Goal: Task Accomplishment & Management: Use online tool/utility

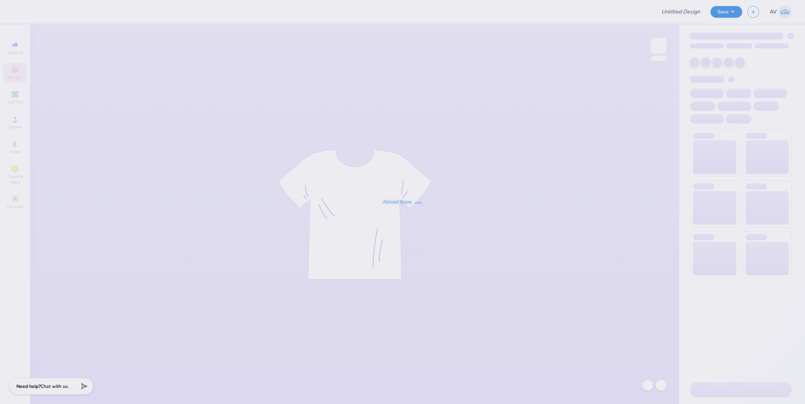
type input "Training: CF Training - Activities 1"
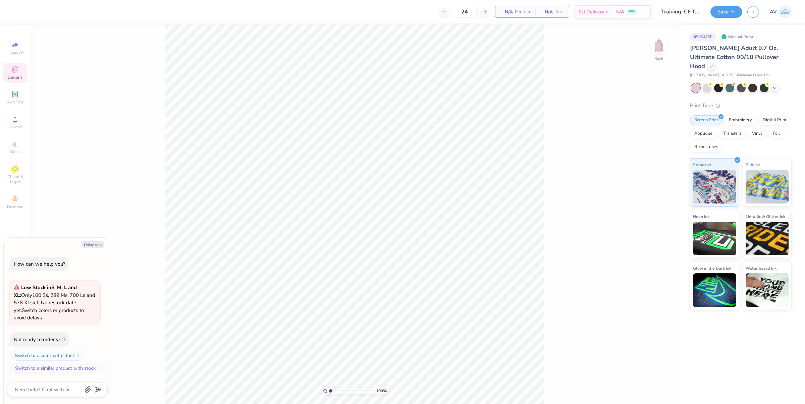
click at [17, 71] on icon at bounding box center [14, 70] width 5 height 4
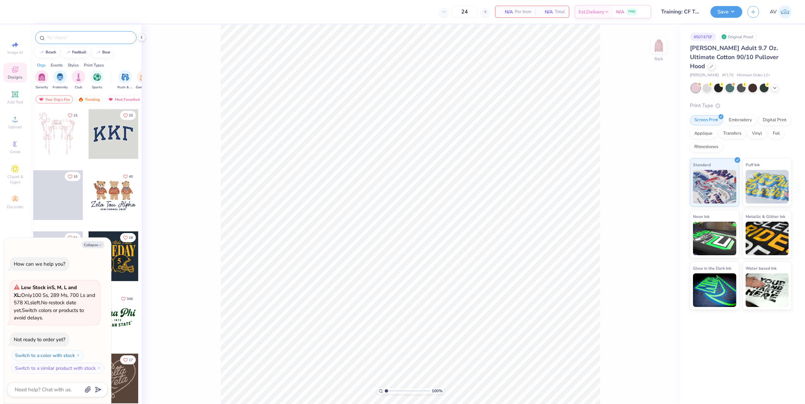
type textarea "x"
click at [88, 35] on input "text" at bounding box center [89, 37] width 86 height 7
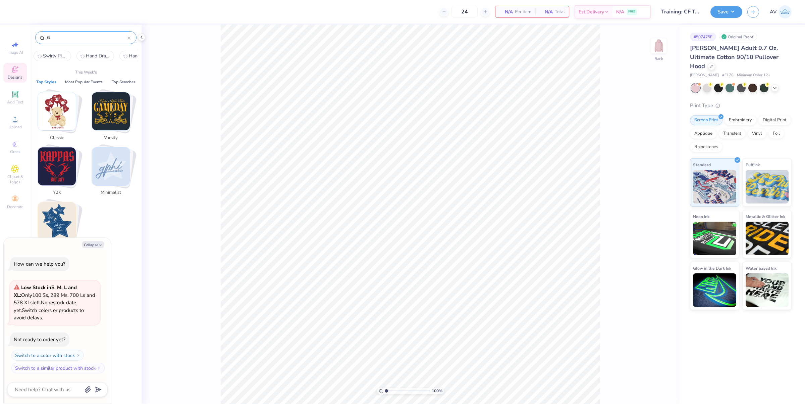
type input "G"
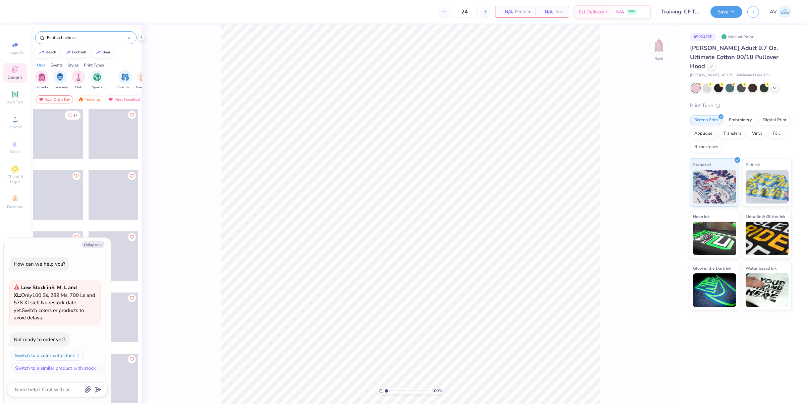
type input "Football helmet"
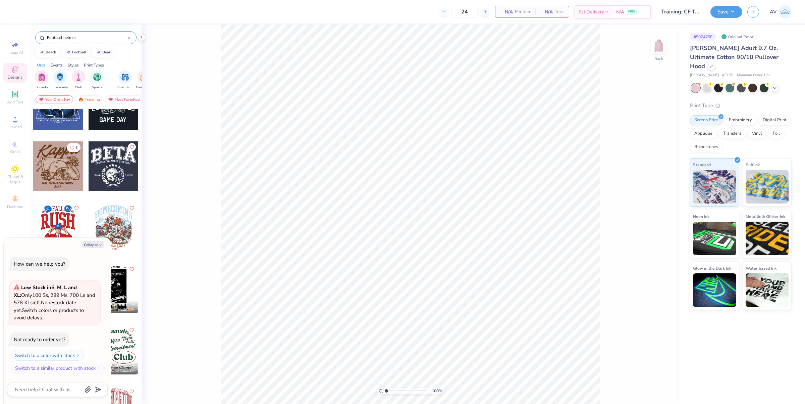
scroll to position [252, 0]
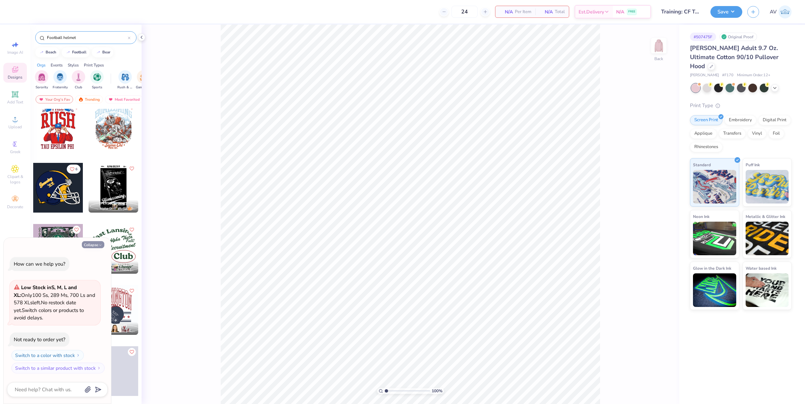
click at [96, 244] on button "Collapse" at bounding box center [93, 244] width 22 height 7
type textarea "x"
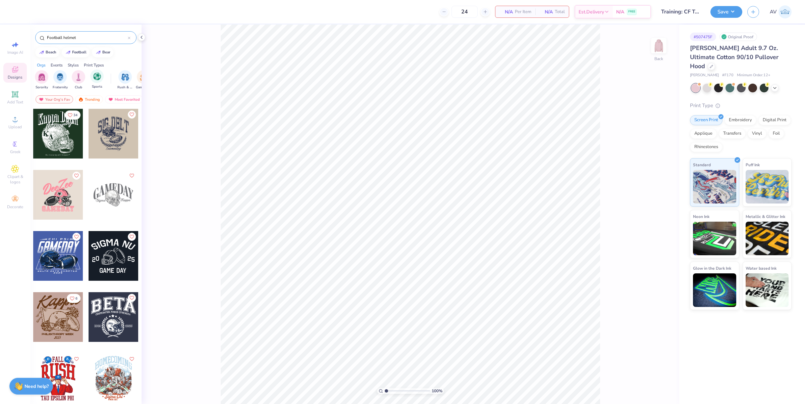
scroll to position [0, 0]
click at [94, 39] on input "Football helmet" at bounding box center [87, 37] width 82 height 7
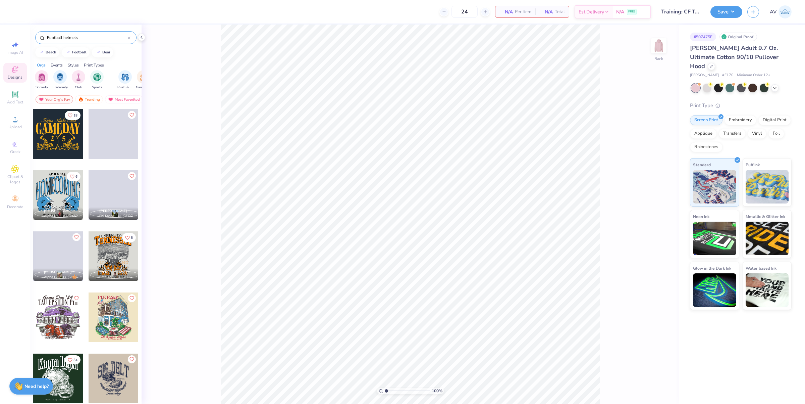
type input "Football helmets"
click at [49, 140] on div at bounding box center [58, 134] width 50 height 50
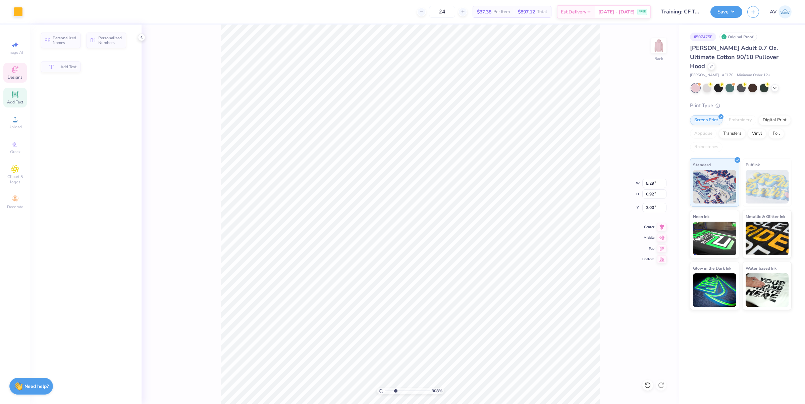
type input "3.08195106319473"
type input "5.29"
type input "0.92"
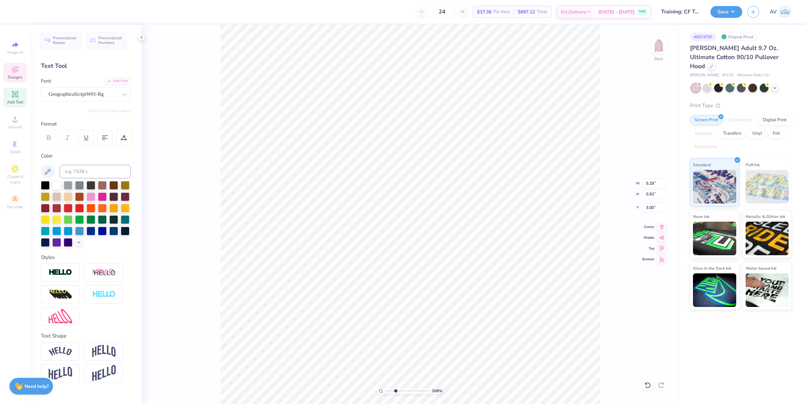
type input "3.08195106319473"
type textarea "Pi Kappa Alpha"
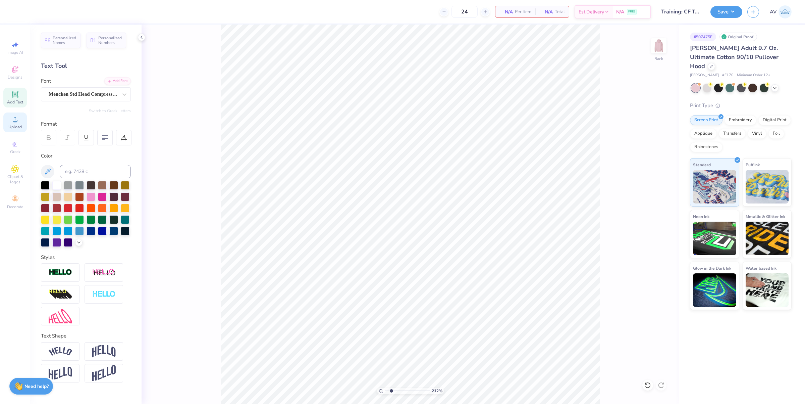
click at [14, 121] on icon at bounding box center [15, 119] width 5 height 5
type input "1.6491337653134"
type input "7.42"
type input "5.39"
type input "8.06"
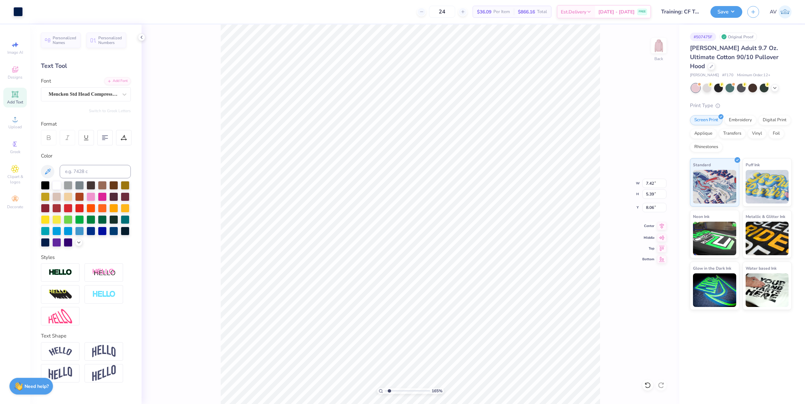
click at [665, 228] on icon at bounding box center [661, 226] width 9 height 8
type input "1.6491337653134"
click at [652, 209] on input "8.06" at bounding box center [654, 207] width 24 height 9
type input "3"
type input "1.6491337653134"
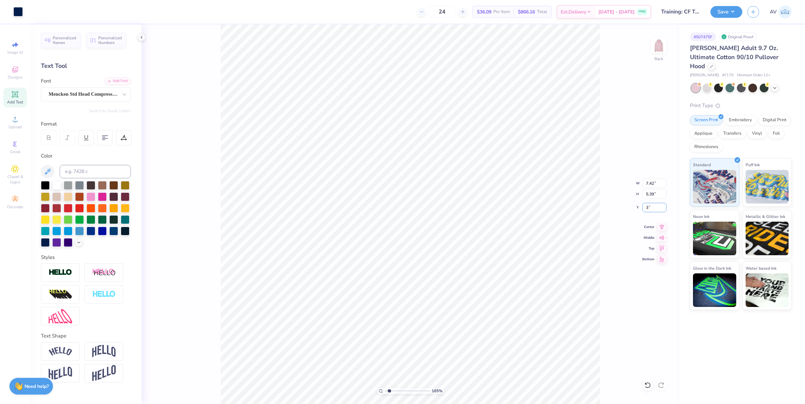
type input "3.00"
click at [657, 54] on img at bounding box center [658, 45] width 27 height 27
click at [69, 44] on div "Personalized Names" at bounding box center [61, 39] width 40 height 15
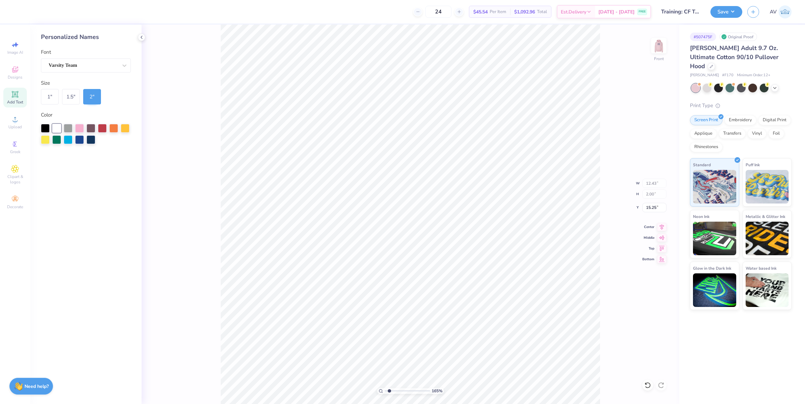
type input "1.6491337653134"
type input "7.10"
click at [12, 73] on icon at bounding box center [15, 69] width 8 height 8
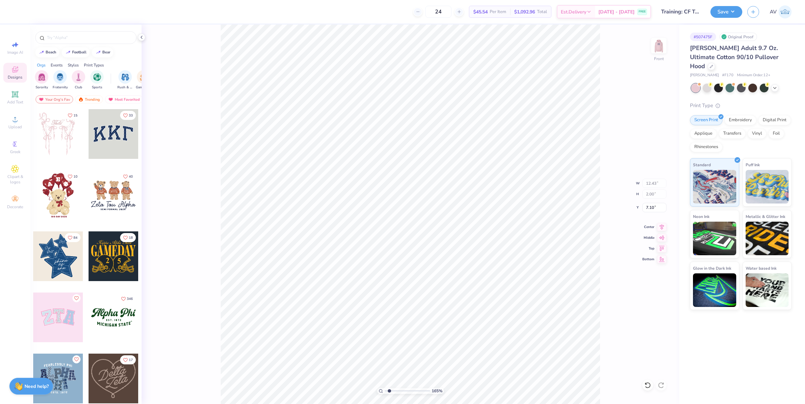
click at [111, 253] on div at bounding box center [114, 256] width 50 height 50
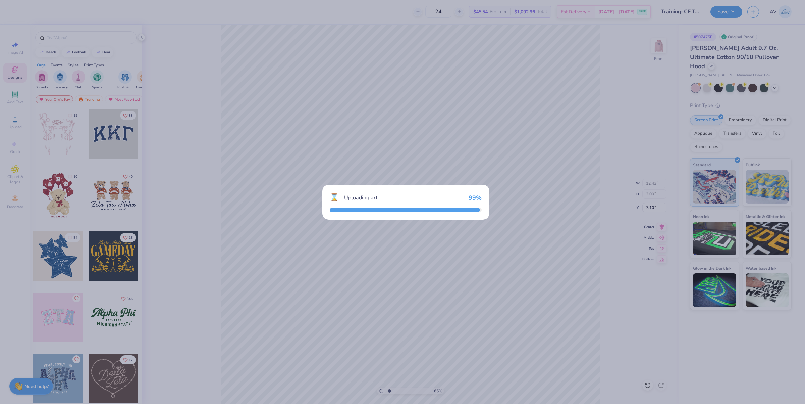
type input "1.6491337653134"
type input "6.68"
type input "4.86"
type input "13.82"
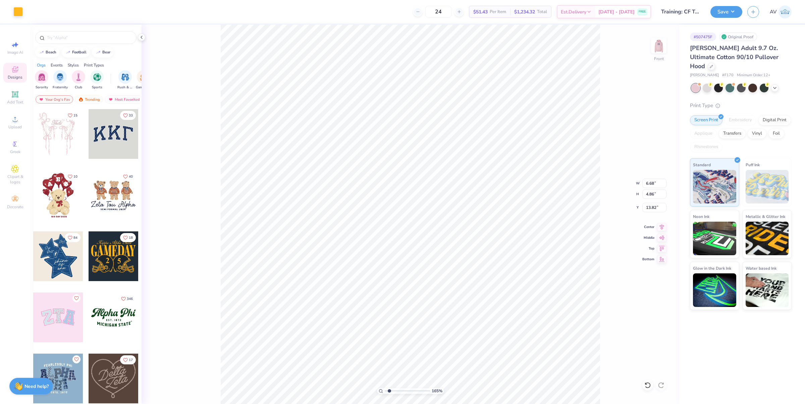
type input "1.6491337653134"
type input "1.71"
type input "14.56"
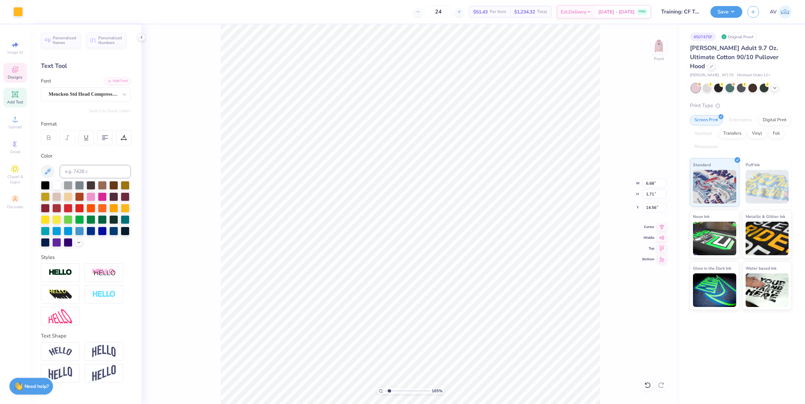
scroll to position [7, 1]
type input "1.6491337653134"
type input "12.43"
type input "2.00"
type input "7.10"
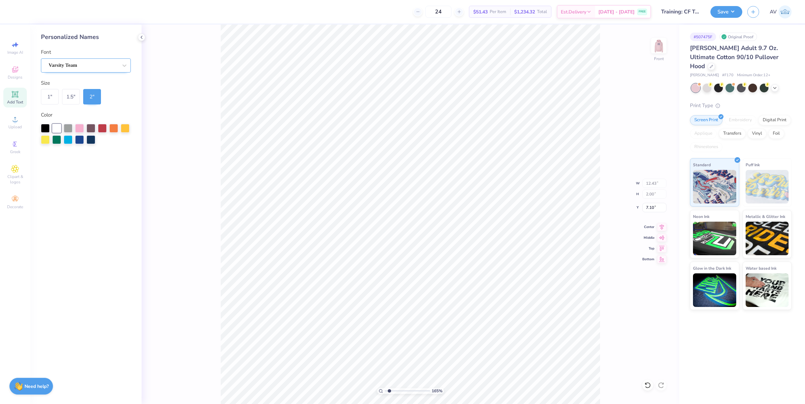
type input "1.6491337653134"
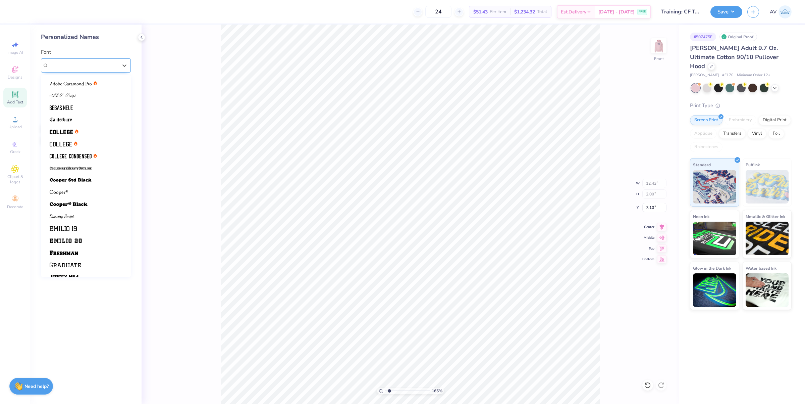
click at [89, 61] on div "Varsity Team" at bounding box center [83, 65] width 70 height 10
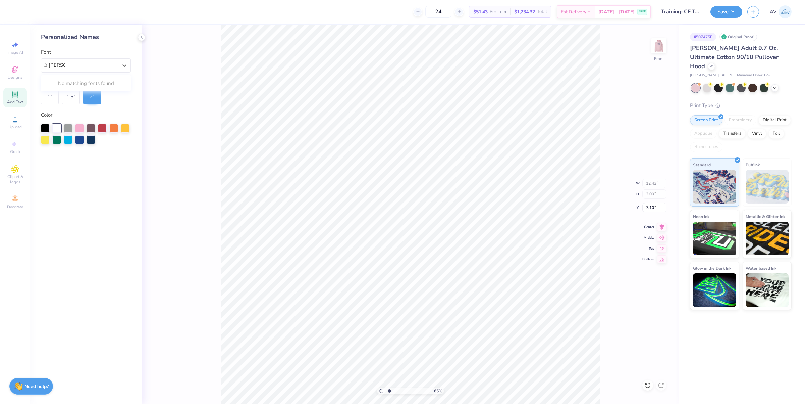
type input "[PERSON_NAME]"
type input "1.6491337653134"
type input "6.68"
type input "1.71"
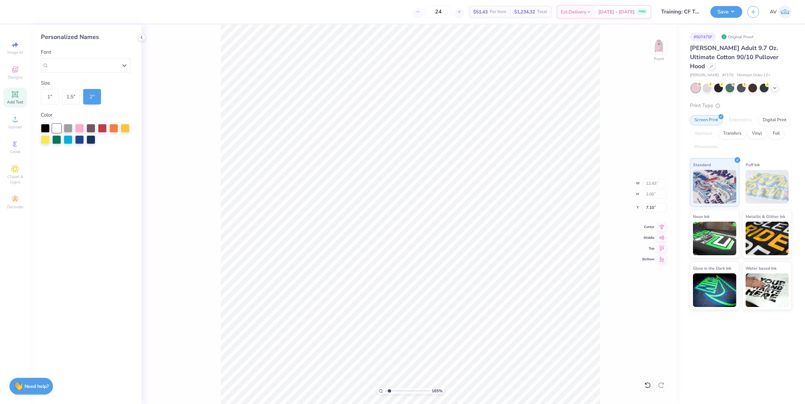
type input "14.56"
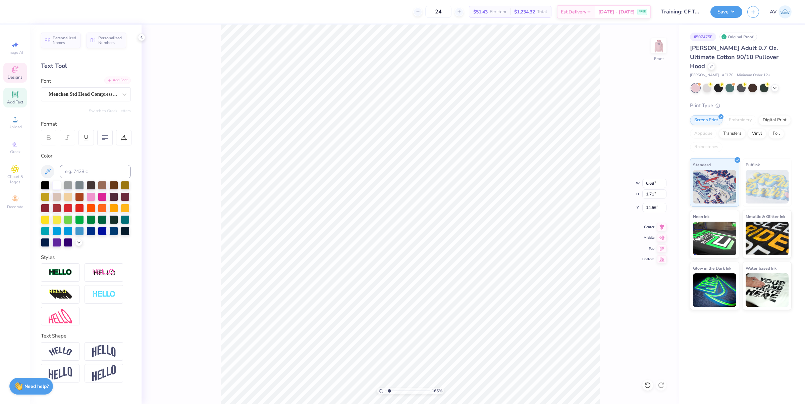
drag, startPoint x: 654, startPoint y: 90, endPoint x: 117, endPoint y: 82, distance: 537.7
click at [654, 90] on div "165 % Front W 6.68 6.68 " H 1.71 1.71 " Y 14.56 14.56 " Center Middle Top Bottom" at bounding box center [411, 213] width 538 height 379
click at [116, 82] on div "Add Font" at bounding box center [117, 80] width 26 height 8
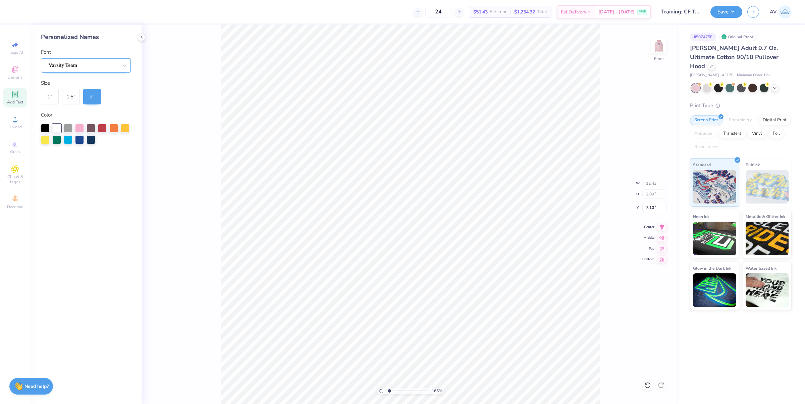
type input "1.6491337653134"
click at [83, 61] on div at bounding box center [83, 65] width 69 height 9
type input "menc"
type input "1.6491337653134"
click at [197, 125] on div "165 % Front W 12.43 12.43 " H 2.00 2.00 " Y 7.10 7.10 " Center Middle Top Bottom" at bounding box center [411, 213] width 538 height 379
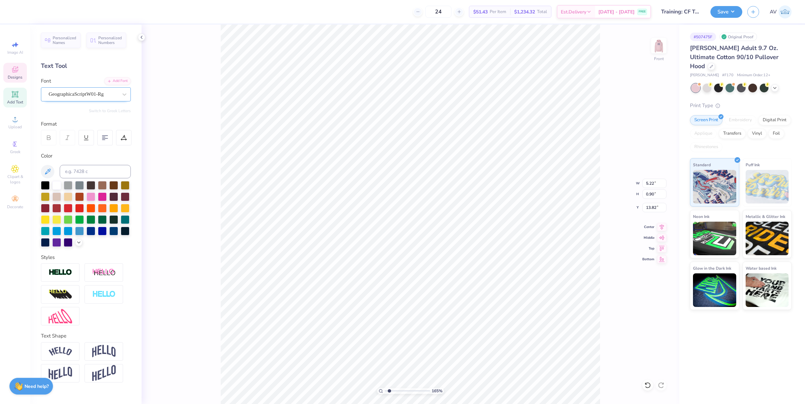
click at [73, 91] on div "GeographicaScriptW01-Rg" at bounding box center [83, 94] width 70 height 10
type input "1.6491337653134"
type input "12.43"
type input "2.00"
type input "7.10"
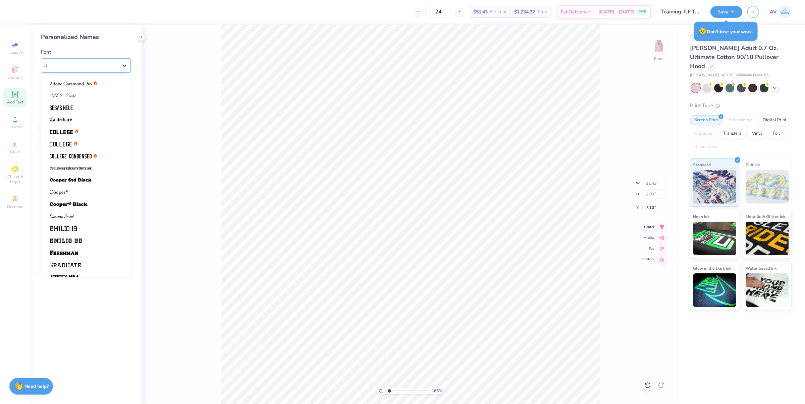
click at [120, 61] on div at bounding box center [124, 65] width 12 height 12
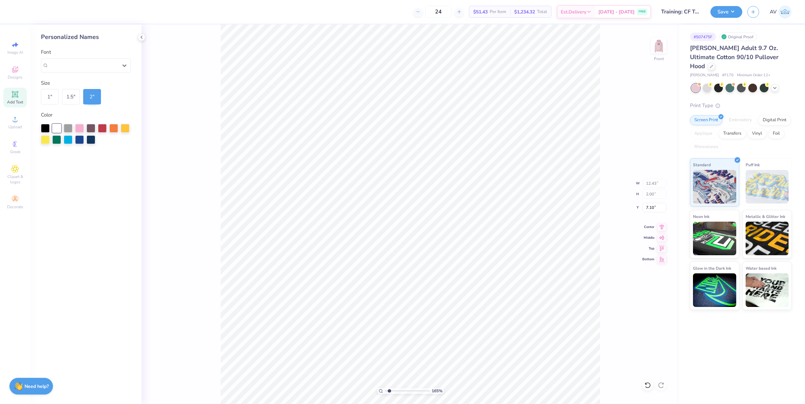
type input "1.6491337653134"
type input "11.58"
click at [77, 62] on div "Varsity Team" at bounding box center [83, 65] width 70 height 10
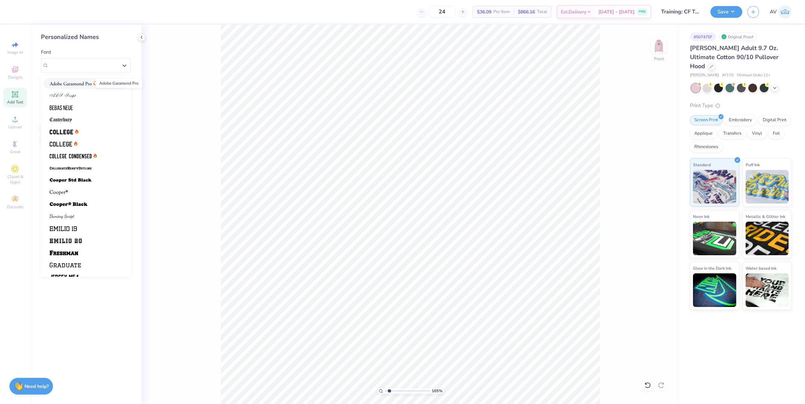
click at [79, 82] on img at bounding box center [71, 83] width 42 height 5
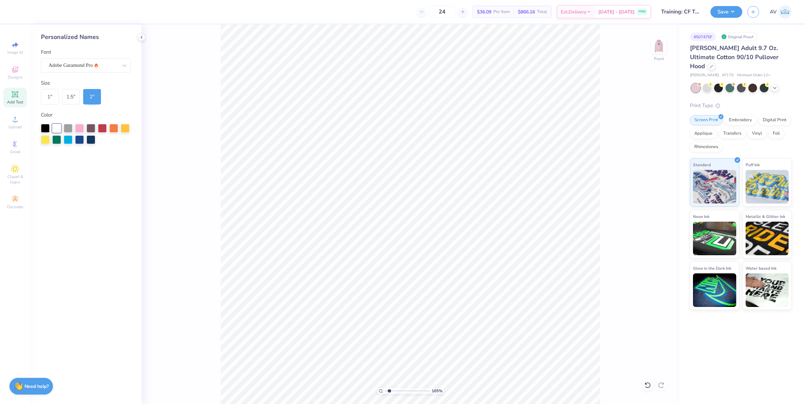
click at [14, 99] on div "Add Text" at bounding box center [14, 98] width 23 height 20
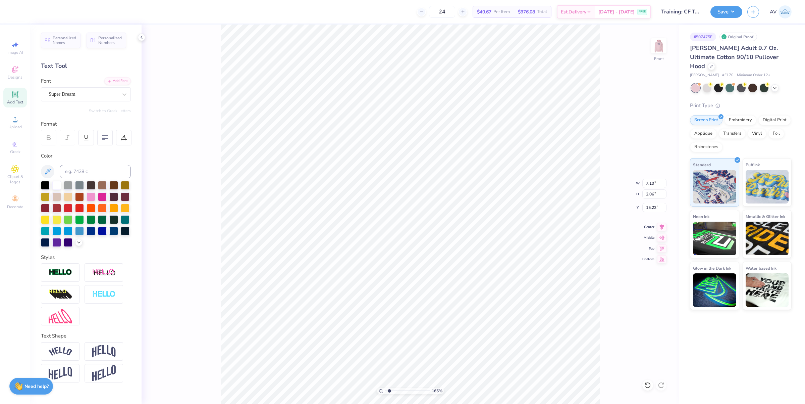
scroll to position [7, 1]
click at [84, 94] on div "Super Dream" at bounding box center [83, 94] width 70 height 10
click at [66, 43] on span "Personalized Names" at bounding box center [65, 39] width 24 height 9
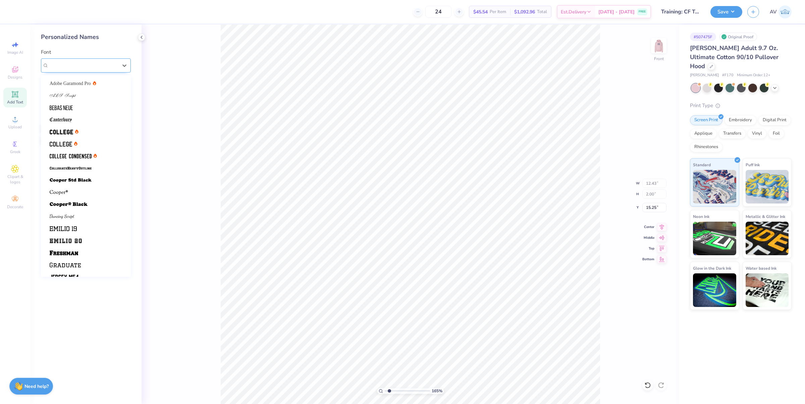
click at [93, 64] on div "Varsity Team" at bounding box center [83, 65] width 70 height 10
click at [81, 83] on span "Adobe Garamond Pro" at bounding box center [70, 83] width 41 height 7
type input "1.6491337653134"
type input "12.85"
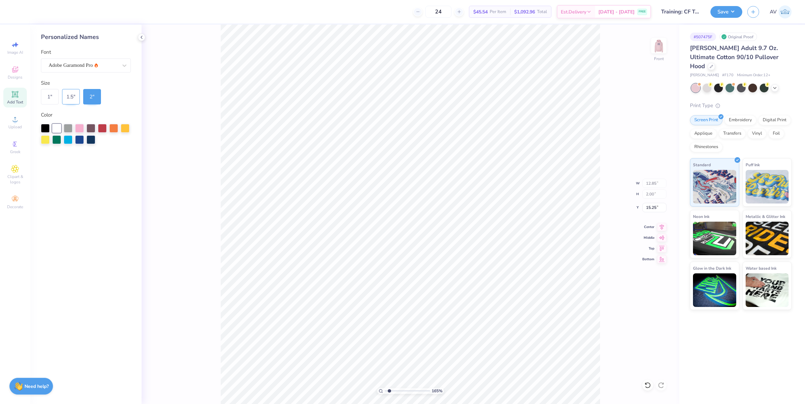
click at [70, 97] on div "1.5 "" at bounding box center [71, 96] width 18 height 15
type input "1.6491337653134"
type input "9.64"
type input "1.50"
type input "15.50"
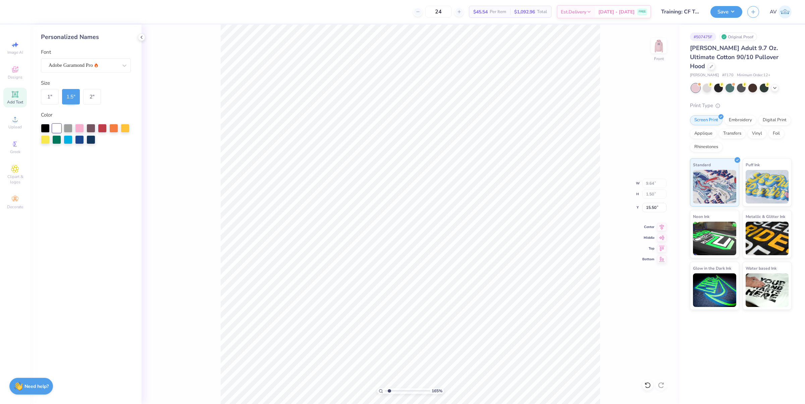
type input "1.6491337653134"
type input "6.00"
click at [661, 226] on icon at bounding box center [662, 226] width 4 height 6
click at [91, 138] on div at bounding box center [91, 139] width 9 height 9
click at [15, 100] on span "Add Text" at bounding box center [15, 101] width 16 height 5
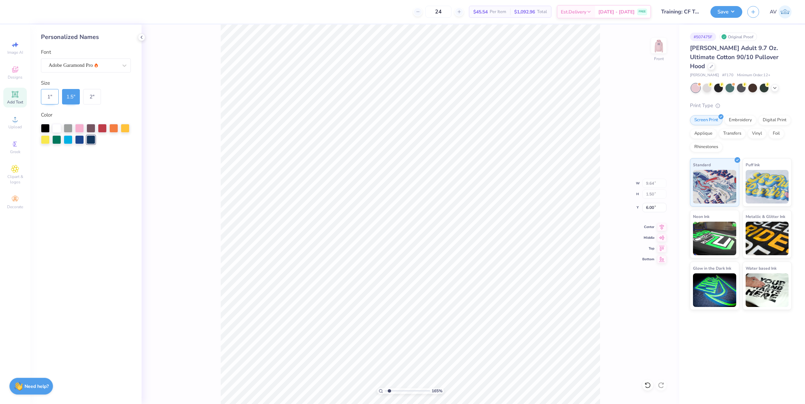
type input "1.6491337653134"
type input "7.10"
type input "2.06"
type input "15.22"
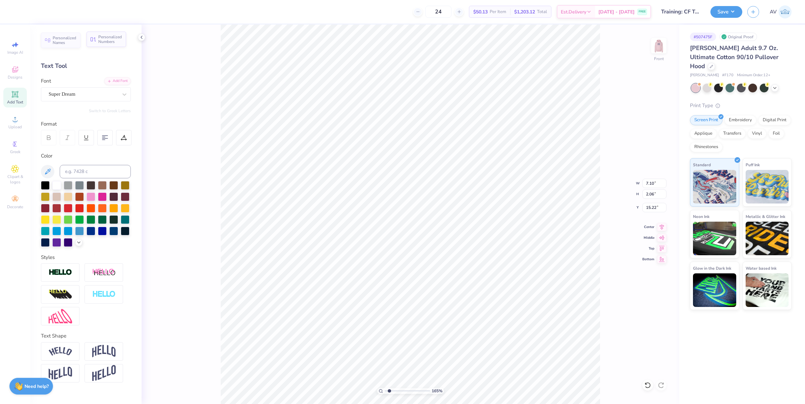
click at [112, 41] on span "Personalized Numbers" at bounding box center [110, 39] width 24 height 9
type input "1.6491337653134"
type input "2.78"
type input "2.00"
type input "15.25"
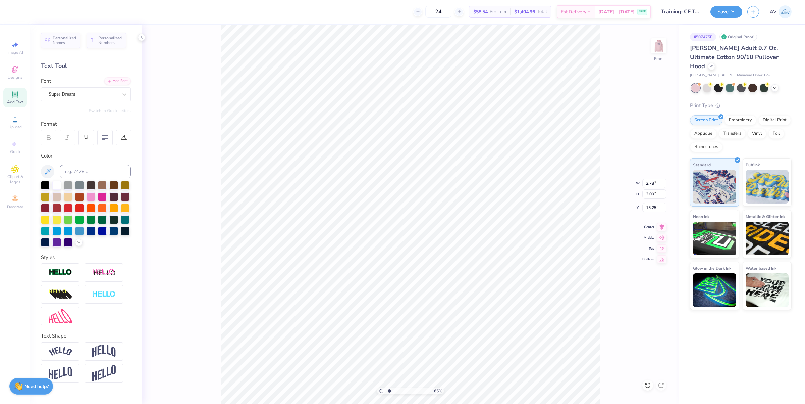
type input "1.6491337653134"
type input "7.10"
type input "2.06"
type input "15.22"
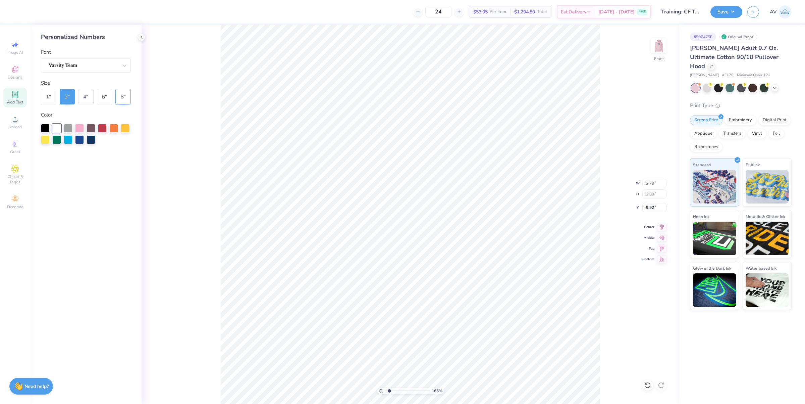
click at [128, 98] on div "8 "" at bounding box center [122, 96] width 15 height 15
type input "1.6491337653134"
type input "11.14"
type input "8.00"
type input "6.92"
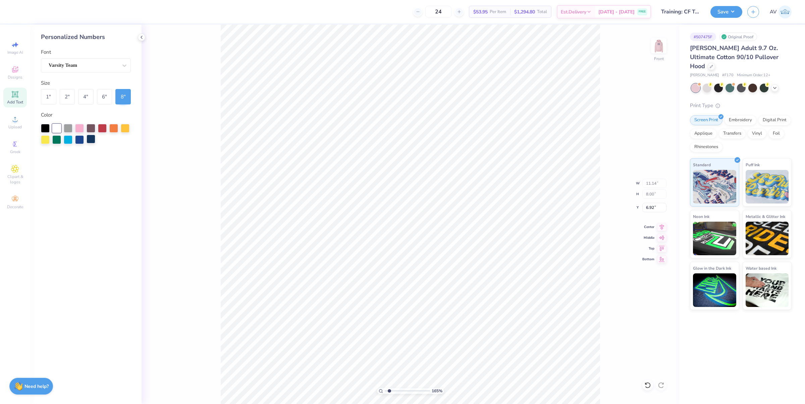
click at [93, 140] on div at bounding box center [91, 139] width 9 height 9
type input "1.6491337653134"
type input "8.25"
click at [663, 227] on icon at bounding box center [661, 226] width 9 height 8
click at [657, 49] on img at bounding box center [658, 45] width 27 height 27
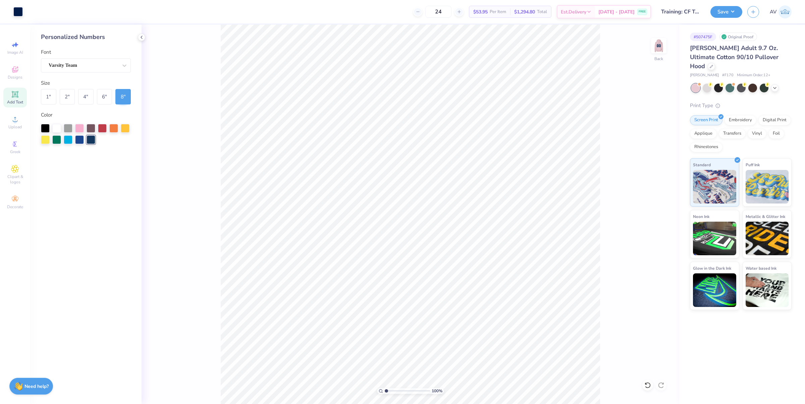
click at [657, 49] on img at bounding box center [658, 45] width 13 height 13
click at [83, 64] on div "Varsity Team" at bounding box center [83, 65] width 70 height 10
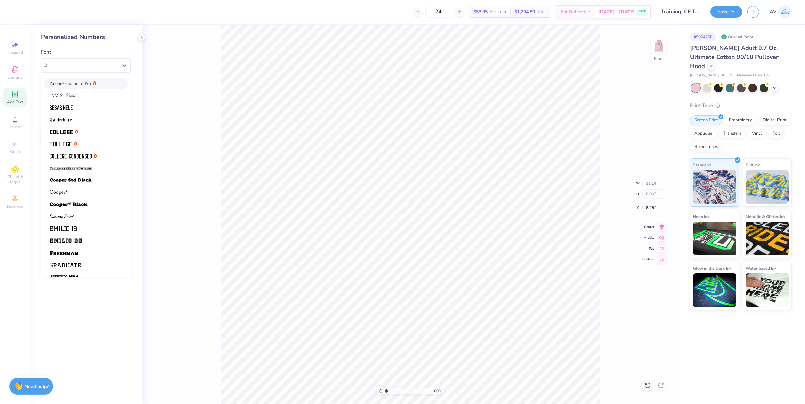
click at [74, 82] on span "Adobe Garamond Pro" at bounding box center [70, 83] width 41 height 7
type input "1"
type input "11.18"
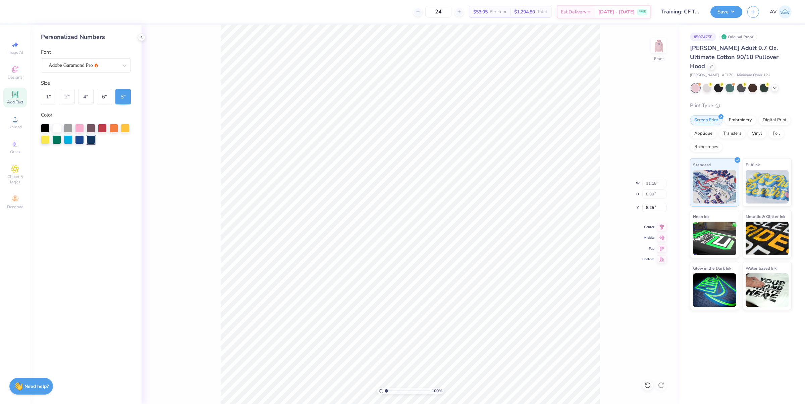
type input "1"
type input "9.64"
type input "1.50"
type input "6.00"
click at [82, 67] on div "Adobe Garamond Pro" at bounding box center [83, 65] width 70 height 10
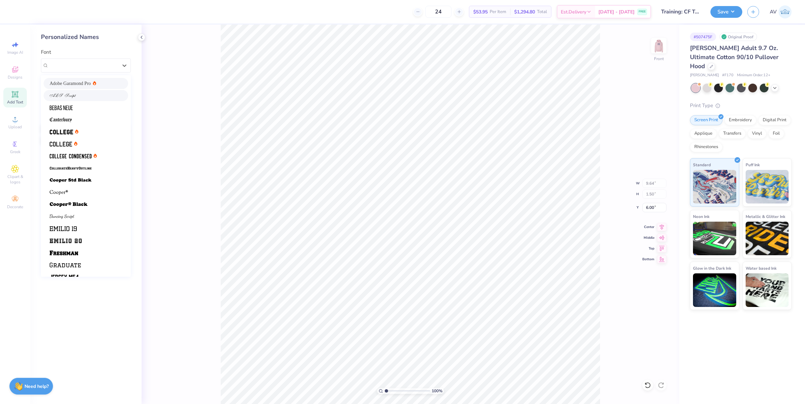
click at [66, 96] on img at bounding box center [63, 95] width 26 height 5
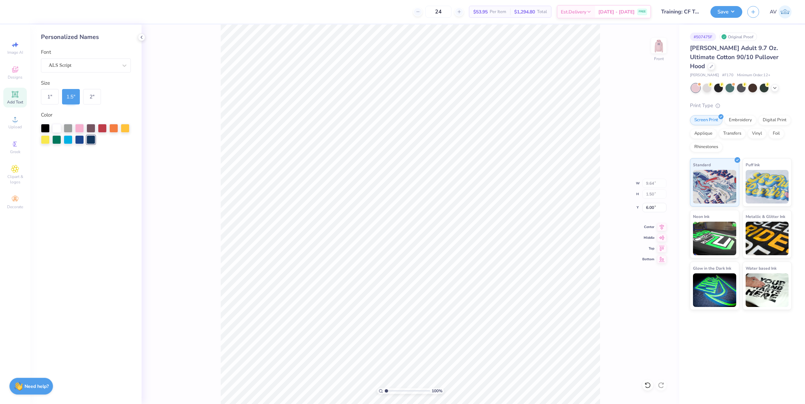
type input "1"
type input "10.94"
type input "6.21"
click at [96, 66] on div "ALS Script" at bounding box center [83, 65] width 70 height 10
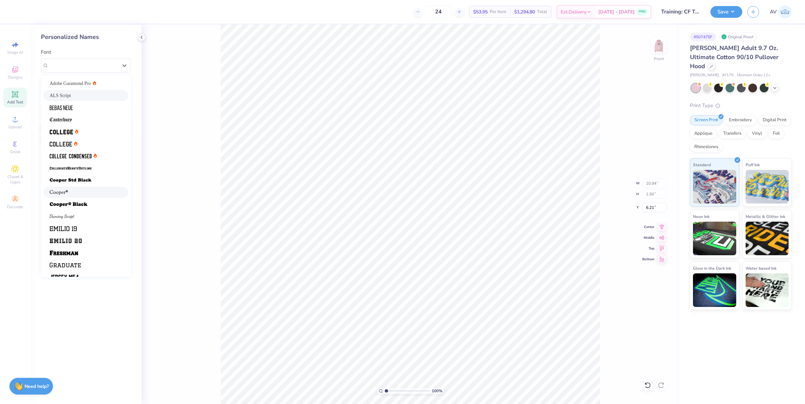
click at [88, 189] on div at bounding box center [86, 192] width 72 height 7
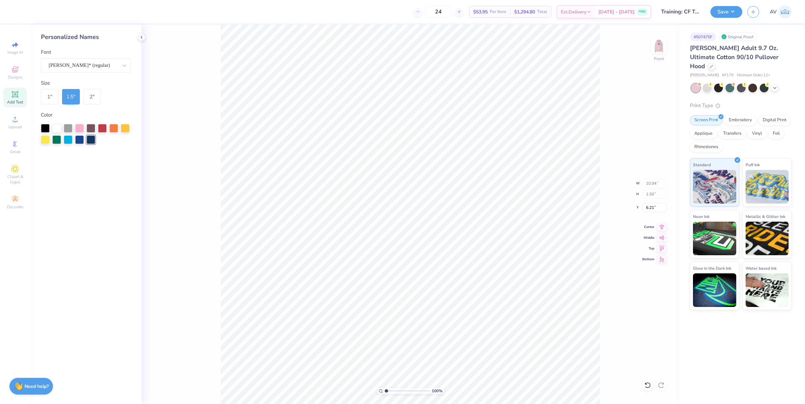
type input "1"
type input "10.12"
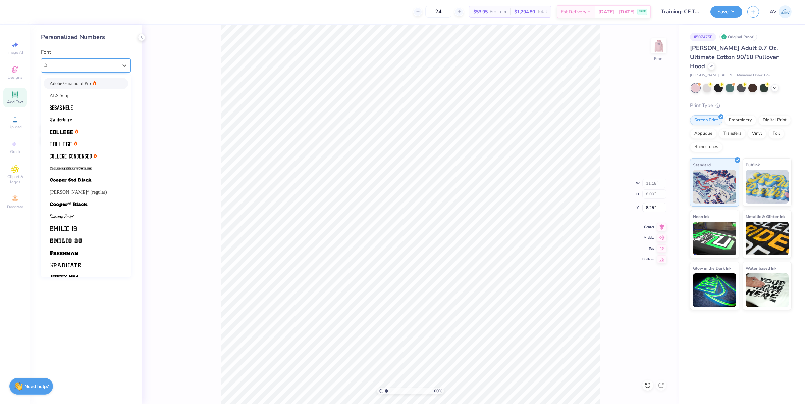
click at [102, 69] on div at bounding box center [83, 65] width 69 height 9
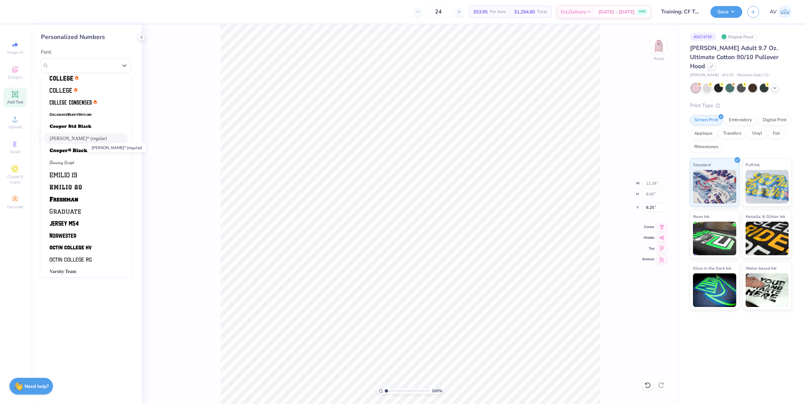
scroll to position [56, 0]
click at [82, 138] on span "[PERSON_NAME]* (regular)" at bounding box center [78, 135] width 57 height 7
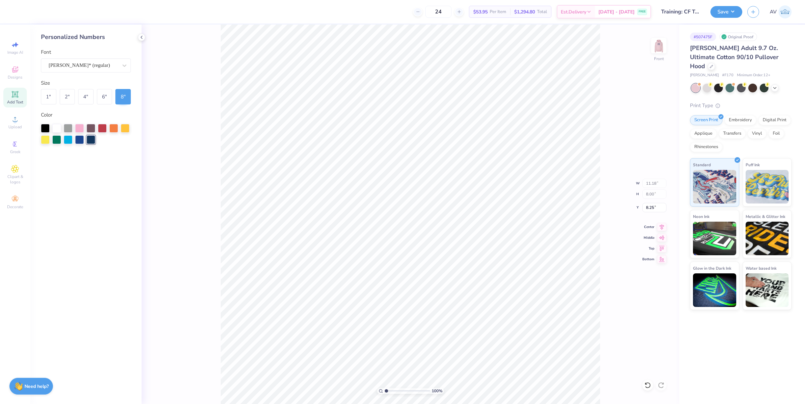
type input "1"
type input "11.84"
click at [100, 63] on div "[PERSON_NAME]* (regular)" at bounding box center [83, 65] width 70 height 10
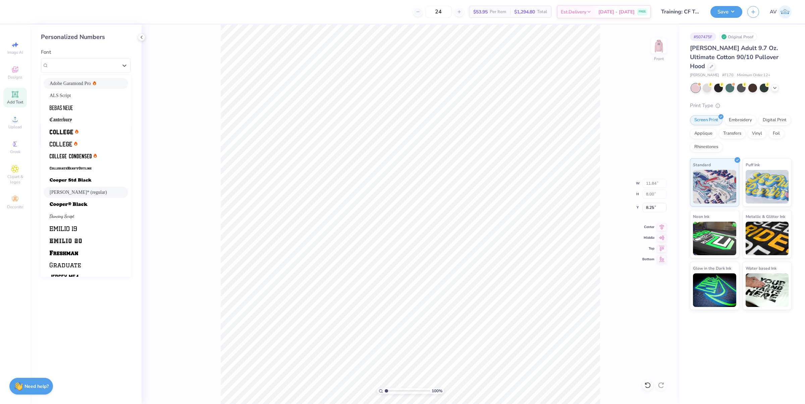
click at [87, 81] on span "Adobe Garamond Pro" at bounding box center [70, 83] width 41 height 7
type input "1"
type input "10.12"
type input "1.50"
type input "6.21"
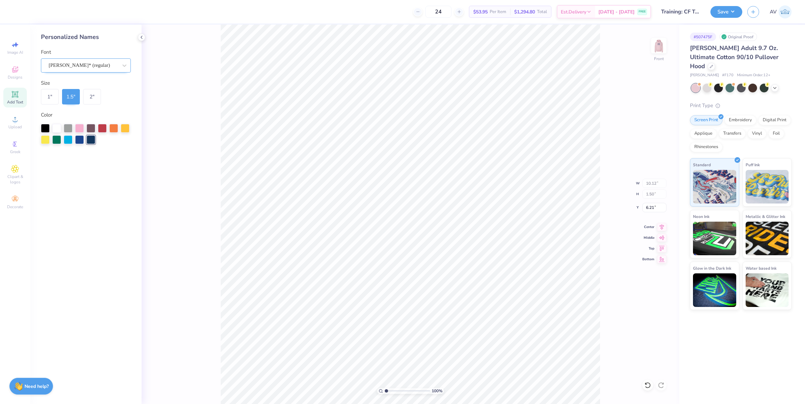
click at [90, 63] on div "[PERSON_NAME]* (regular)" at bounding box center [83, 65] width 70 height 10
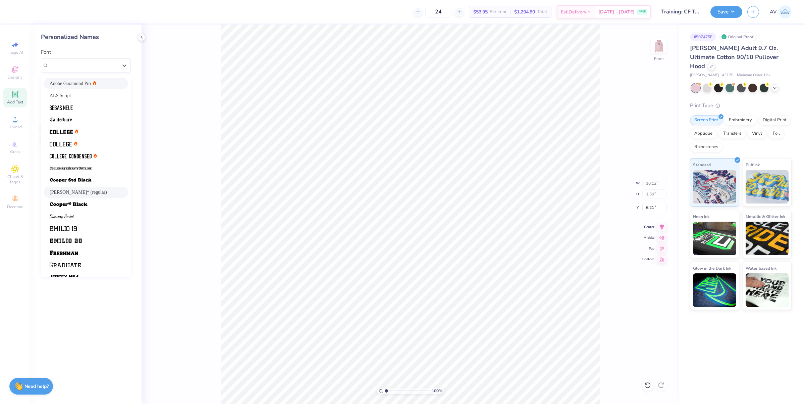
click at [77, 86] on span "Adobe Garamond Pro" at bounding box center [70, 83] width 41 height 7
type input "1"
type input "9.64"
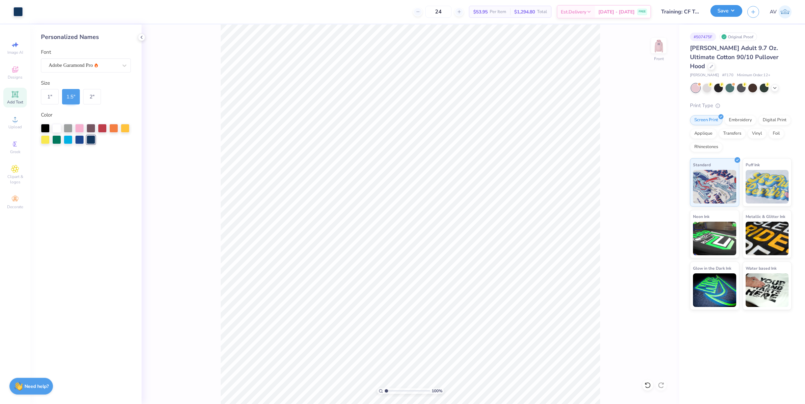
click at [725, 15] on button "Save" at bounding box center [726, 11] width 32 height 12
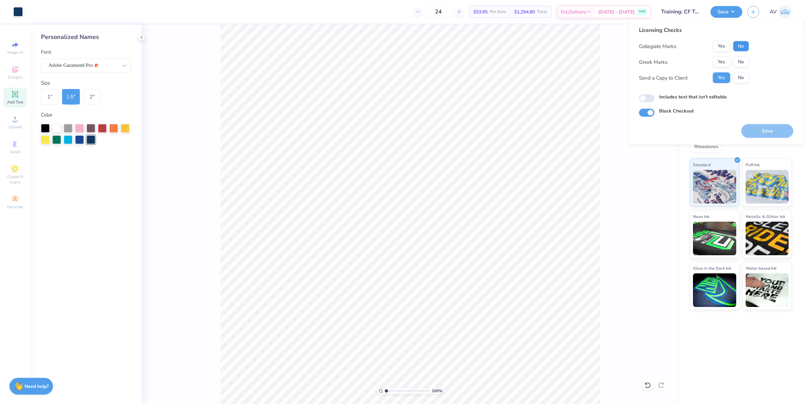
click at [745, 44] on button "No" at bounding box center [741, 46] width 16 height 11
click at [737, 64] on button "No" at bounding box center [741, 62] width 16 height 11
click at [765, 131] on button "Save" at bounding box center [767, 131] width 52 height 14
type input "1"
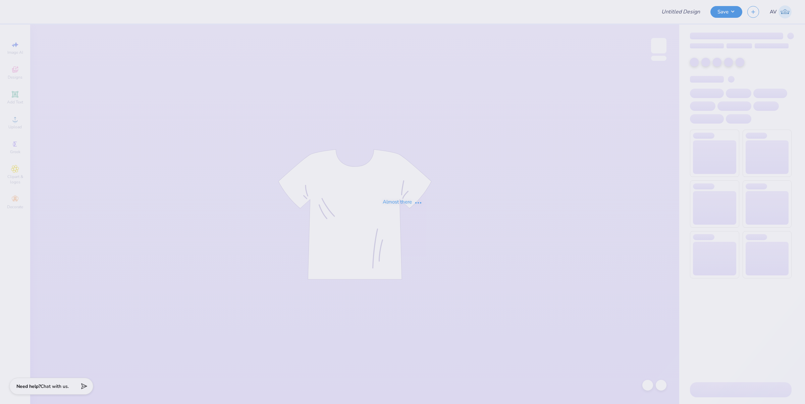
type input "Training - Ticket Activities 23"
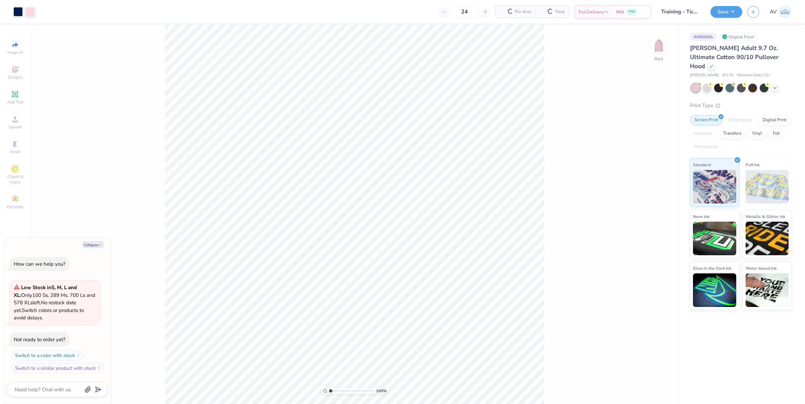
type textarea "x"
type input "1.28418603220616"
type textarea "x"
type input "1.28418603220616"
type textarea "x"
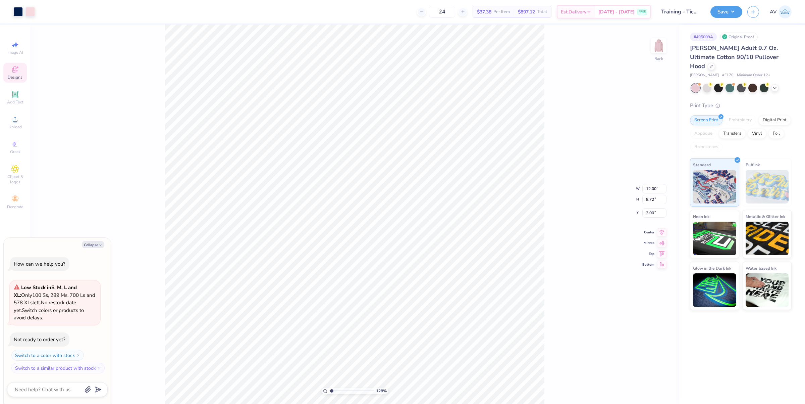
type input "1.28418603220616"
type textarea "x"
type input "1.28418603220616"
type textarea "x"
type input "1.28418603220616"
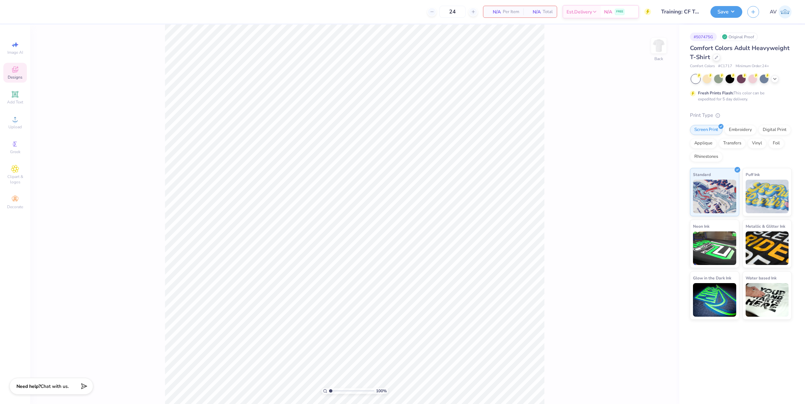
click at [15, 74] on div "Designs" at bounding box center [14, 73] width 23 height 20
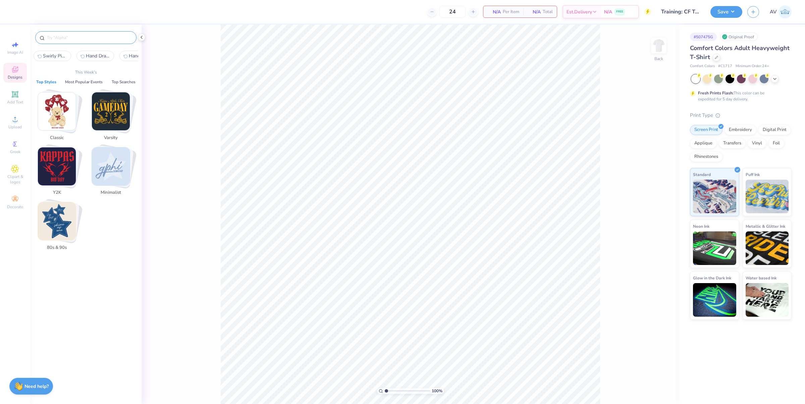
click at [70, 40] on input "text" at bounding box center [89, 37] width 86 height 7
paste input "Colorful Psyched"
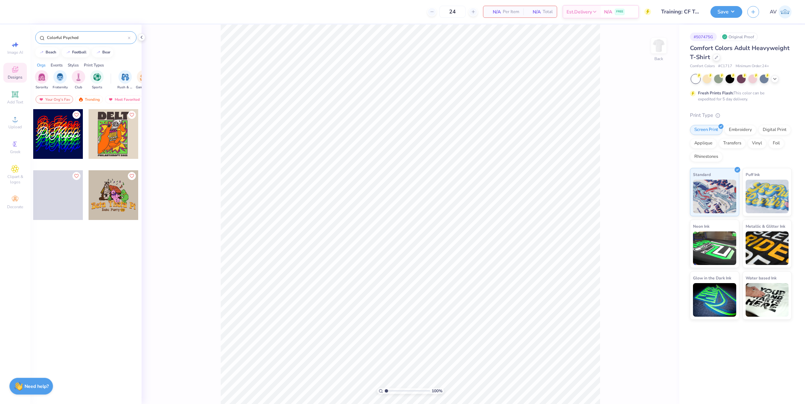
type input "Colorful Psyched"
click at [59, 138] on div at bounding box center [58, 134] width 50 height 50
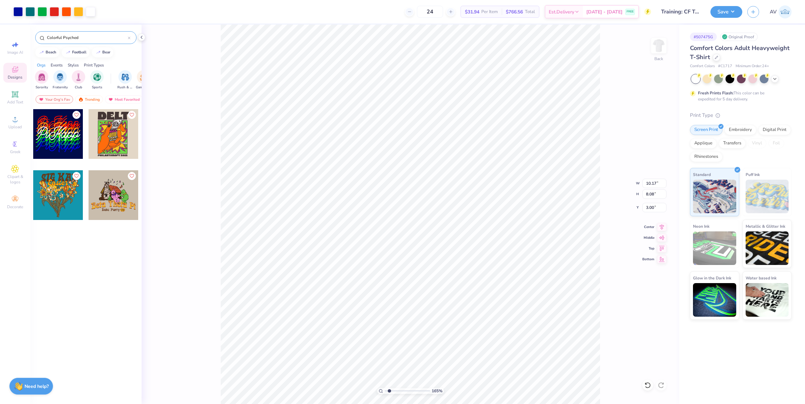
type input "1.6491337653134"
type input "3.10"
type input "1.86883024774466"
type input "2.95"
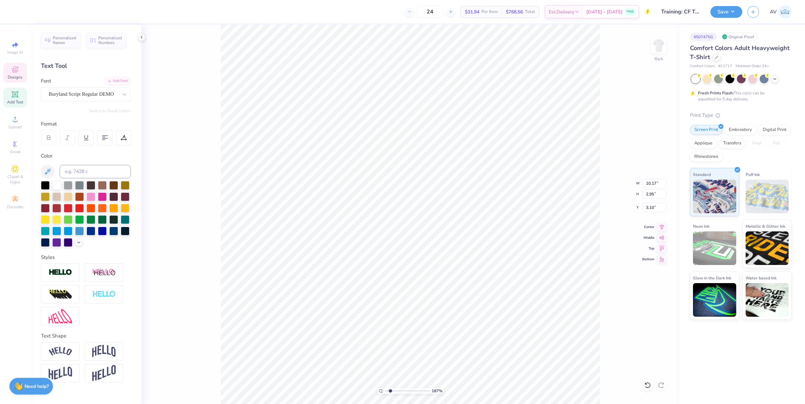
type input "1.86883024774466"
type input "8.08"
type input "1.86883024774466"
type textarea "Alpha Gam"
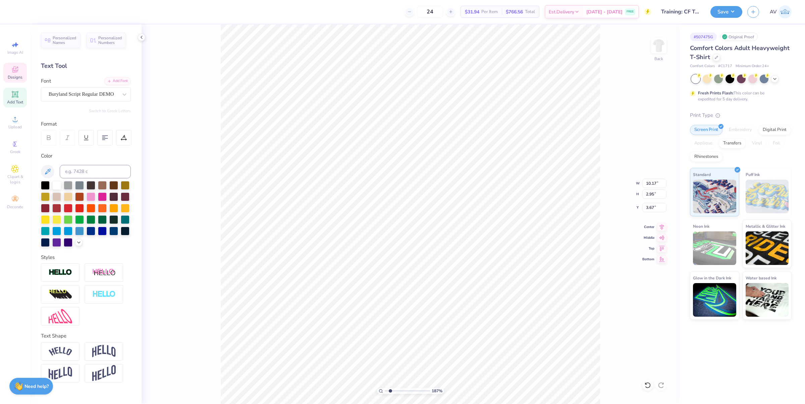
type input "1.86883024774466"
type textarea "Alpha Gam"
type input "1.86883024774466"
type textarea "Alpha Gam"
type input "1.86883024774466"
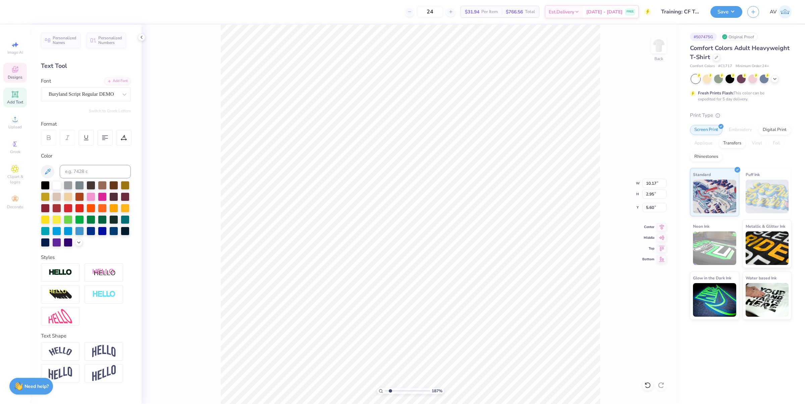
type textarea "Alpha Gam"
type input "1.86883024774466"
type textarea "Alpha Gam Gam"
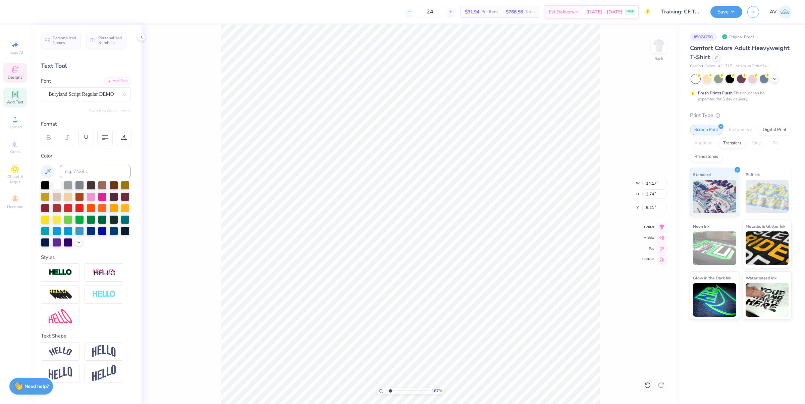
type input "1.86883024774466"
type textarea "Alpha Gam"
type input "3.49252649488538"
type input "10.17"
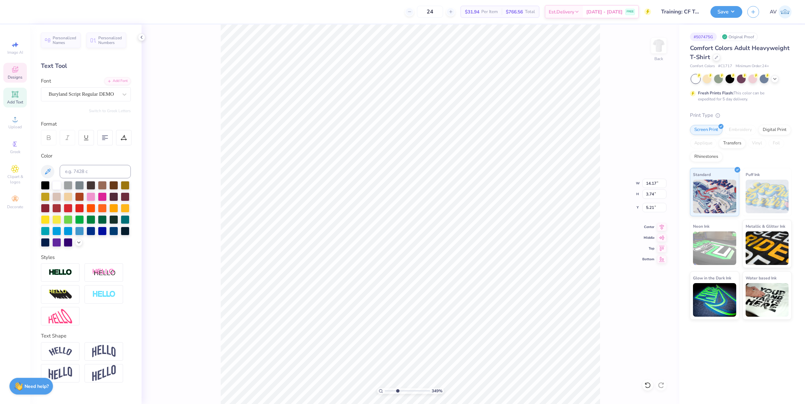
type input "2.95"
type input "8.23"
type input "3.49252649488538"
paste textarea "Alpha Gam"
type textarea "Alpha Gam"
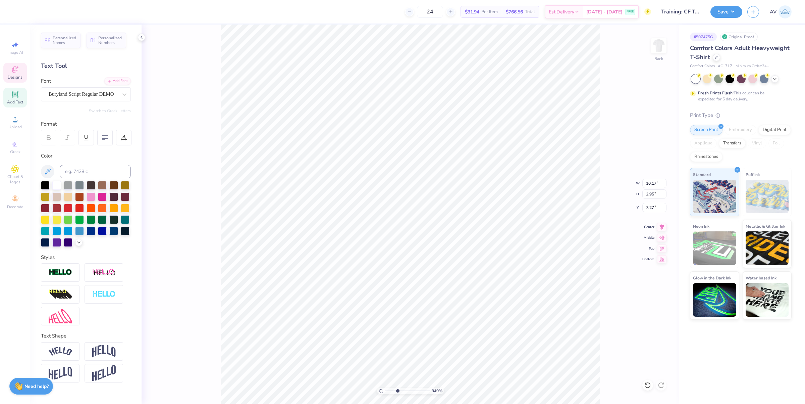
type input "3.49252649488538"
paste textarea "Alpha Gam"
type textarea "Alpha Gam"
type input "3.49252649488538"
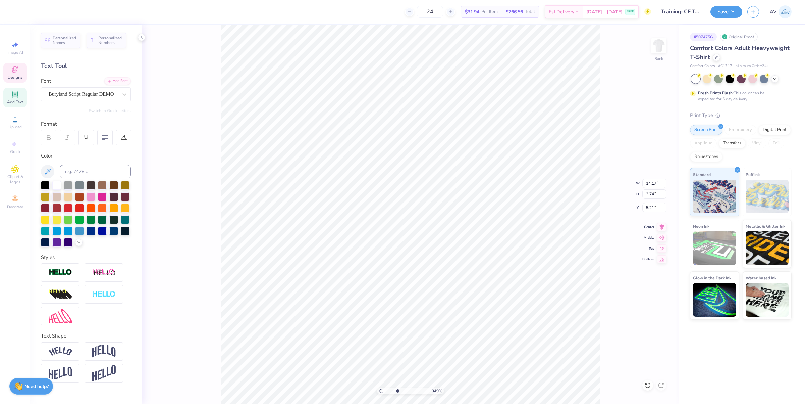
type input "10.17"
type input "2.95"
type input "6.30"
type input "3.49252649488538"
type textarea "Alpha Gam"
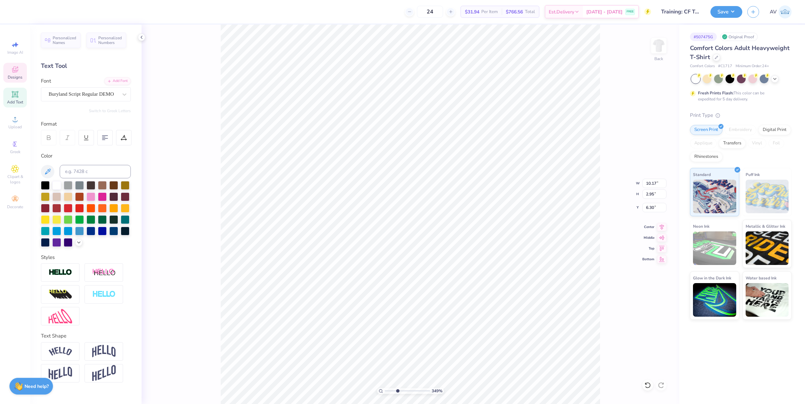
scroll to position [7, 2]
type input "3.49252649488538"
type input "14.17"
type input "3.74"
type input "7.84"
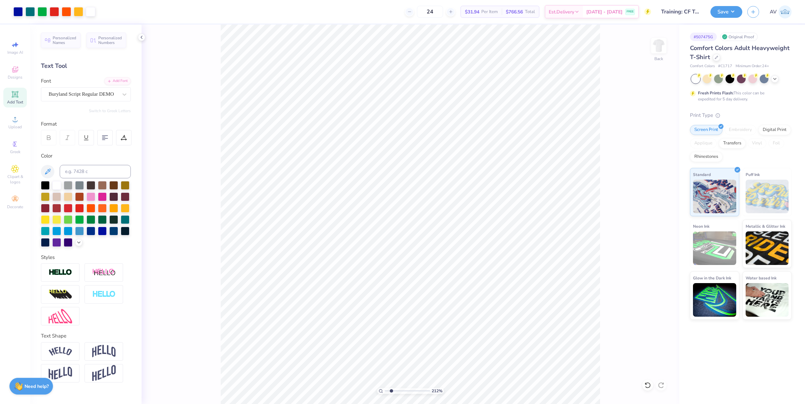
click at [620, 350] on div "212 % Back" at bounding box center [411, 213] width 538 height 379
type input "1.6491337653134"
type input "10.21"
type input "6.39"
type input "5.19"
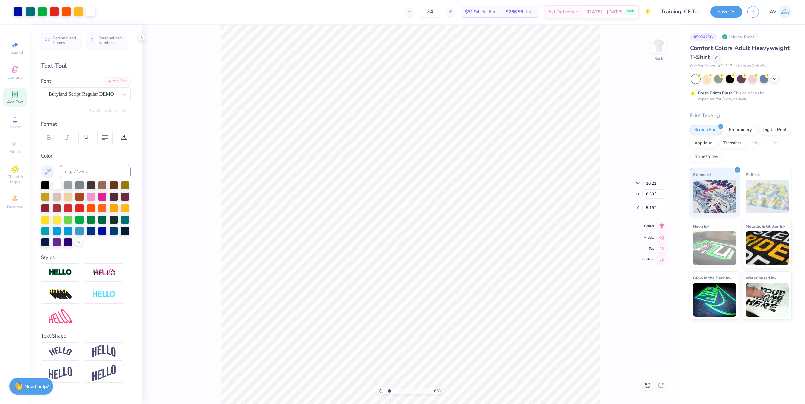
click at [663, 226] on icon at bounding box center [661, 226] width 9 height 8
type input "1.6491337653134"
click at [654, 207] on input "5.19" at bounding box center [654, 207] width 24 height 9
type input "3"
type input "1.6491337653134"
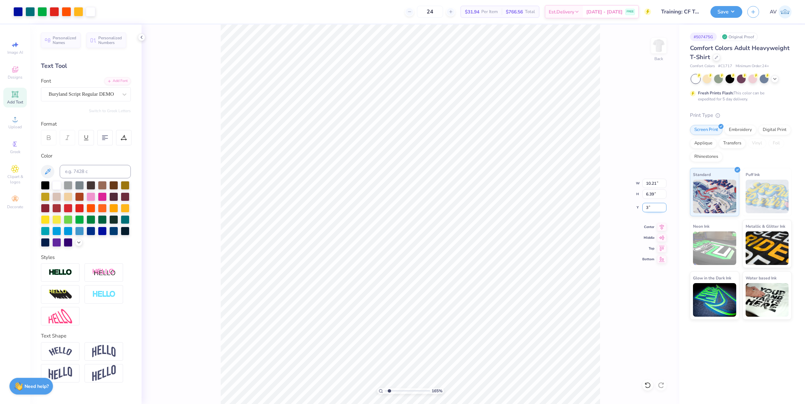
type input "3.00"
click at [92, 11] on div at bounding box center [90, 10] width 9 height 9
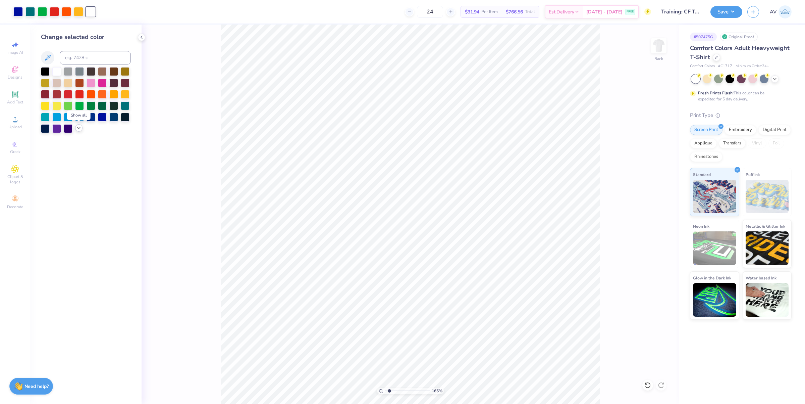
click at [77, 130] on icon at bounding box center [78, 127] width 5 height 5
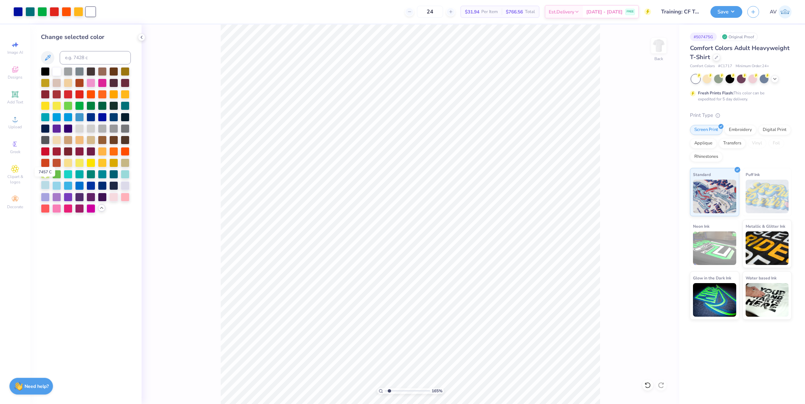
click at [46, 184] on div at bounding box center [45, 184] width 9 height 9
click at [55, 186] on div at bounding box center [56, 184] width 9 height 9
click at [78, 13] on div at bounding box center [78, 10] width 9 height 9
click at [80, 118] on div at bounding box center [79, 116] width 9 height 9
click at [65, 12] on div at bounding box center [66, 10] width 9 height 9
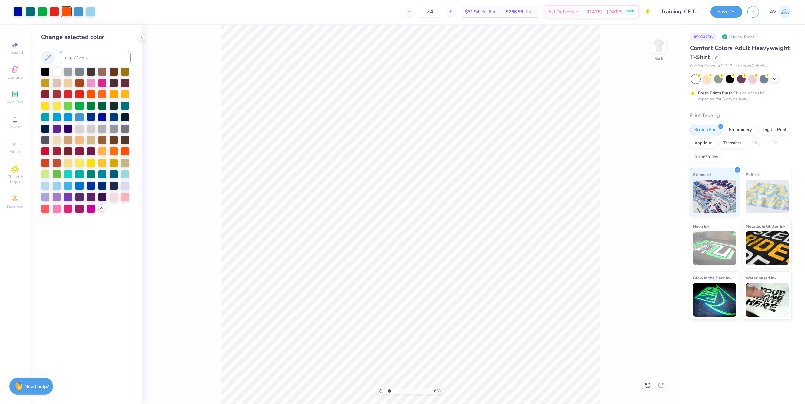
click at [92, 116] on div at bounding box center [91, 116] width 9 height 9
click at [55, 12] on div at bounding box center [54, 10] width 9 height 9
click at [102, 116] on div at bounding box center [102, 116] width 9 height 9
click at [41, 12] on div at bounding box center [42, 10] width 9 height 9
click at [80, 184] on div at bounding box center [79, 184] width 9 height 9
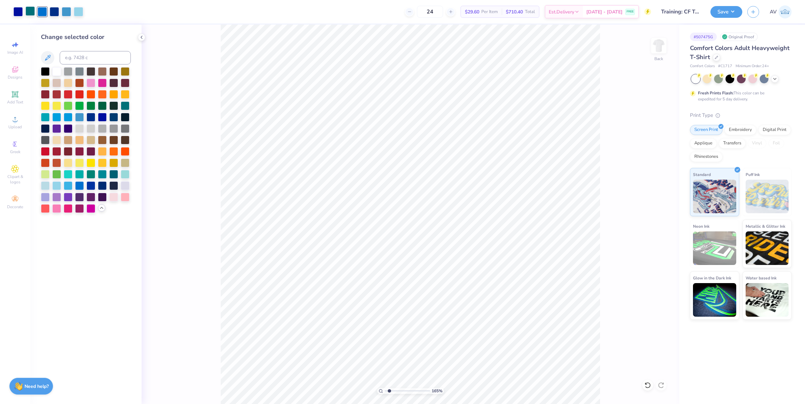
click at [33, 13] on div at bounding box center [29, 10] width 9 height 9
click at [94, 185] on div at bounding box center [91, 184] width 9 height 9
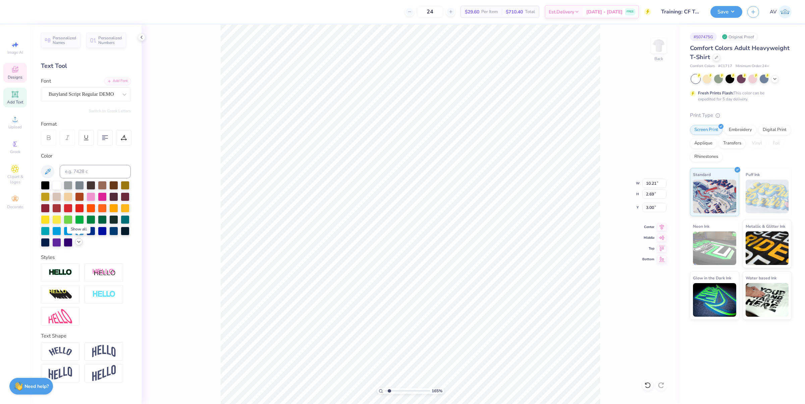
click at [80, 242] on icon at bounding box center [78, 241] width 5 height 5
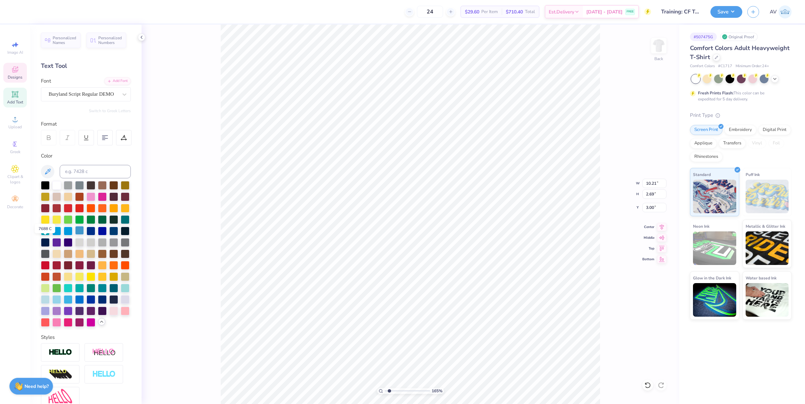
click at [75, 234] on div at bounding box center [79, 230] width 9 height 9
click at [172, 93] on div "165 % Back W 10.21 10.21 " H 2.69 2.69 " Y 3.00 3.00 " Center Middle Top Bottom" at bounding box center [411, 213] width 538 height 379
click at [68, 12] on div at bounding box center [66, 10] width 9 height 9
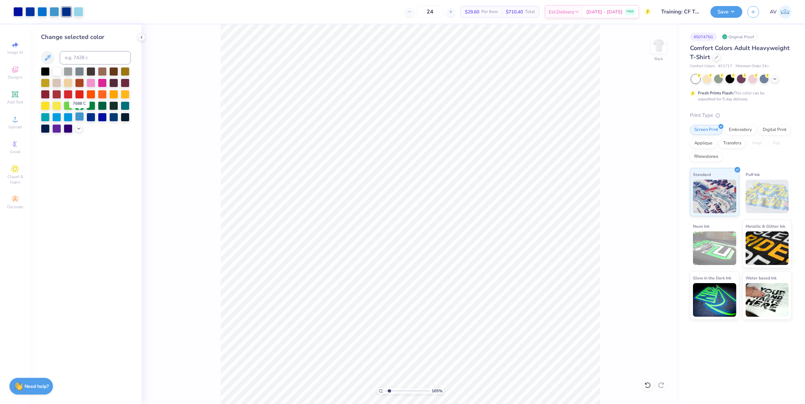
click at [83, 119] on div at bounding box center [79, 116] width 9 height 9
click at [93, 119] on div at bounding box center [91, 116] width 9 height 9
click at [65, 118] on div at bounding box center [68, 116] width 9 height 9
click at [59, 117] on div at bounding box center [56, 116] width 9 height 9
click at [78, 129] on icon at bounding box center [78, 127] width 5 height 5
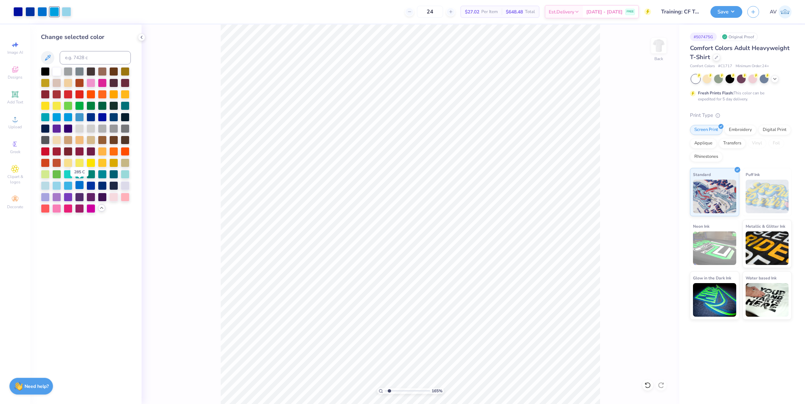
click at [79, 185] on div at bounding box center [79, 184] width 9 height 9
click at [69, 12] on div at bounding box center [66, 10] width 9 height 9
click at [102, 93] on div at bounding box center [102, 93] width 9 height 9
click at [83, 185] on div at bounding box center [79, 184] width 9 height 9
click at [78, 185] on div at bounding box center [79, 184] width 9 height 9
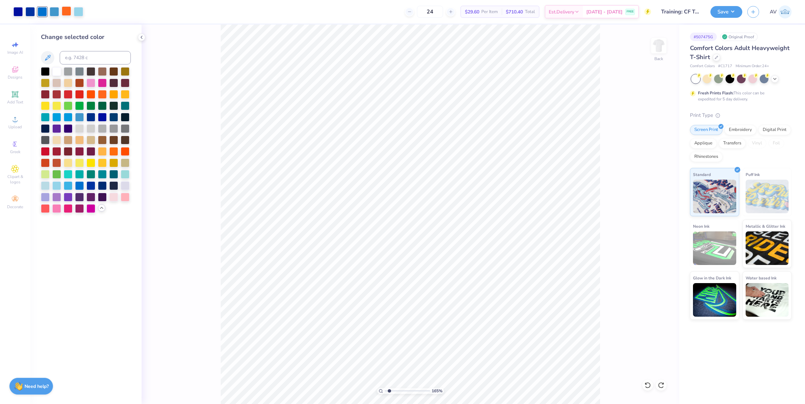
click at [64, 11] on div at bounding box center [66, 10] width 9 height 9
click at [76, 184] on div at bounding box center [79, 184] width 9 height 9
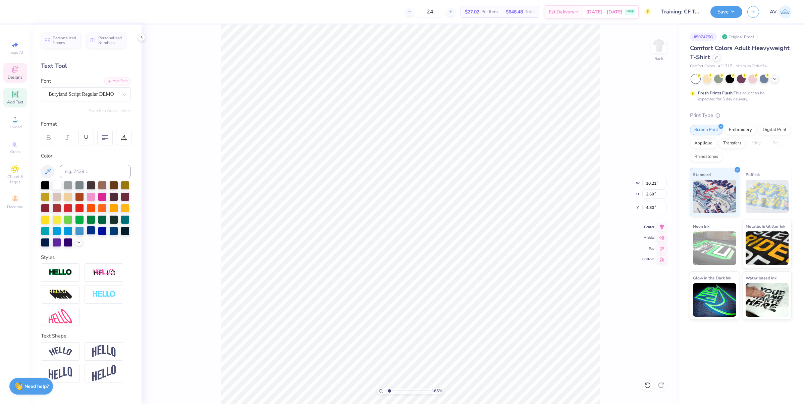
click at [92, 233] on div at bounding box center [91, 230] width 9 height 9
type input "1.6491337653134"
type input "3.41"
click at [56, 230] on div at bounding box center [56, 230] width 9 height 9
type input "1.6491337653134"
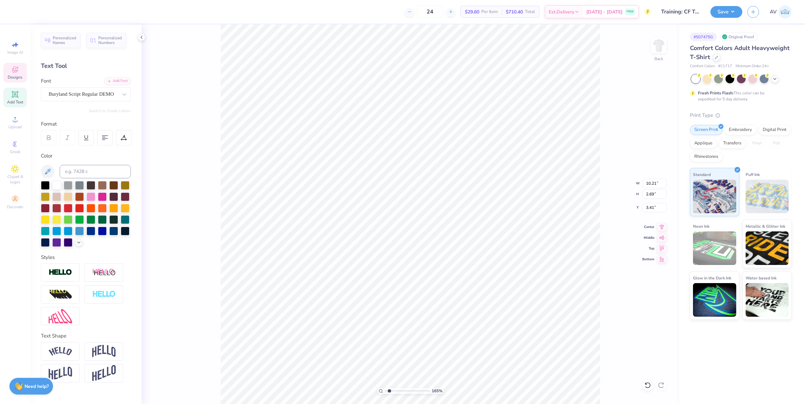
type input "3.00"
click at [77, 241] on icon at bounding box center [78, 241] width 5 height 5
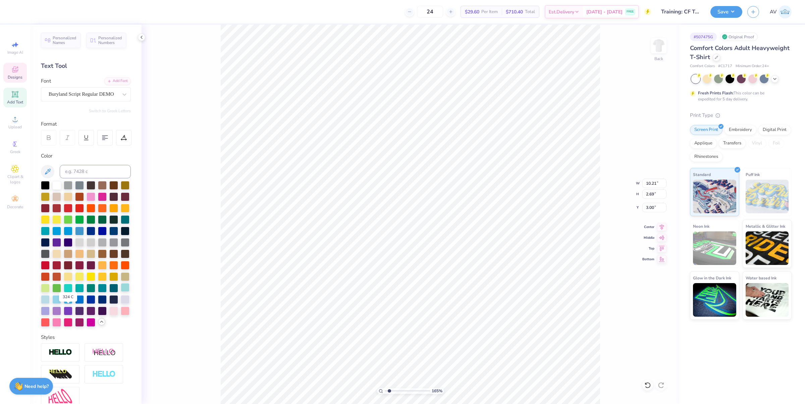
click at [121, 291] on div at bounding box center [125, 287] width 9 height 9
click at [50, 303] on div at bounding box center [45, 298] width 9 height 9
type input "1.6491337653134"
type input "3.41"
click at [61, 304] on div at bounding box center [56, 299] width 9 height 9
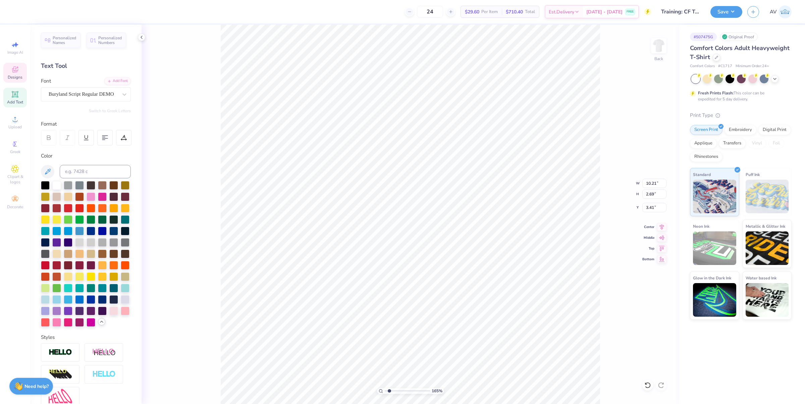
type input "1.6491337653134"
type input "4.11"
click at [72, 303] on div at bounding box center [68, 298] width 9 height 9
type input "1.6491337653134"
type input "4.80"
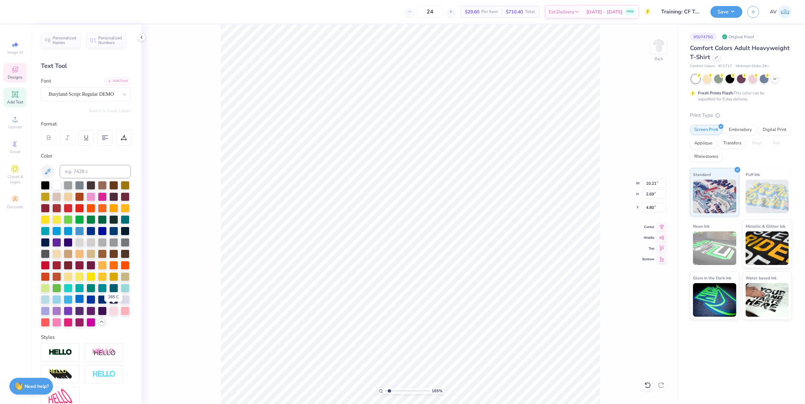
click at [84, 303] on div at bounding box center [79, 298] width 9 height 9
click at [41, 14] on div at bounding box center [42, 10] width 9 height 9
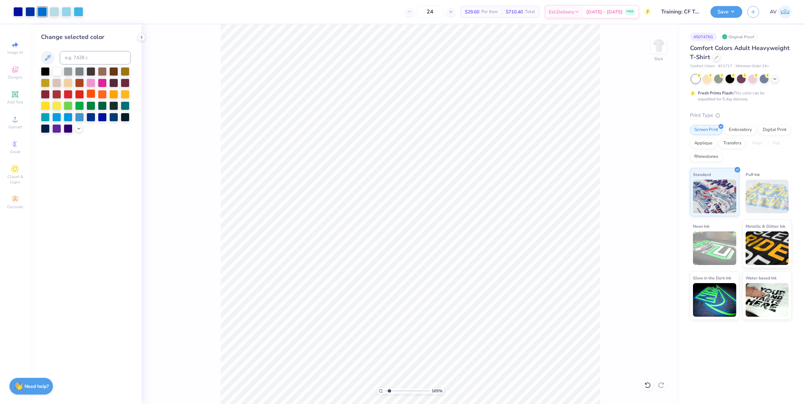
click at [93, 95] on div at bounding box center [91, 93] width 9 height 9
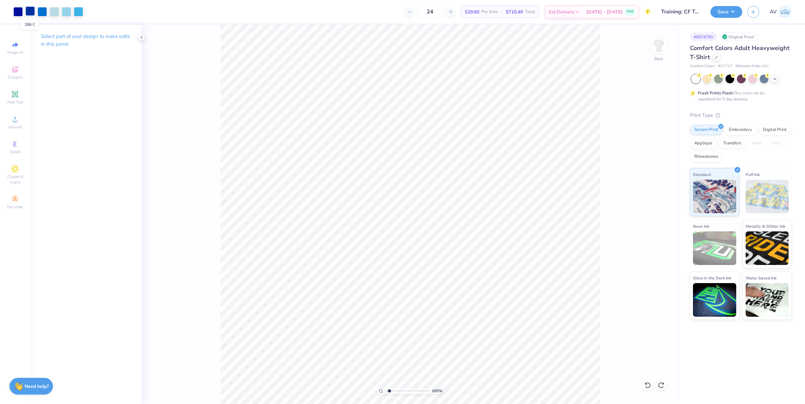
click at [29, 12] on div at bounding box center [29, 10] width 9 height 9
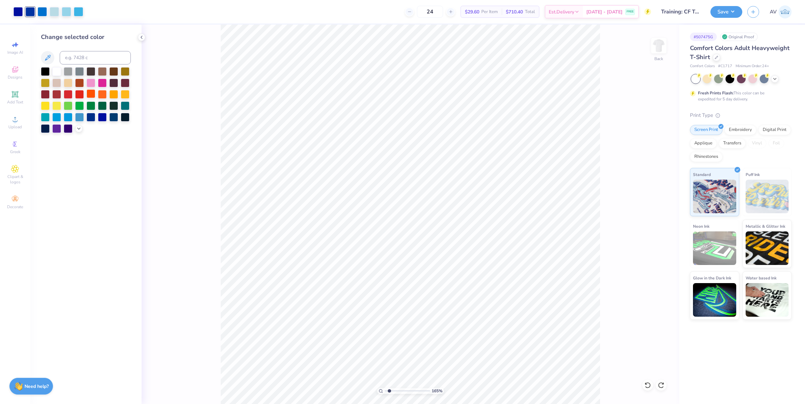
click at [92, 92] on div at bounding box center [91, 93] width 9 height 9
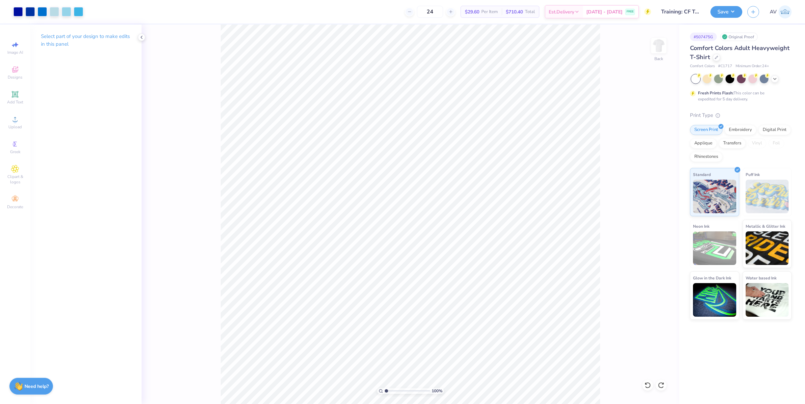
click at [81, 127] on div "Select part of your design to make edits in this panel" at bounding box center [85, 213] width 111 height 379
click at [30, 13] on div at bounding box center [29, 10] width 9 height 9
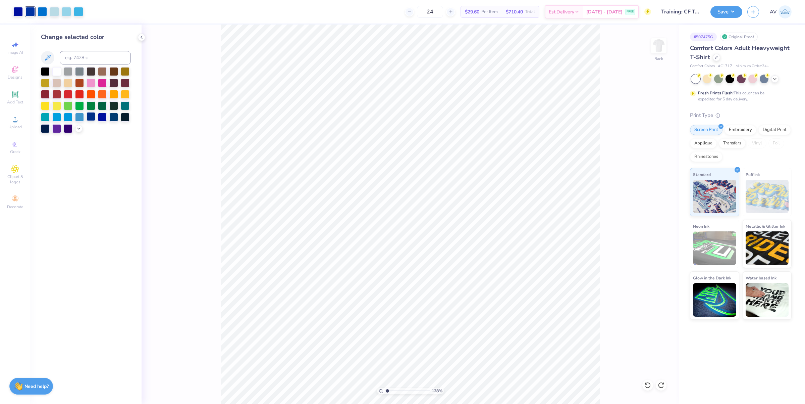
click at [92, 116] on div at bounding box center [91, 116] width 9 height 9
click at [19, 12] on div at bounding box center [17, 10] width 9 height 9
click at [112, 117] on div at bounding box center [113, 116] width 9 height 9
click at [99, 119] on div at bounding box center [102, 116] width 9 height 9
click at [93, 104] on div at bounding box center [91, 105] width 9 height 9
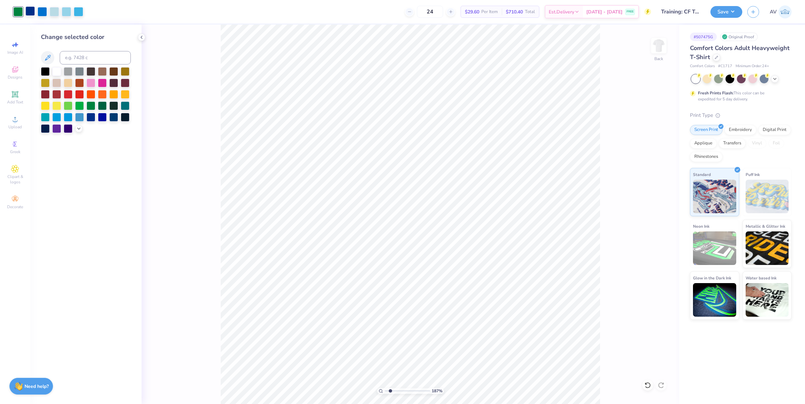
click at [30, 11] on div at bounding box center [29, 10] width 9 height 9
click at [102, 117] on div at bounding box center [102, 116] width 9 height 9
click at [20, 12] on div at bounding box center [17, 10] width 9 height 9
click at [77, 128] on icon at bounding box center [78, 127] width 5 height 5
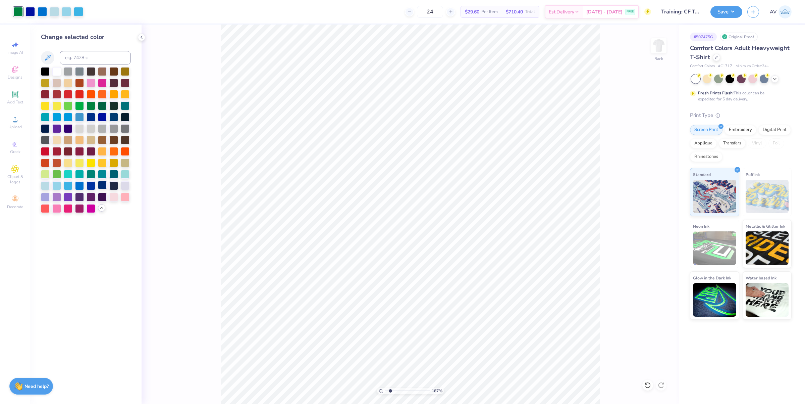
click at [105, 187] on div at bounding box center [102, 184] width 9 height 9
click at [53, 11] on div at bounding box center [54, 10] width 9 height 9
click at [210, 305] on div "187 % Back" at bounding box center [411, 213] width 538 height 379
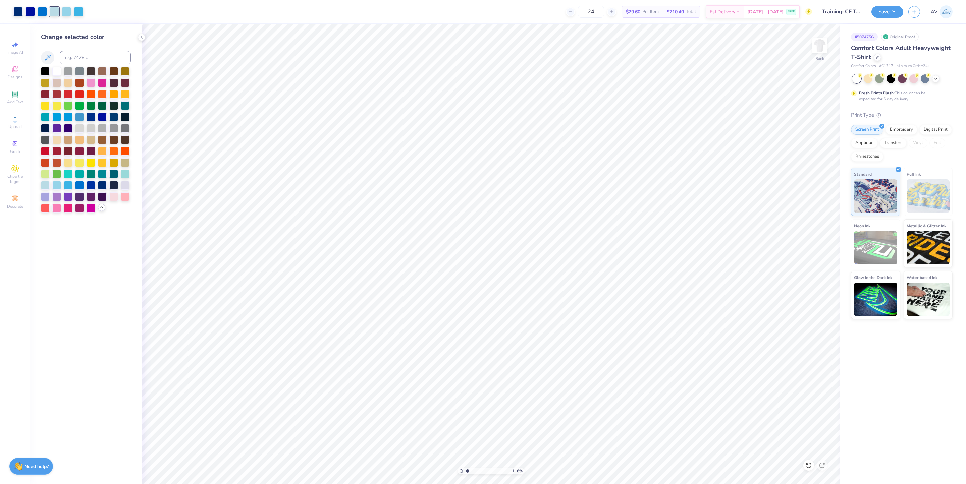
type input "1"
click at [805, 7] on button "Save" at bounding box center [887, 11] width 32 height 12
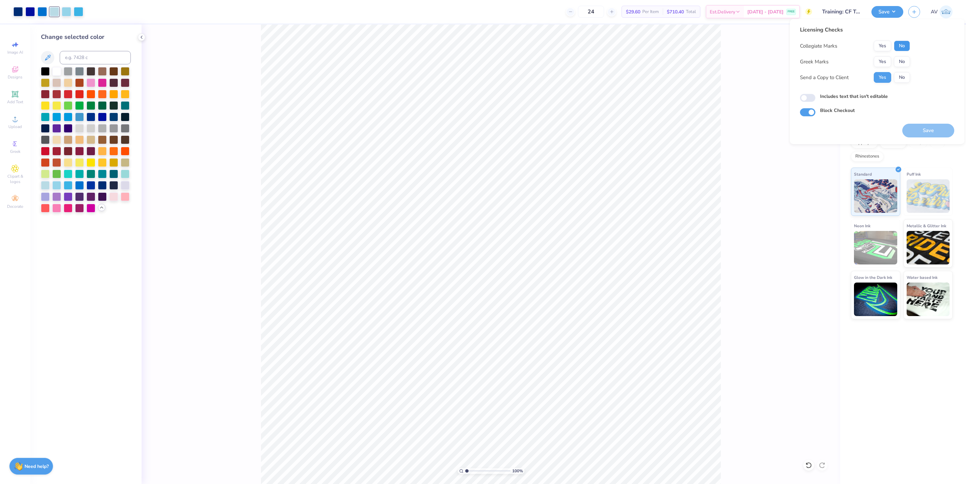
click at [805, 47] on button "No" at bounding box center [902, 46] width 16 height 11
click at [805, 62] on button "No" at bounding box center [902, 61] width 16 height 11
click at [805, 128] on button "Save" at bounding box center [928, 131] width 52 height 14
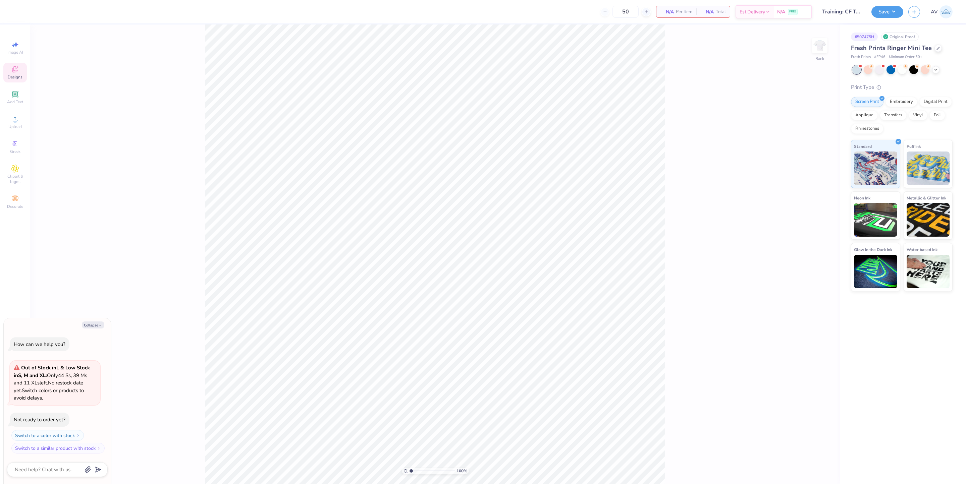
click at [12, 77] on span "Designs" at bounding box center [15, 76] width 15 height 5
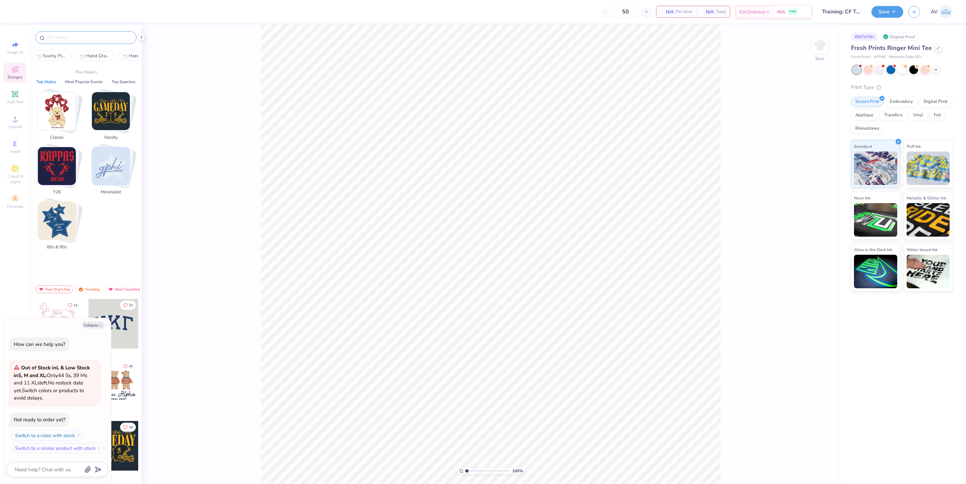
click at [67, 40] on input "text" at bounding box center [89, 37] width 86 height 7
type textarea "x"
paste input "fpf226214"
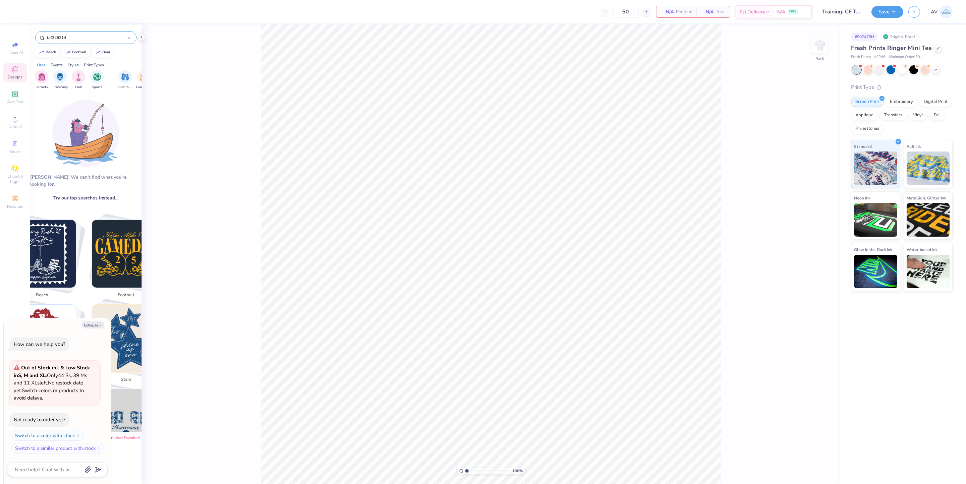
click at [96, 40] on input "fpf226214" at bounding box center [87, 37] width 82 height 7
paste input "Floral Neon Green"
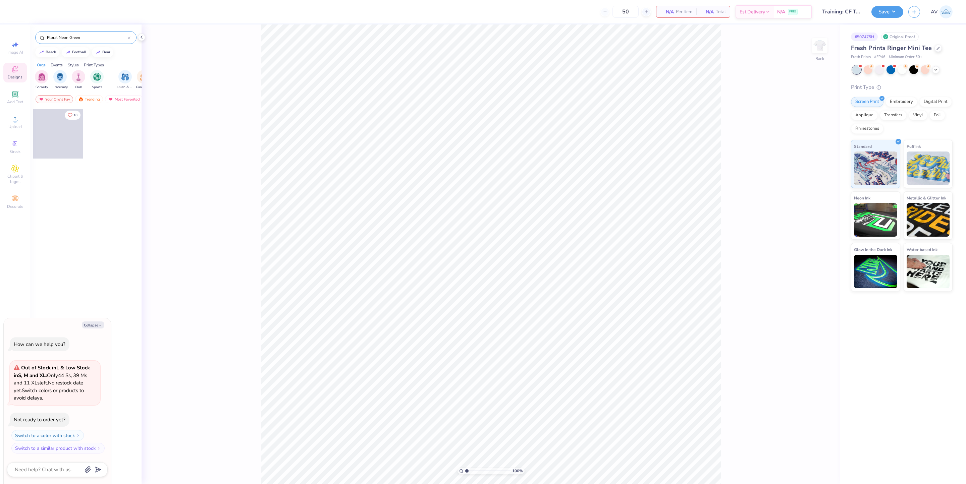
type input "Floral Neon Green"
click at [60, 144] on div at bounding box center [58, 134] width 50 height 50
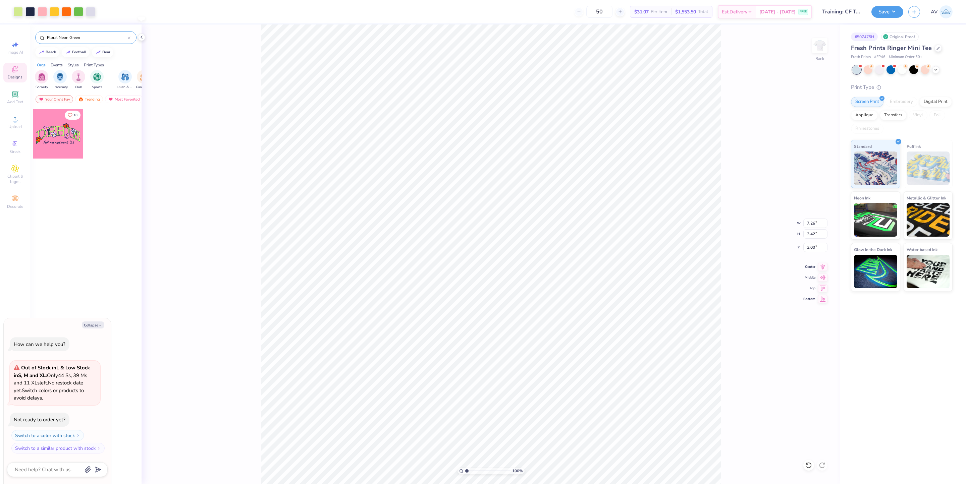
type textarea "x"
type input "2.46071085436199"
type textarea "x"
type input "2.46071085436199"
type textarea "x"
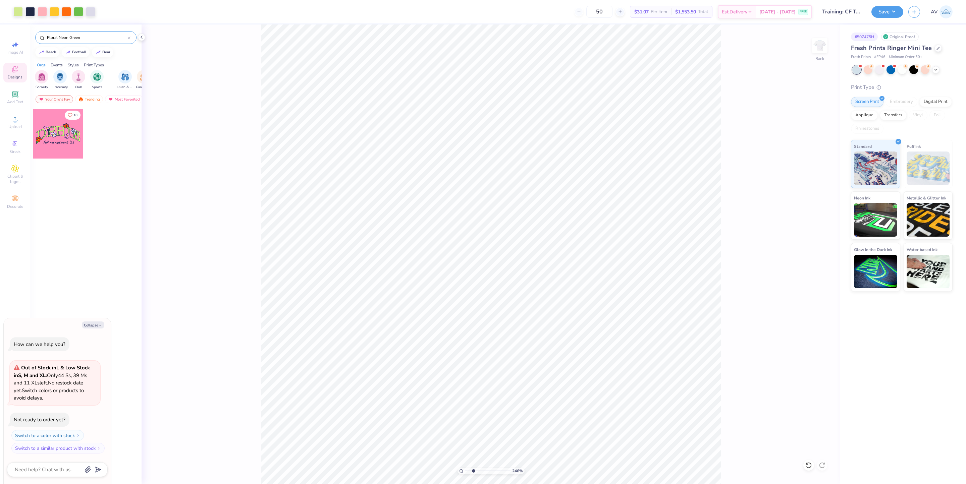
type input "2.46071085436199"
type textarea "x"
type input "2.46071085436199"
type textarea "x"
type input "2.46071085436199"
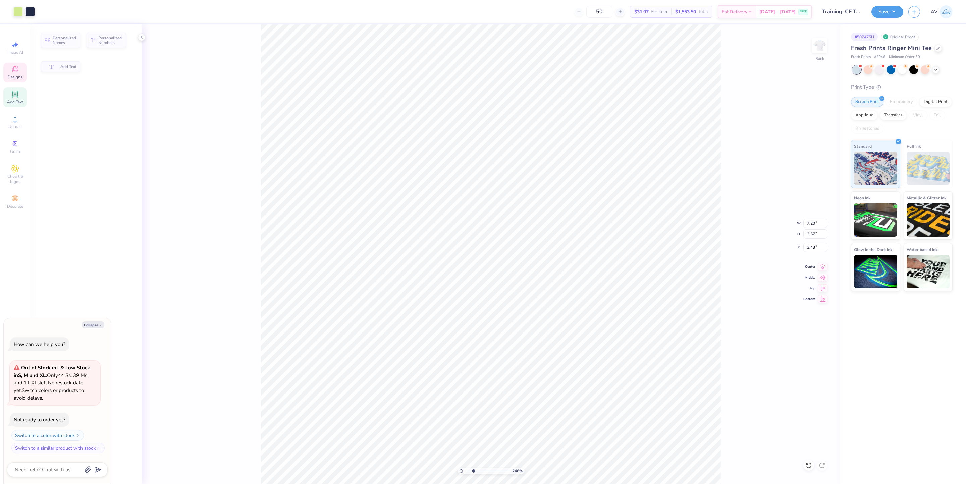
type textarea "x"
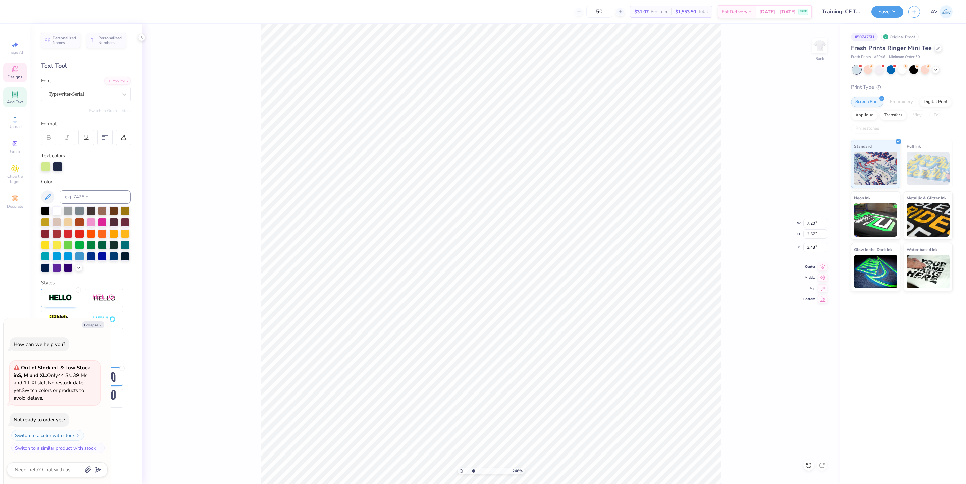
type input "2.46071085436199"
type textarea "x"
type input "2.46071085436199"
type textarea "x"
type textarea "P"
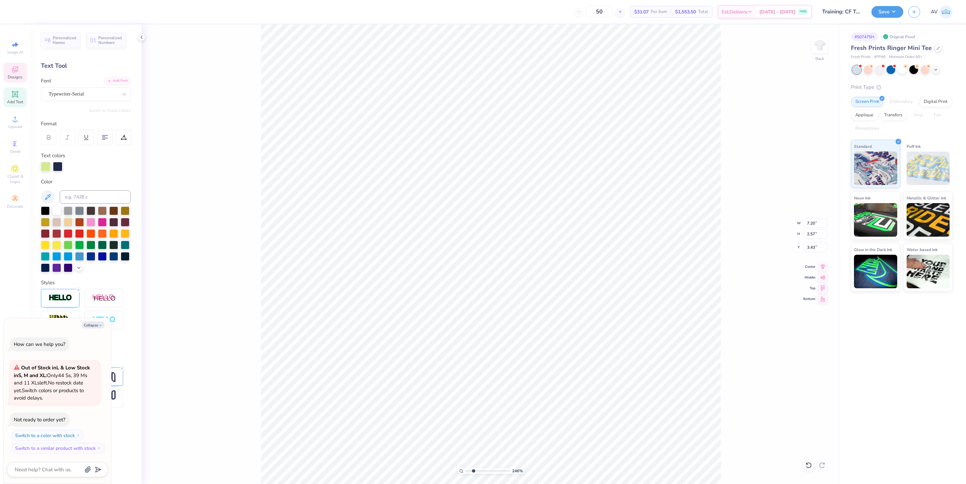
type input "2.46071085436199"
type textarea "x"
type textarea "Pi"
type input "2.46071085436199"
type textarea "x"
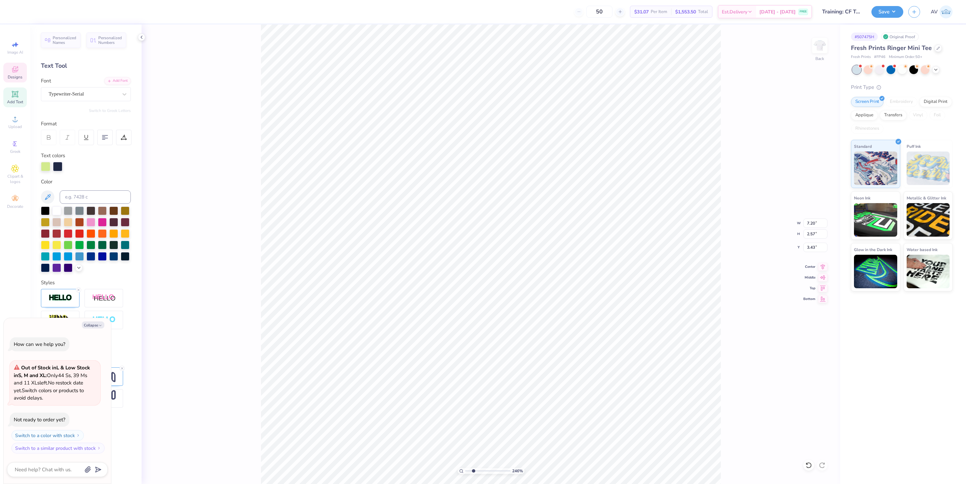
type textarea "Pi"
type input "2.46071085436199"
type textarea "x"
type input "2.46071085436199"
type textarea "x"
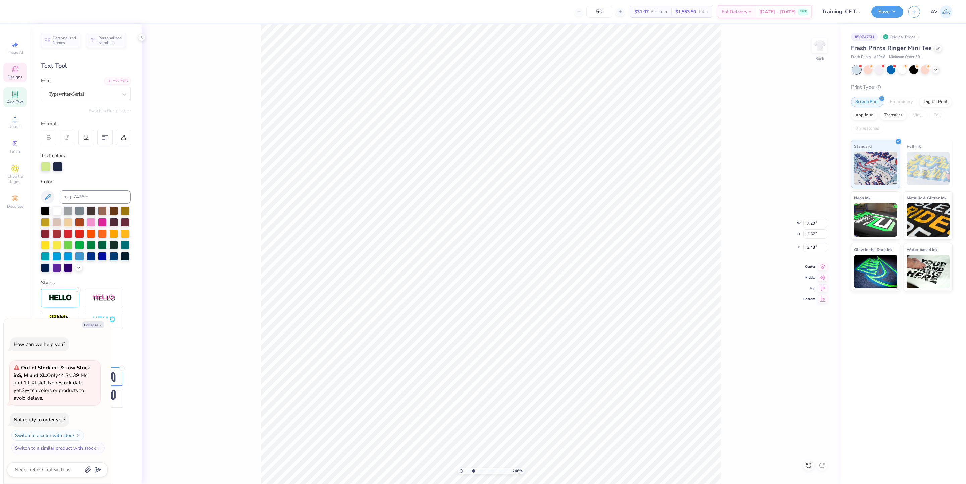
type textarea "Pi P"
type input "2.46071085436199"
type textarea "x"
type textarea "Pi Ph"
type input "2.46071085436199"
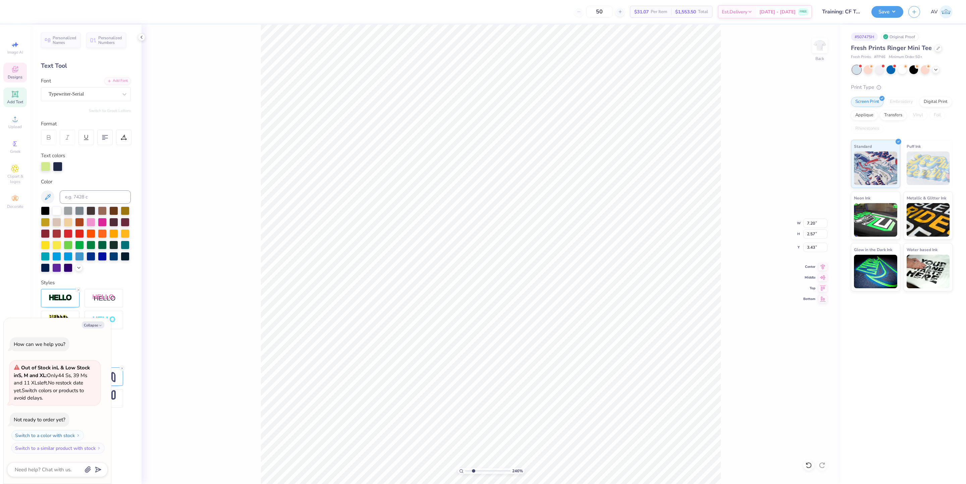
type textarea "x"
type textarea "Pi Phi"
type input "2.46071085436199"
type textarea "x"
type input "2.46071085436199"
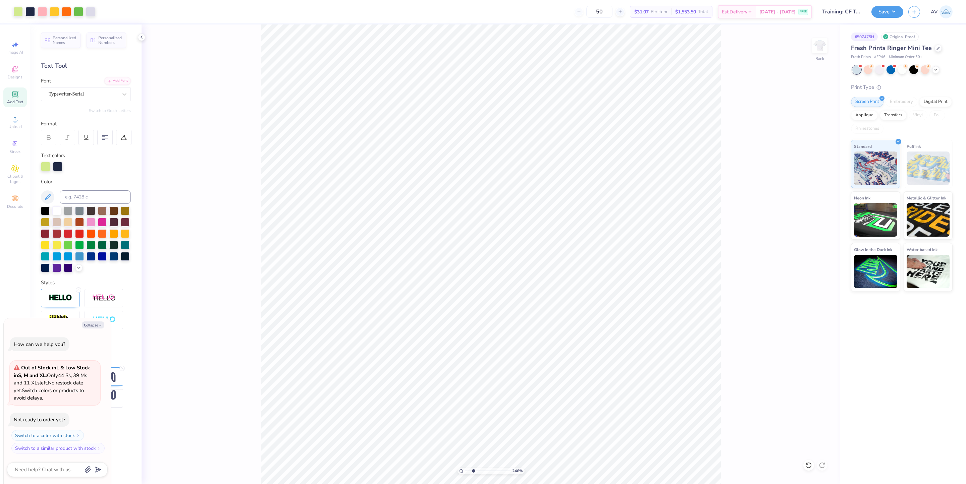
type textarea "x"
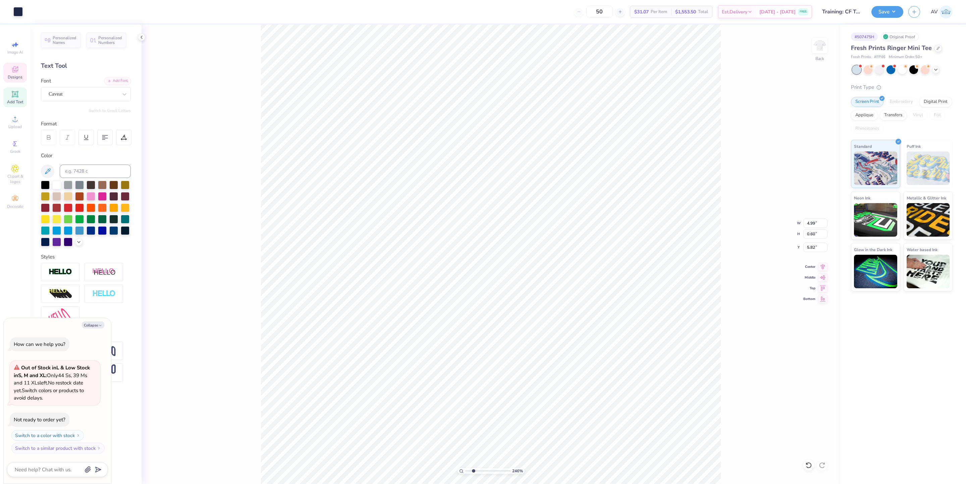
type input "2.46071085436199"
type textarea "x"
type input "2.46071085436199"
type textarea "x"
type input "2.46071085436199"
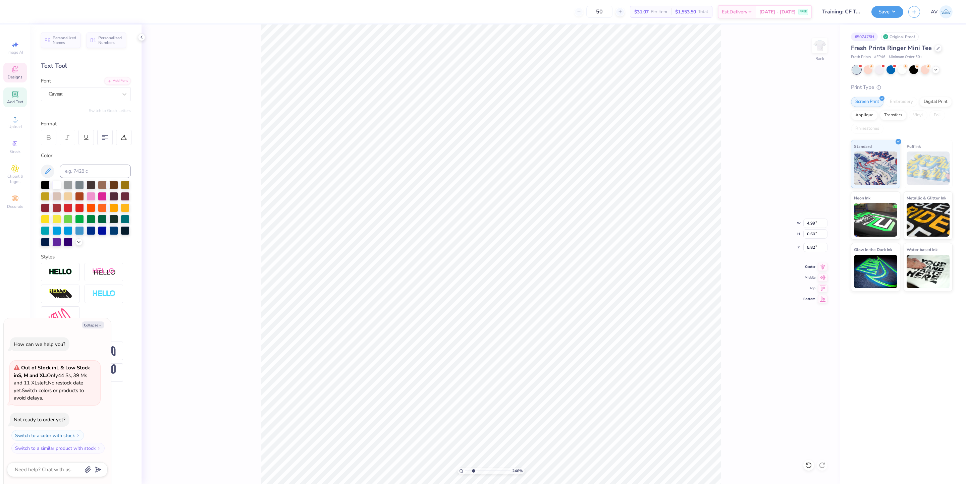
type textarea "x"
type input "2.46071085436199"
type textarea "x"
type textarea "b"
type input "2.46071085436199"
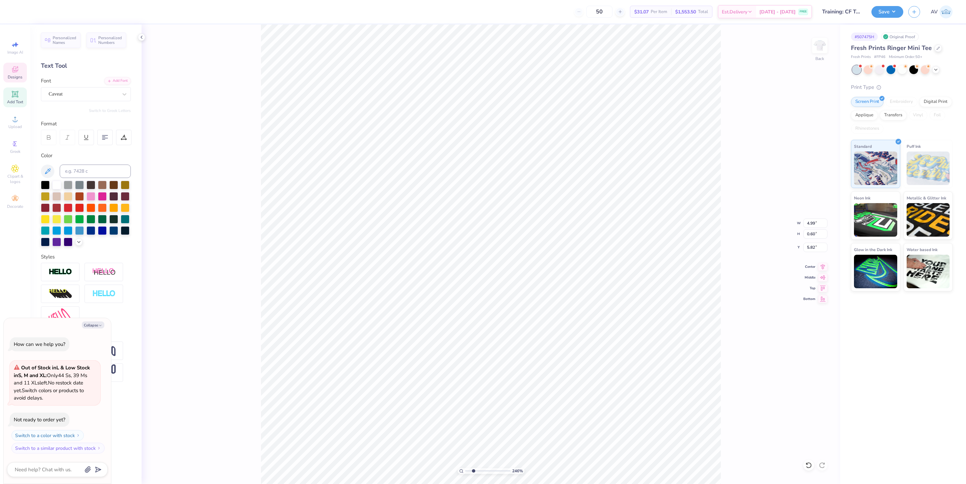
type textarea "x"
type textarea "bi"
type input "2.46071085436199"
type textarea "x"
type textarea "bid"
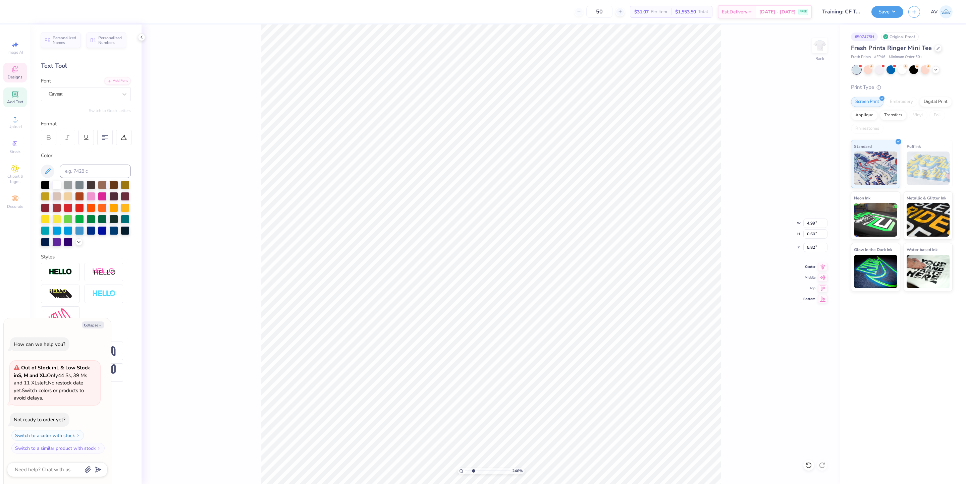
type input "2.46071085436199"
type textarea "x"
type textarea "bid d"
type input "2.46071085436199"
type textarea "x"
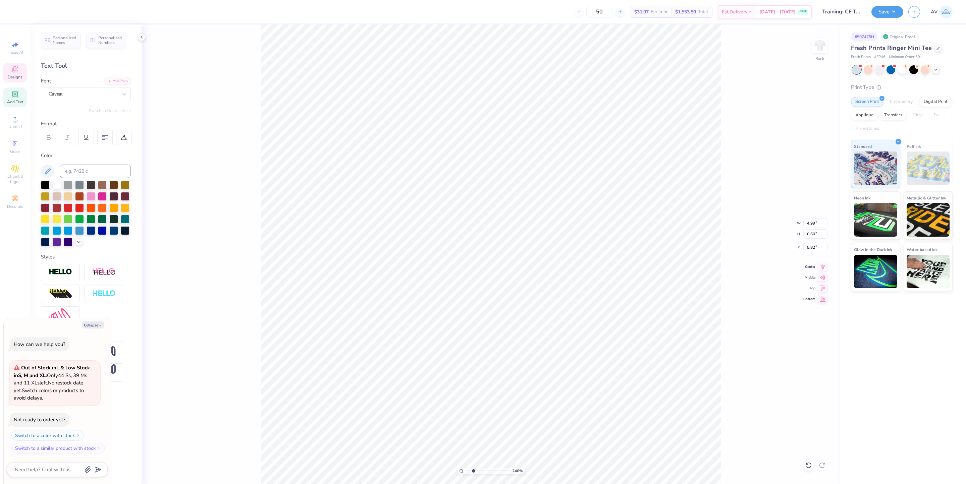
type input "2.46071085436199"
type textarea "x"
type textarea "bid da"
type input "2.46071085436199"
type textarea "x"
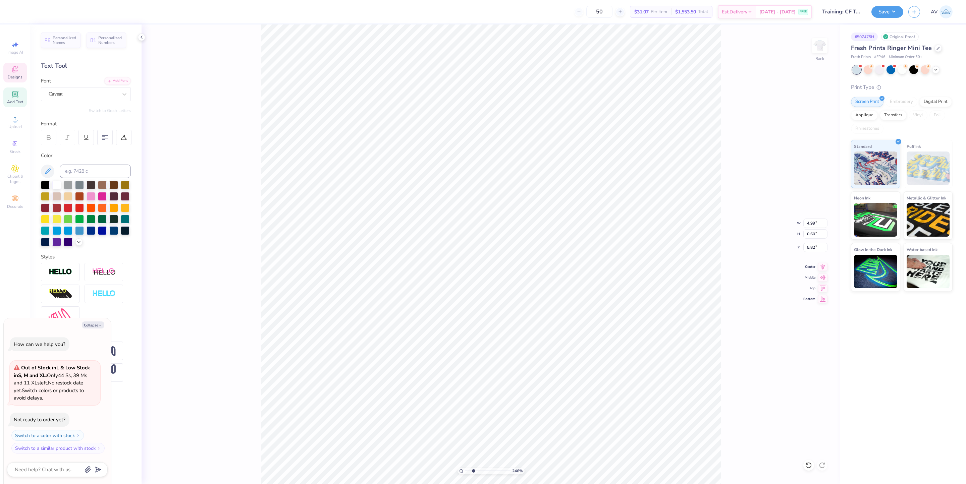
type textarea "bid day"
type input "2.46071085436199"
type textarea "x"
type textarea "bid day"
type input "2.46071085436199"
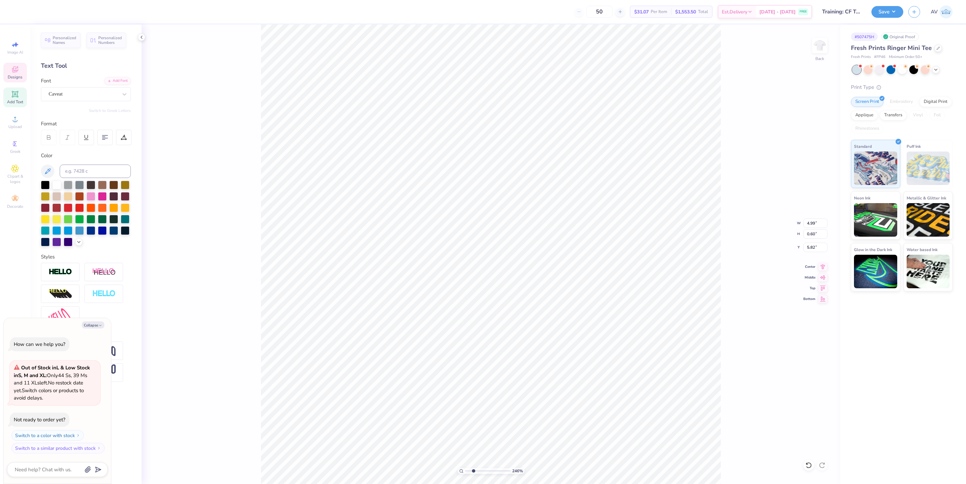
type textarea "x"
type textarea "bid day 2"
type input "2.46071085436199"
type textarea "x"
type textarea "bid day 20"
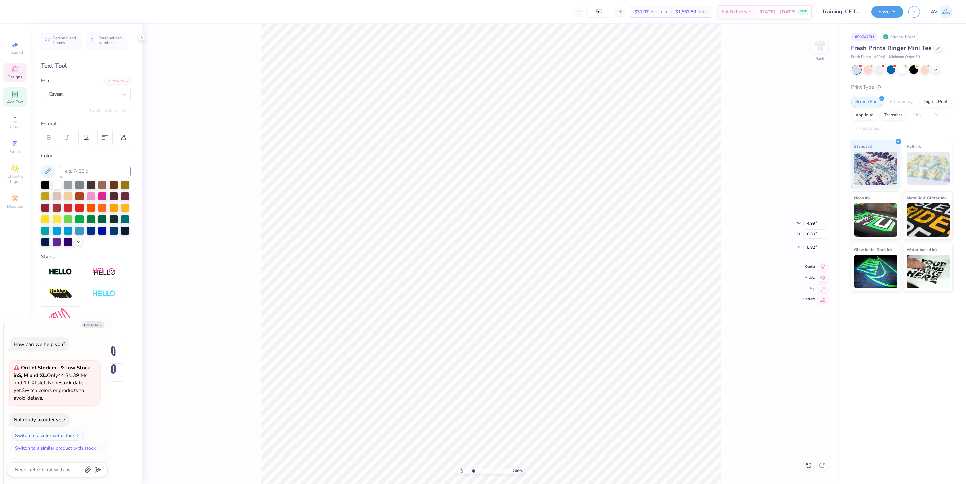
type input "2.46071085436199"
type textarea "x"
type textarea "bid day 202"
type input "2.46071085436199"
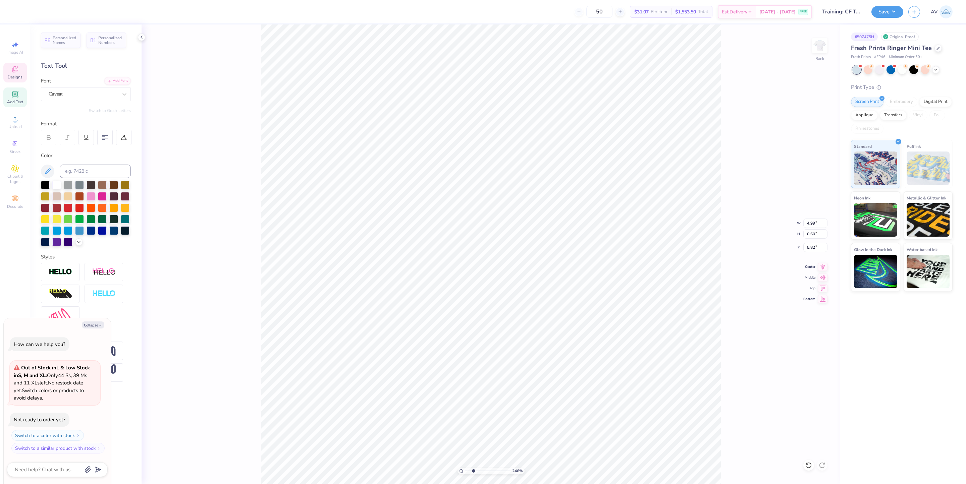
type textarea "x"
type textarea "bid day 2025"
type input "2.46071085436199"
type textarea "x"
click at [14, 11] on div at bounding box center [17, 10] width 9 height 9
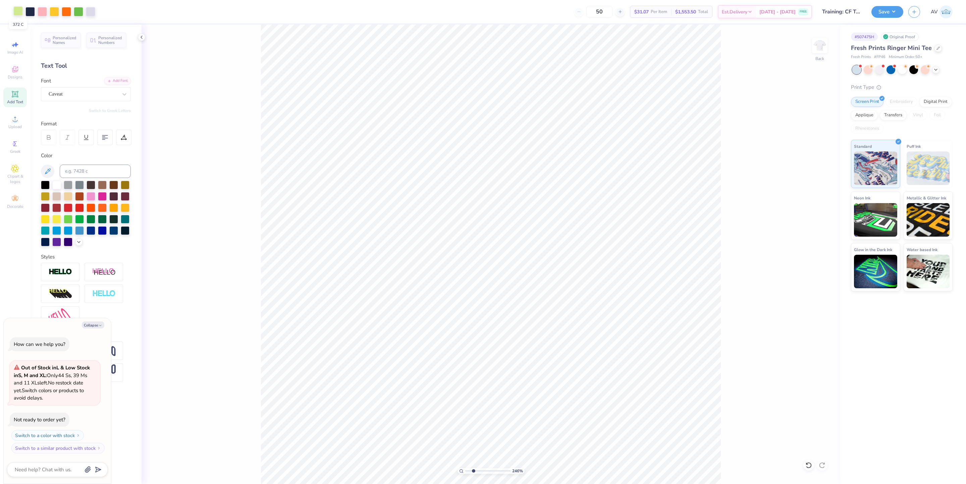
type input "2.46071085436199"
type textarea "x"
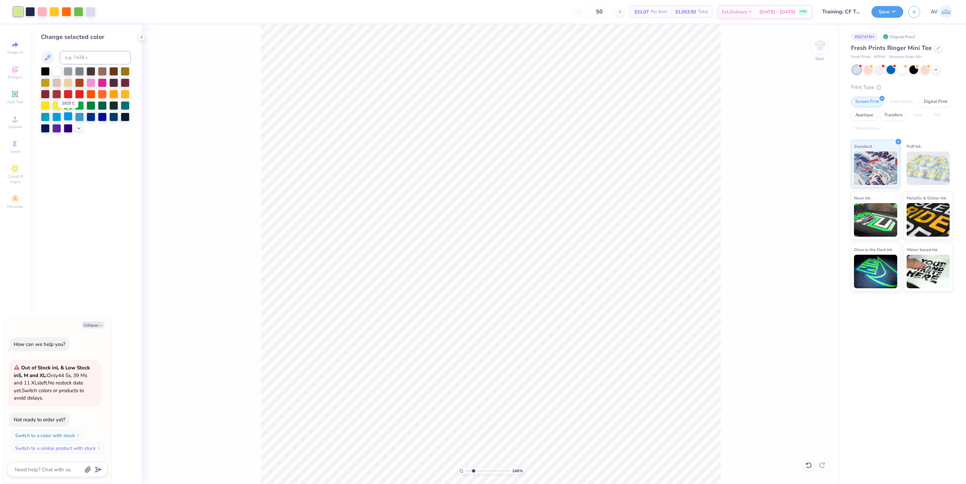
click at [67, 118] on div at bounding box center [68, 116] width 9 height 9
type input "2.46071085436199"
type textarea "x"
type input "2.46071085436199"
type textarea "x"
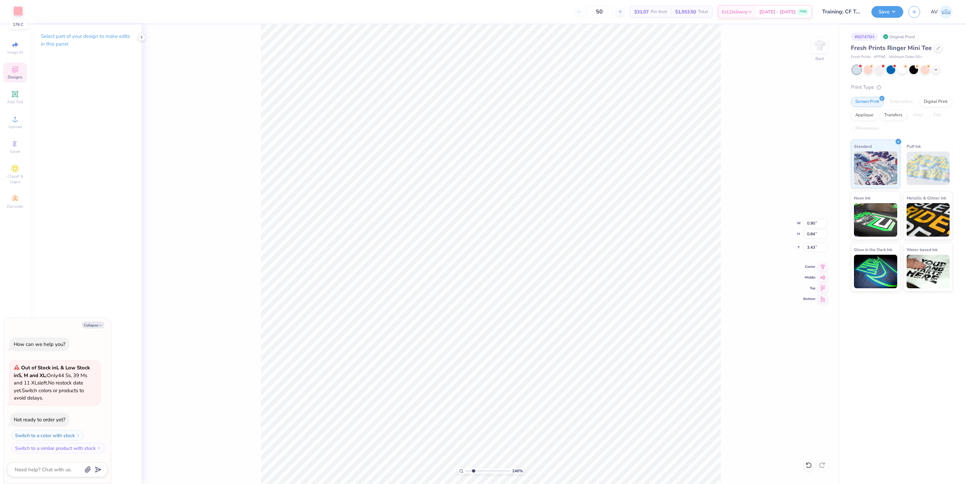
click at [16, 11] on div at bounding box center [17, 10] width 9 height 9
type input "2.46071085436199"
type textarea "x"
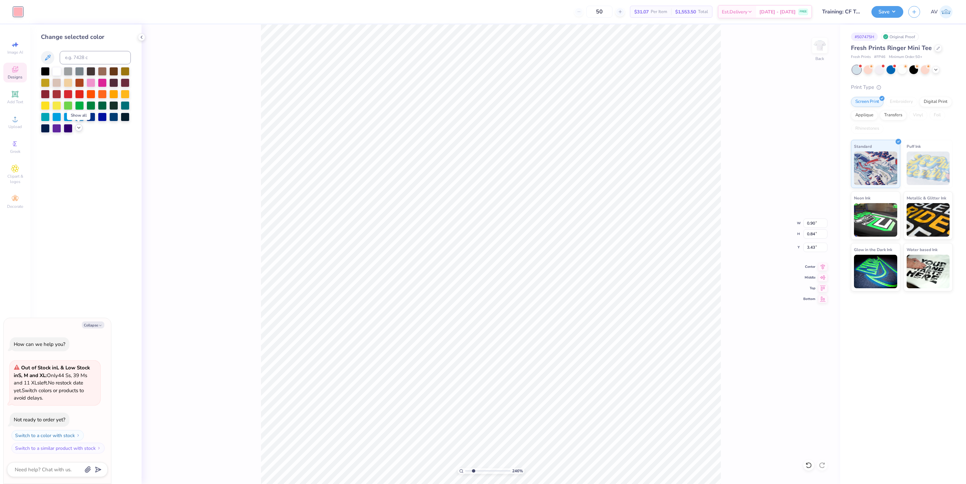
click at [78, 128] on icon at bounding box center [78, 127] width 5 height 5
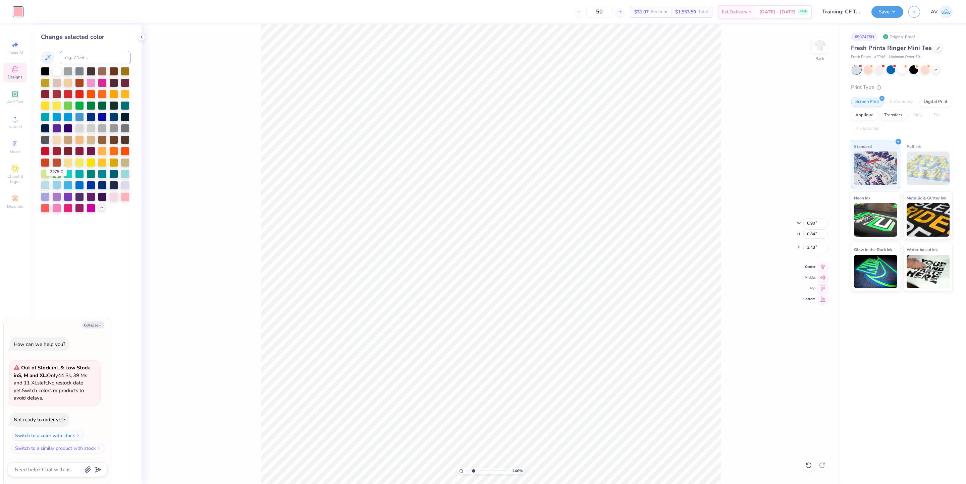
click at [57, 185] on div at bounding box center [56, 184] width 9 height 9
type input "2.46071085436199"
type textarea "x"
type input "2.46071085436199"
type textarea "x"
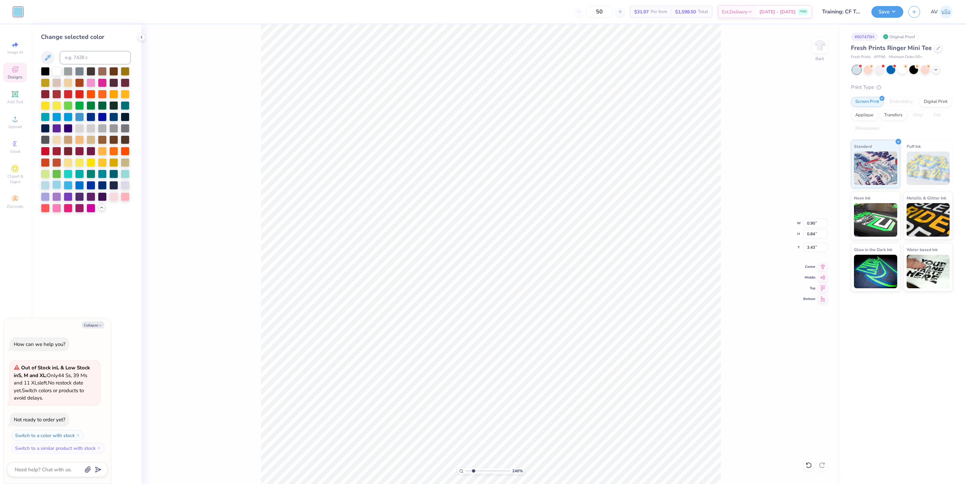
type input "0.92"
type input "0.86"
type input "4.65"
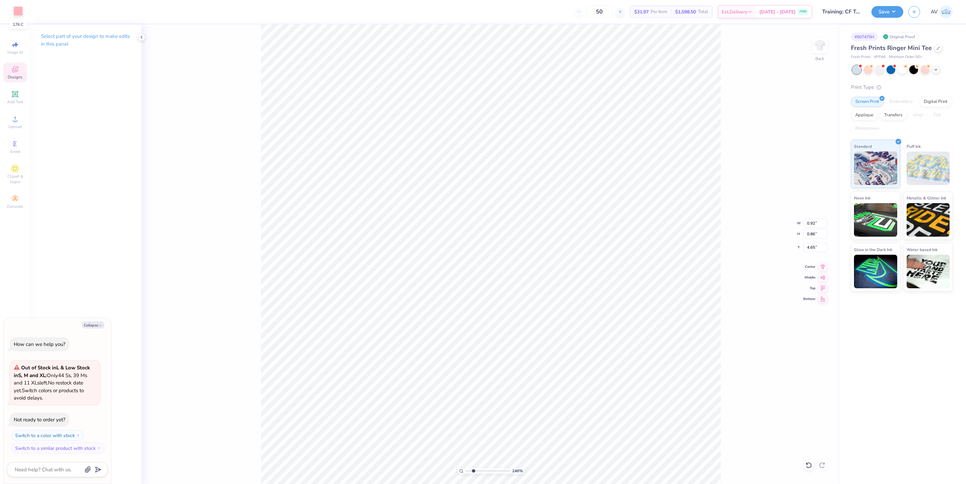
click at [18, 12] on div at bounding box center [17, 10] width 9 height 9
type input "2.46071085436199"
type textarea "x"
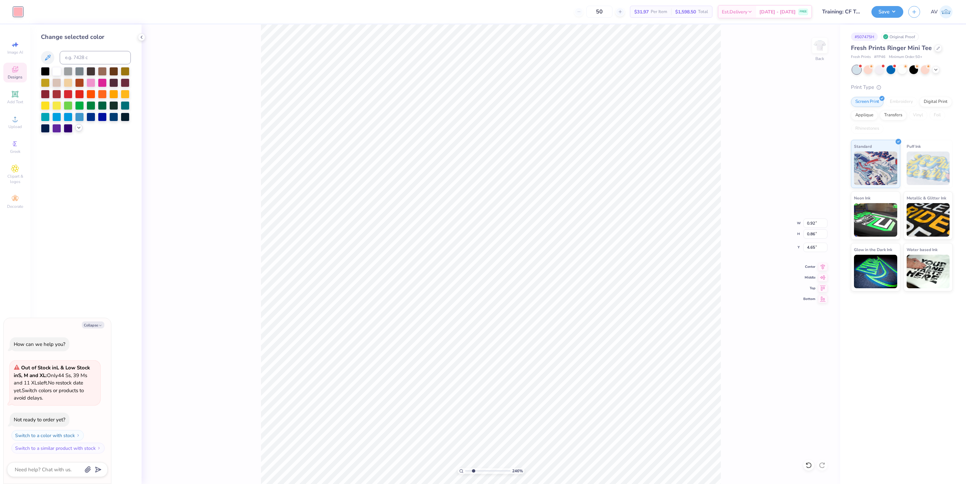
click at [80, 128] on icon at bounding box center [78, 127] width 5 height 5
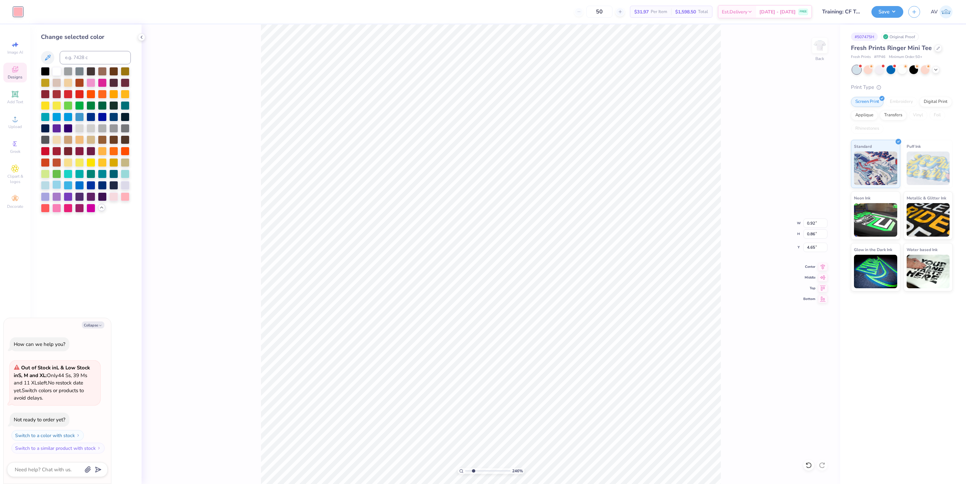
click at [57, 183] on div at bounding box center [56, 184] width 9 height 9
type input "2.46071085436199"
type textarea "x"
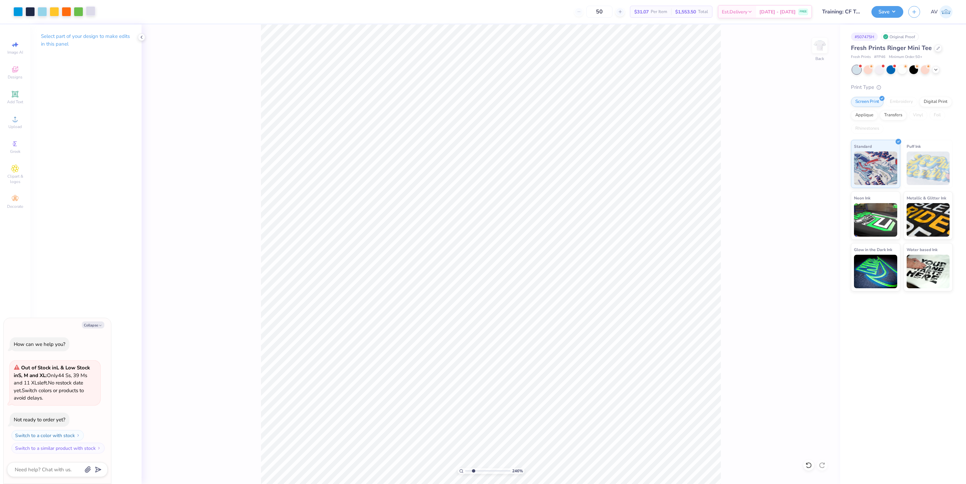
click at [89, 12] on div at bounding box center [90, 10] width 9 height 9
type input "2.46071085436199"
type textarea "x"
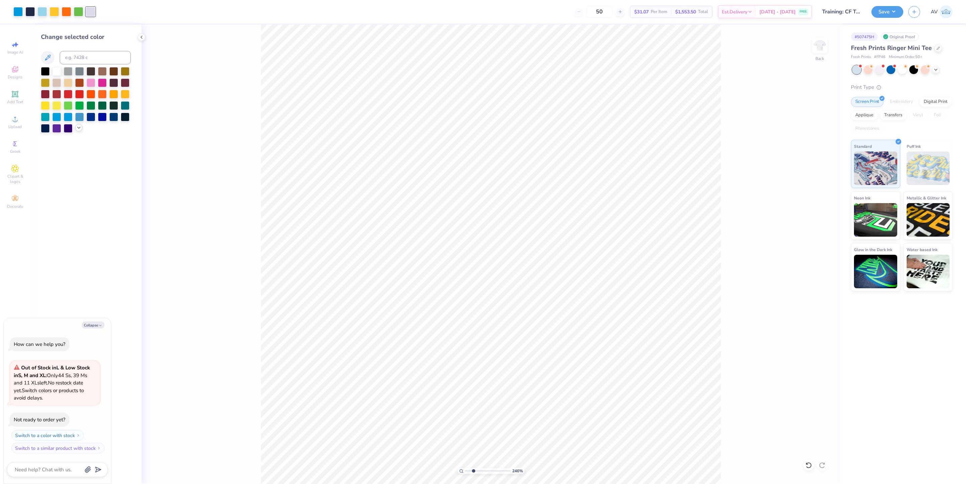
click at [78, 129] on icon at bounding box center [78, 127] width 5 height 5
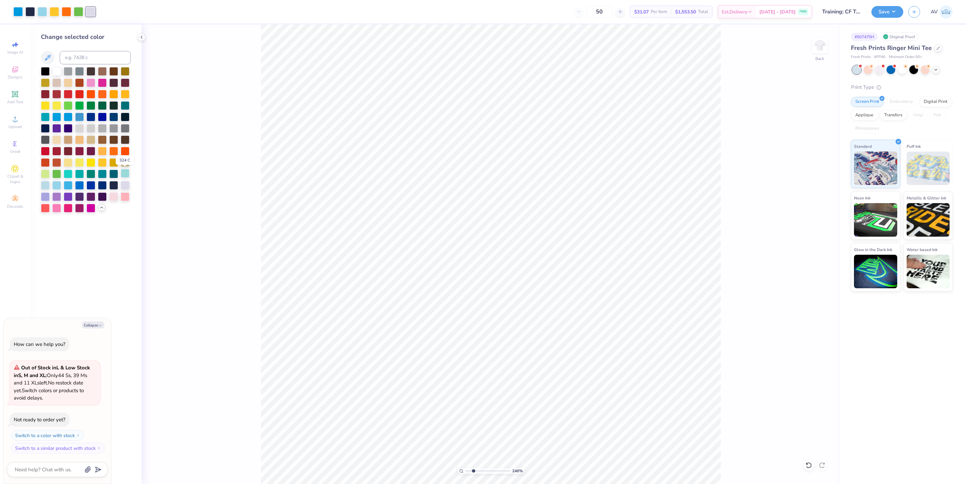
click at [127, 175] on div at bounding box center [125, 173] width 9 height 9
type input "2.46071085436199"
type textarea "x"
click at [80, 116] on div at bounding box center [79, 116] width 9 height 9
type input "2.46071085436199"
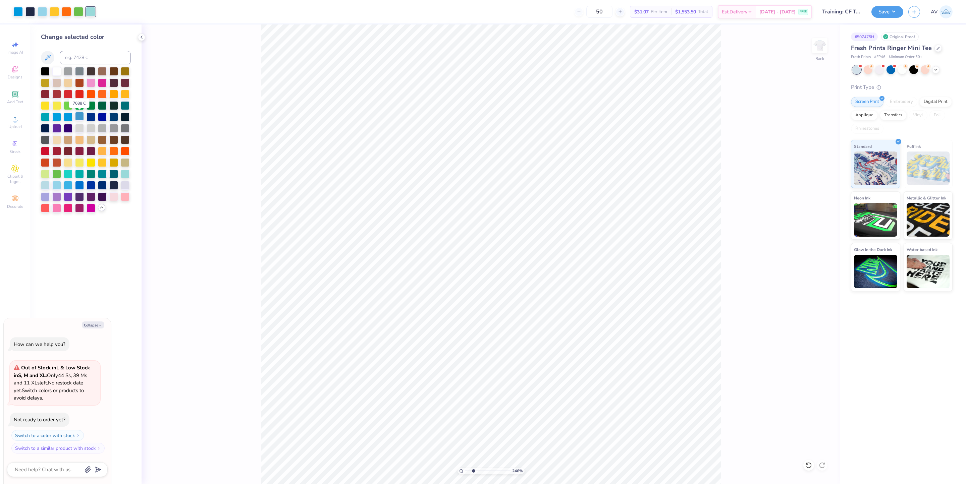
type textarea "x"
click at [58, 117] on div at bounding box center [56, 116] width 9 height 9
type input "2.46071085436199"
type textarea "x"
click at [69, 184] on div at bounding box center [68, 184] width 9 height 9
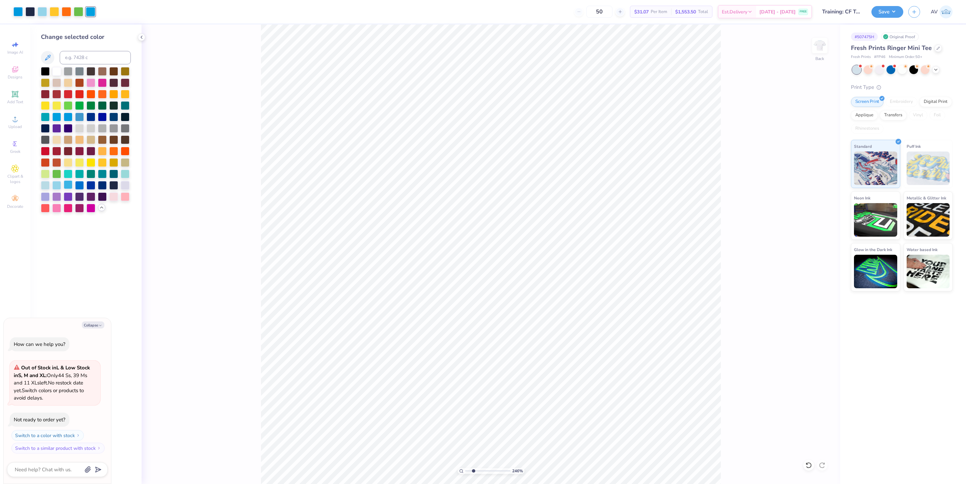
type input "2.46071085436199"
type textarea "x"
type input "2.46071085436199"
type textarea "x"
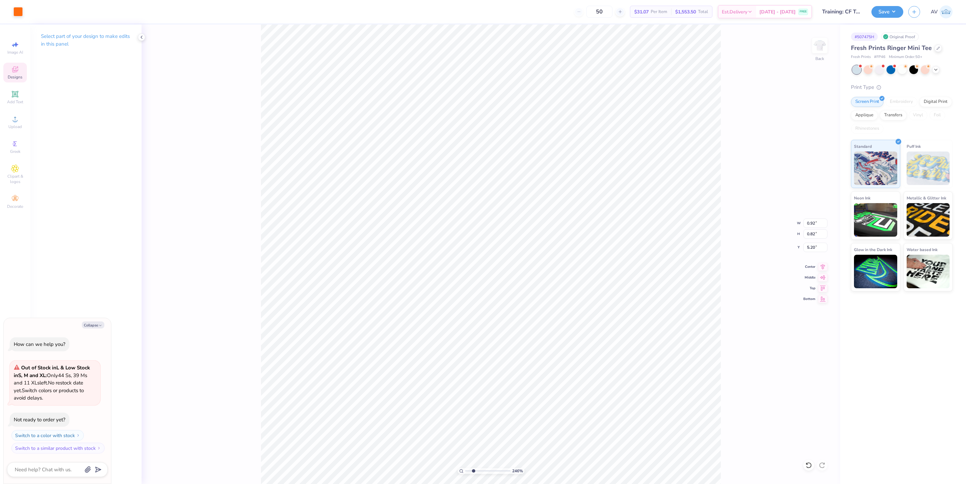
type input "2.46071085436199"
type textarea "x"
click at [65, 12] on div at bounding box center [66, 10] width 9 height 9
type input "2.46071085436199"
type textarea "x"
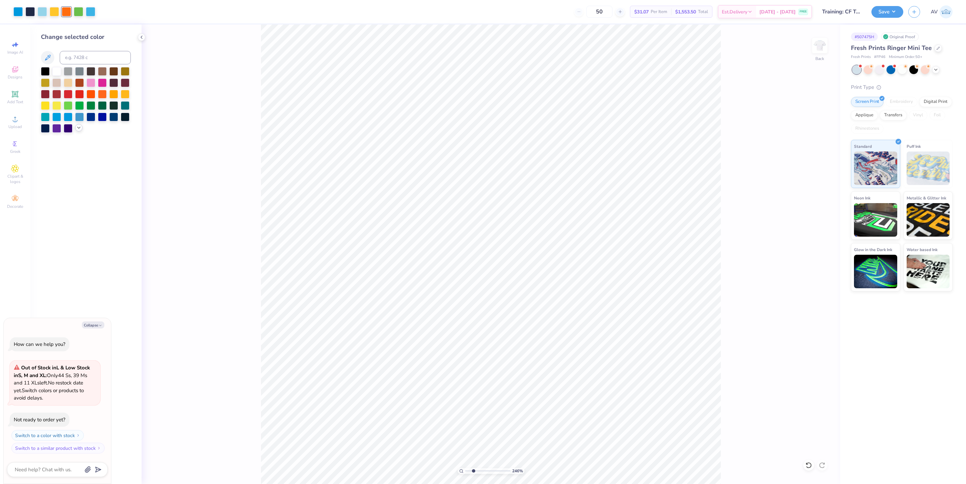
click at [79, 128] on polyline at bounding box center [78, 127] width 3 height 1
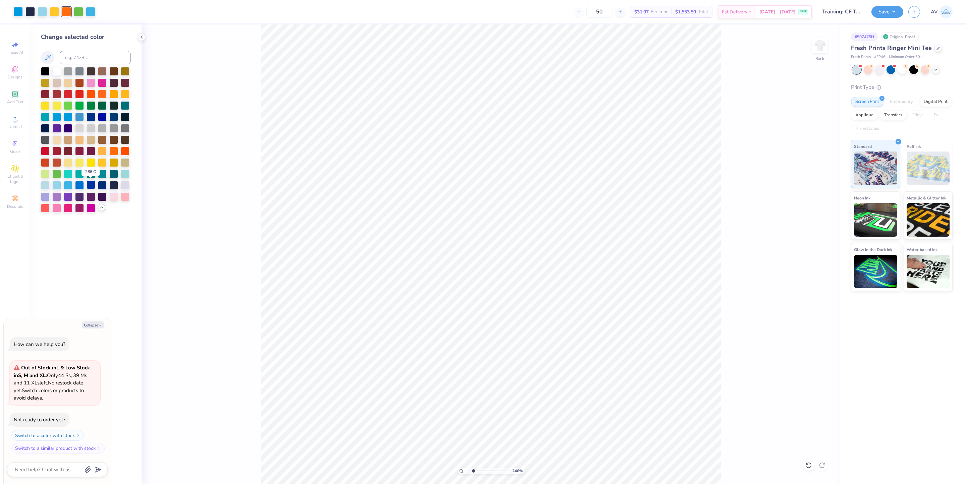
click at [91, 186] on div at bounding box center [91, 184] width 9 height 9
type input "2.46071085436199"
type textarea "x"
click at [82, 188] on div at bounding box center [79, 184] width 9 height 9
type input "2.46071085436199"
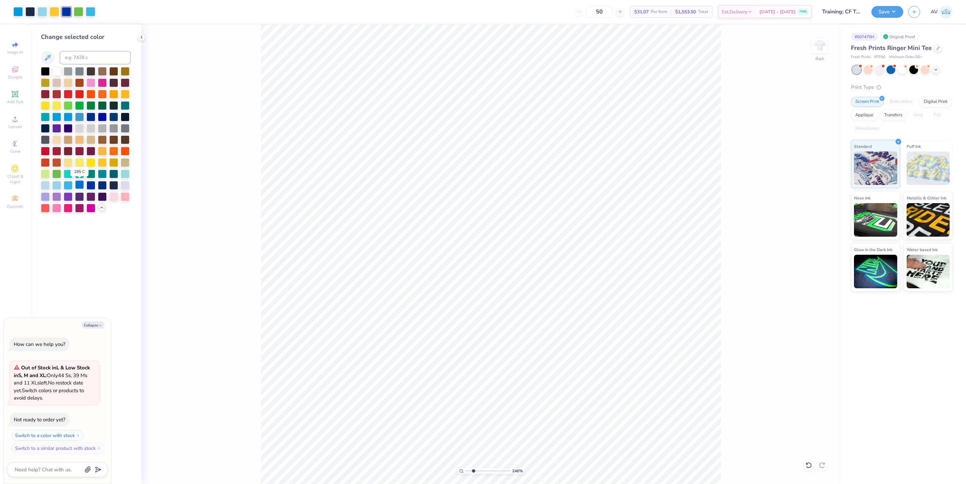
type textarea "x"
click at [16, 12] on div at bounding box center [17, 10] width 9 height 9
type input "2.46071085436199"
type textarea "x"
click at [92, 184] on div at bounding box center [91, 184] width 9 height 9
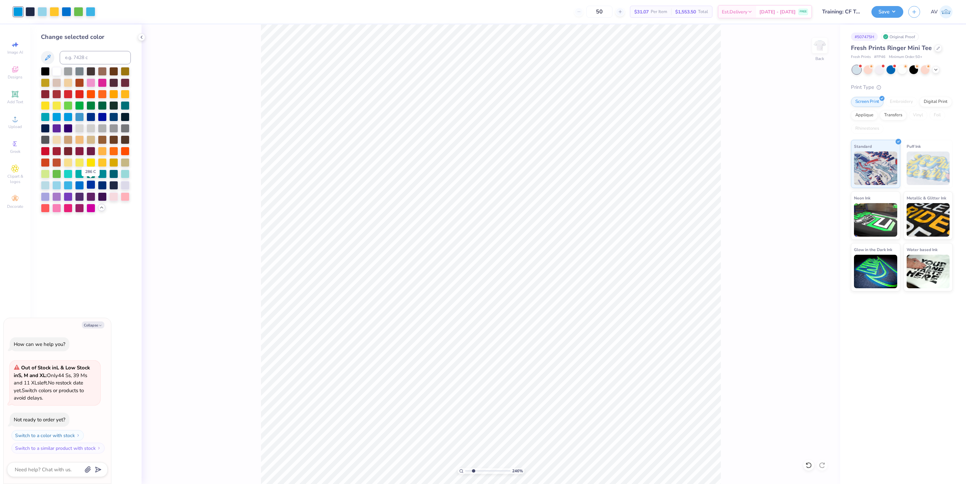
type input "2.46071085436199"
type textarea "x"
click at [28, 14] on div at bounding box center [29, 10] width 9 height 9
type input "2.46071085436199"
type textarea "x"
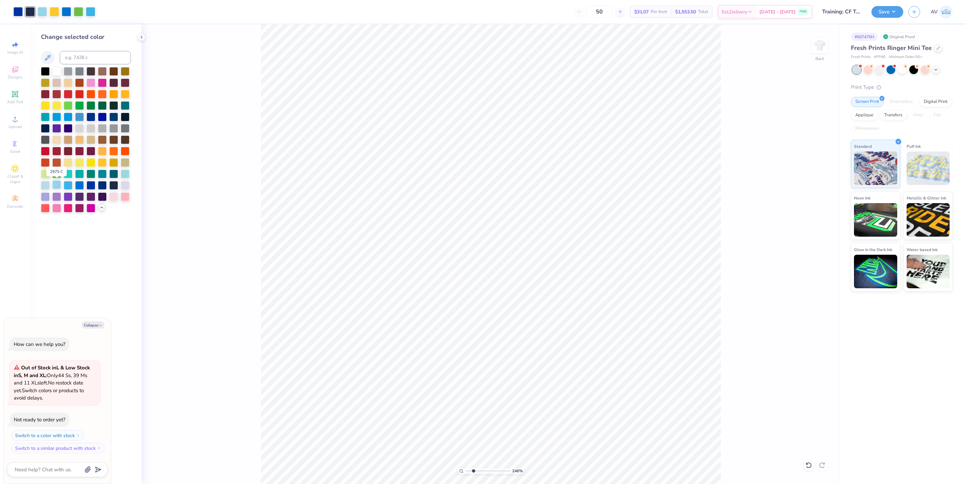
click at [57, 184] on div at bounding box center [56, 184] width 9 height 9
type input "2.46071085436199"
type textarea "x"
type input "2.46071085436199"
type textarea "x"
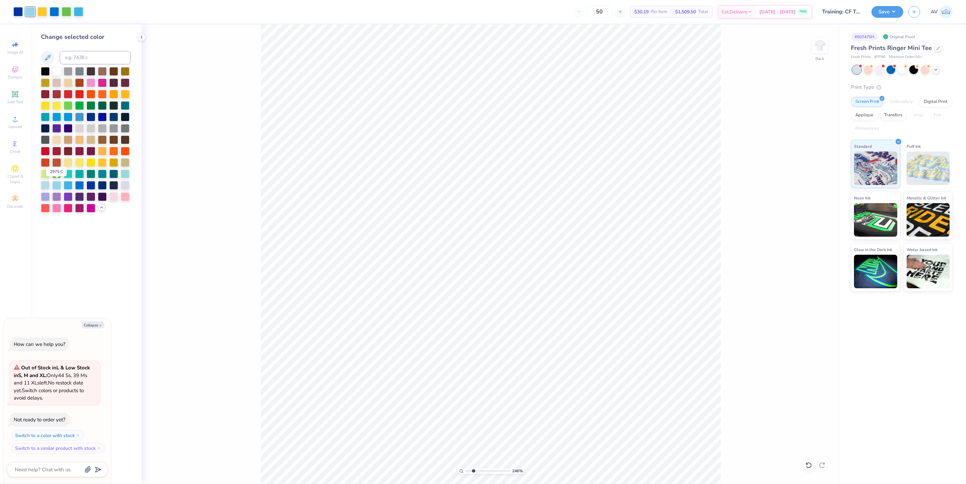
type input "2.46071085436199"
type textarea "x"
type input "2.46071085436199"
type textarea "x"
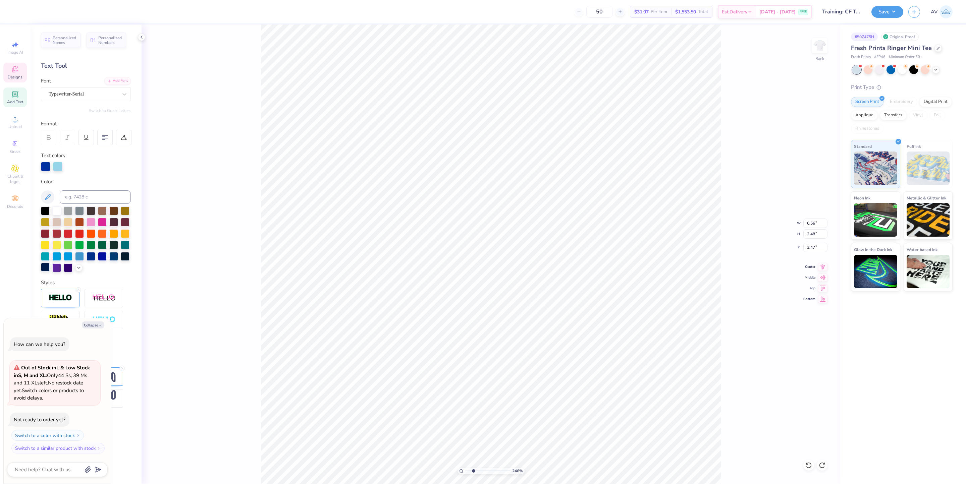
click at [41, 268] on div at bounding box center [45, 267] width 9 height 9
type input "2.46071085436199"
type textarea "x"
click at [79, 256] on div at bounding box center [79, 256] width 9 height 9
click at [105, 260] on div at bounding box center [102, 256] width 9 height 9
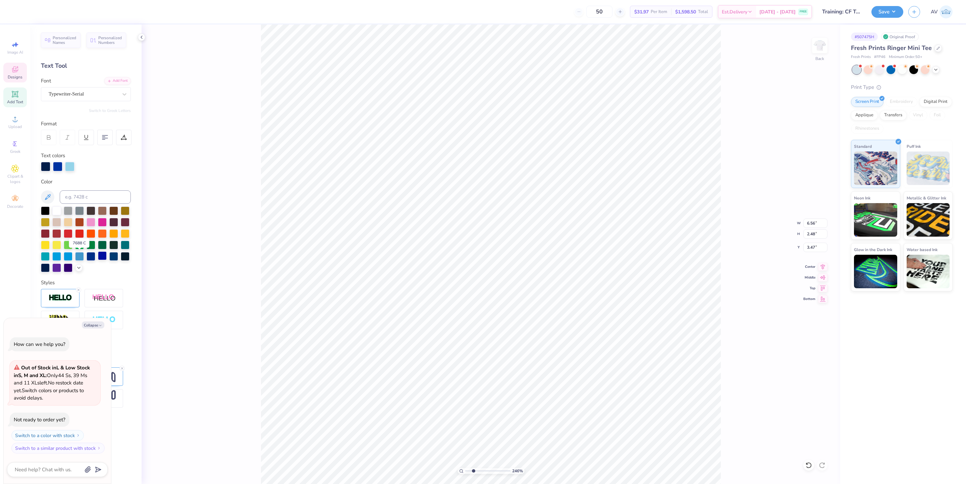
type input "2.46071085436199"
type textarea "x"
click at [244, 321] on div "246 % Back W 6.56 6.56 " H 2.48 2.48 " Y 3.47 3.47 " Center Middle Top Bottom" at bounding box center [491, 254] width 699 height 460
type input "2.46071085436199"
type textarea "x"
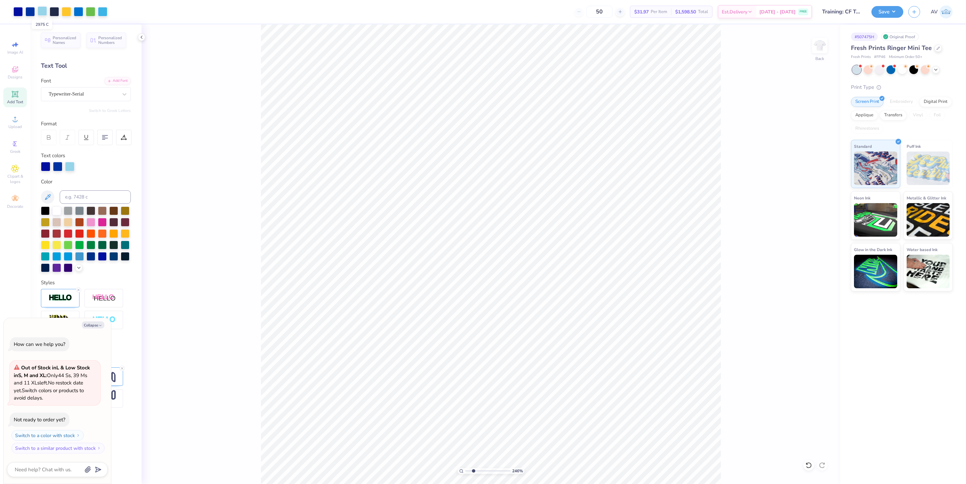
click at [39, 7] on div at bounding box center [42, 10] width 9 height 9
type input "2.46071085436199"
type textarea "x"
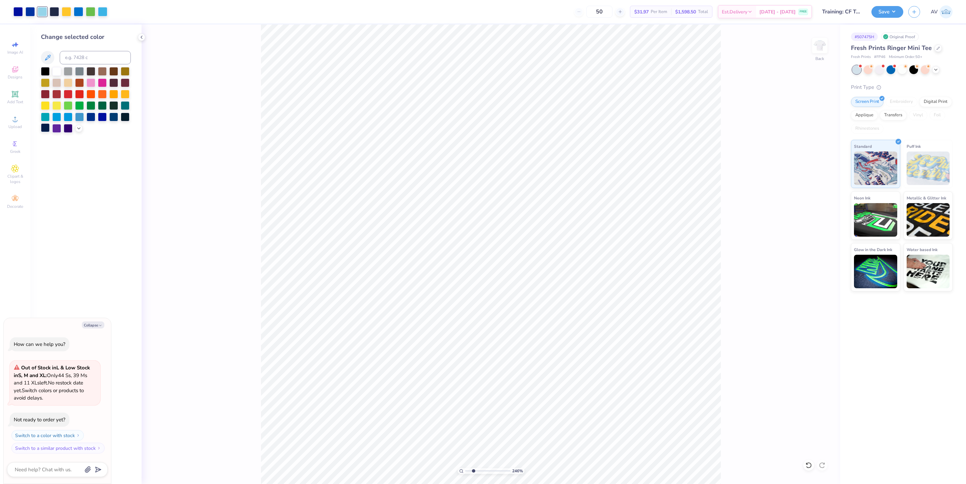
click at [44, 128] on div at bounding box center [45, 127] width 9 height 9
type input "2.46071085436199"
type textarea "x"
type input "2.46071085436199"
type textarea "x"
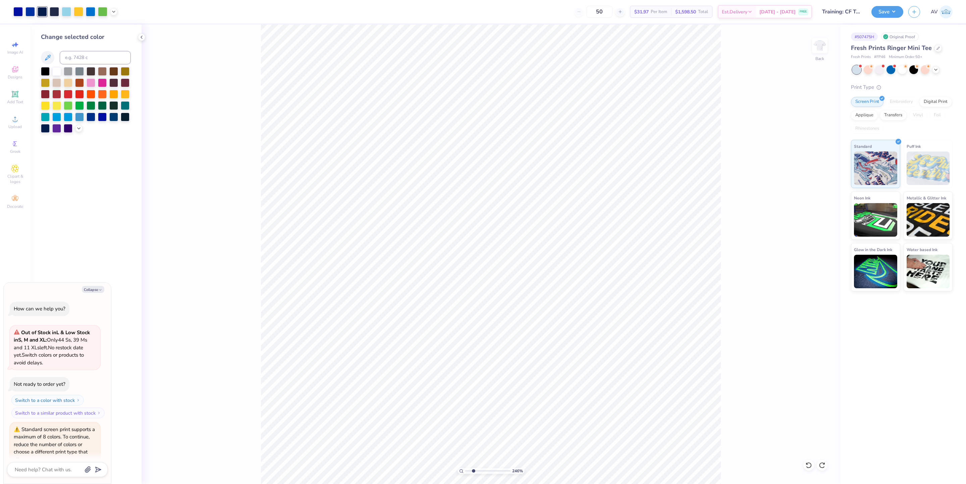
type input "2.46071085436199"
type textarea "x"
type input "2.46071085436199"
type textarea "x"
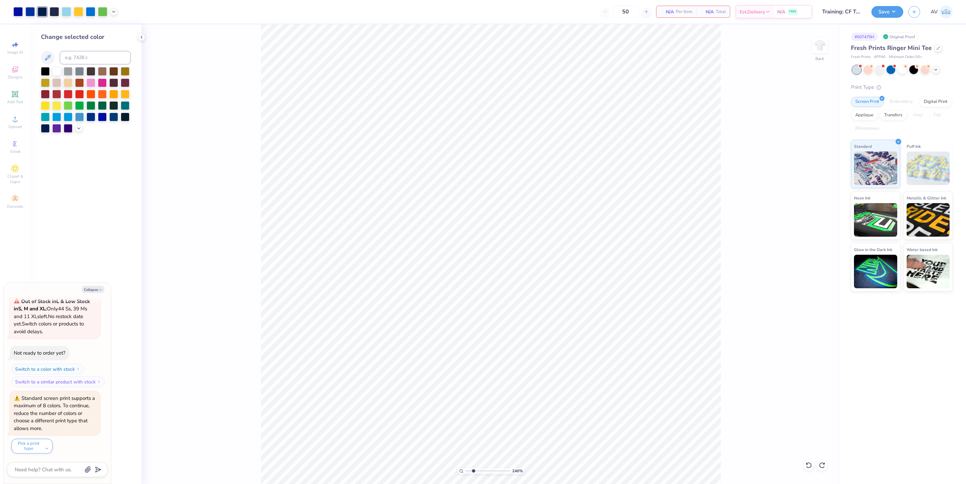
click at [226, 147] on div "246 % Back" at bounding box center [491, 254] width 699 height 460
click at [53, 13] on div at bounding box center [54, 10] width 9 height 9
type input "2.46071085436199"
type textarea "x"
click at [43, 12] on div at bounding box center [42, 10] width 9 height 9
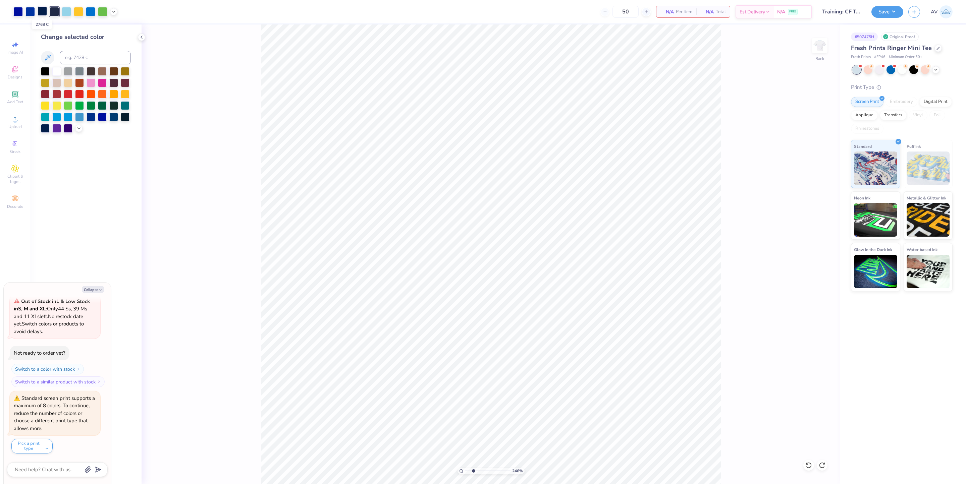
type input "2.46071085436199"
type textarea "x"
click at [93, 54] on input at bounding box center [95, 57] width 71 height 13
type input "533"
type input "2.46071085436199"
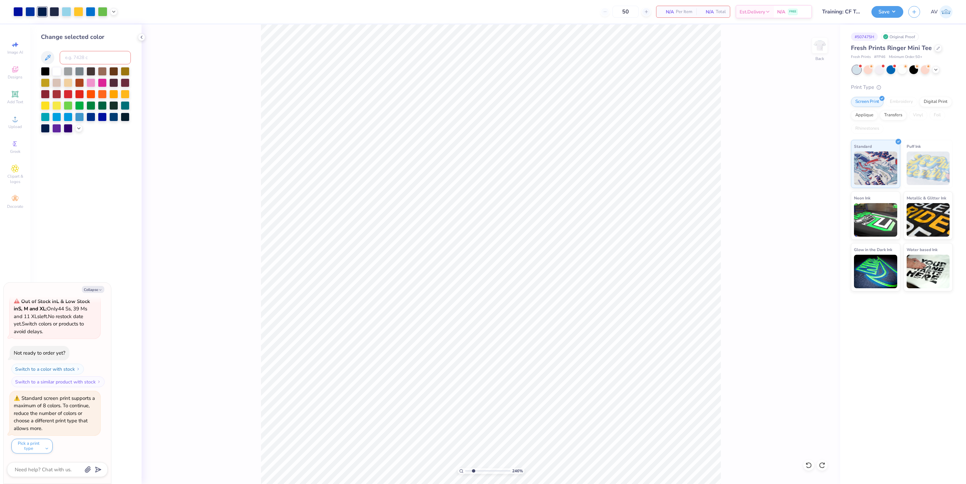
type textarea "x"
type input "2.46071085436199"
type textarea "x"
click at [231, 252] on div "246 % Back" at bounding box center [491, 254] width 699 height 460
type input "2.46071085436199"
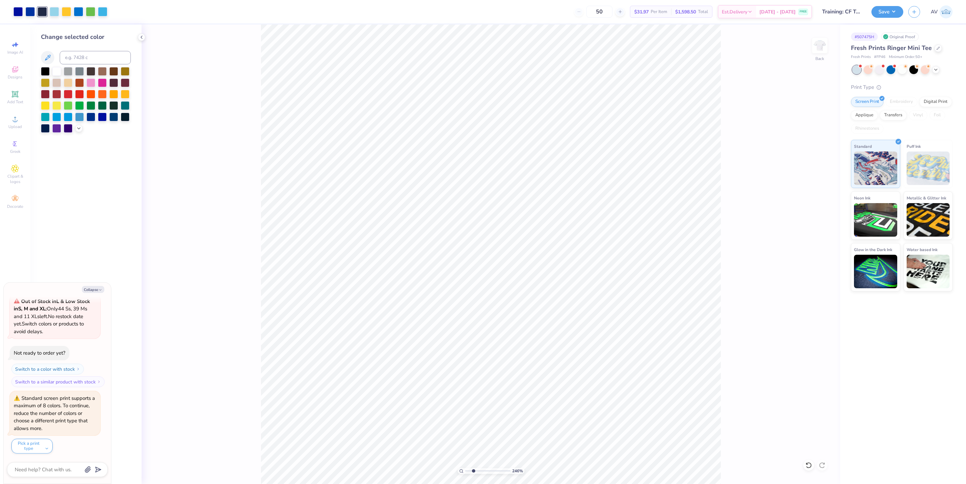
type textarea "x"
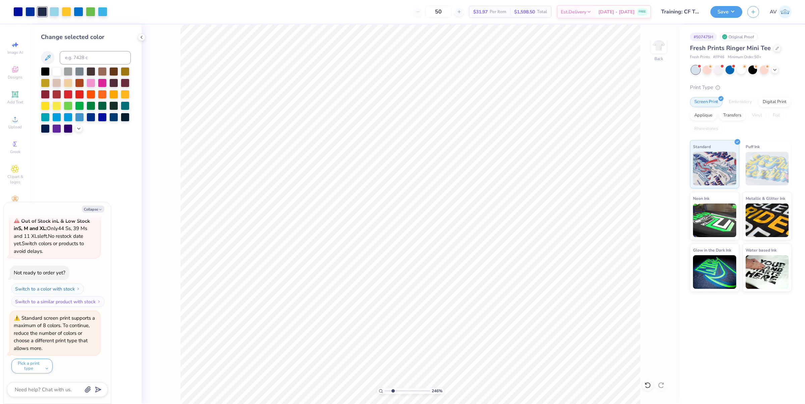
type input "2.46071085436199"
type textarea "x"
type input "1"
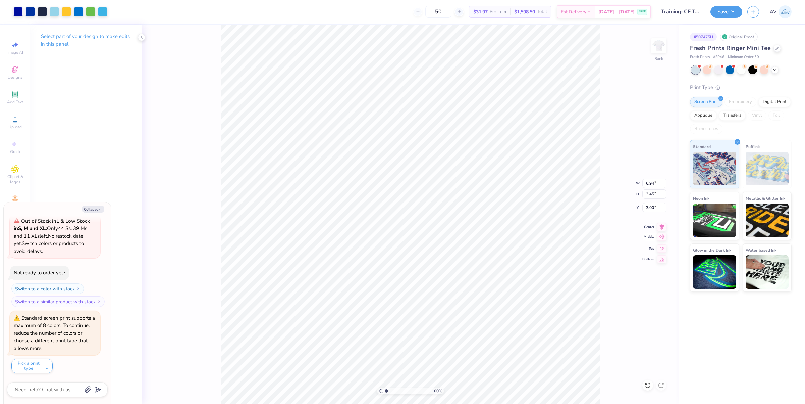
type textarea "x"
type input "5.75"
type input "2.87"
type input "3.59"
click at [663, 227] on icon at bounding box center [661, 226] width 9 height 8
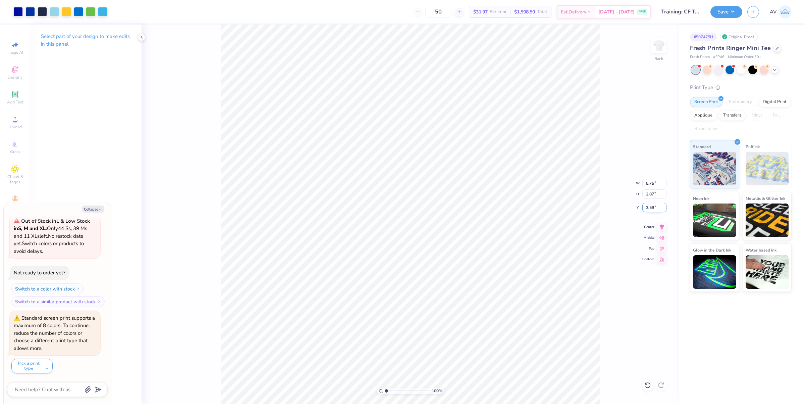
type textarea "x"
click at [652, 206] on input "3.59" at bounding box center [654, 207] width 24 height 9
type input "3"
type textarea "x"
type input "3.00"
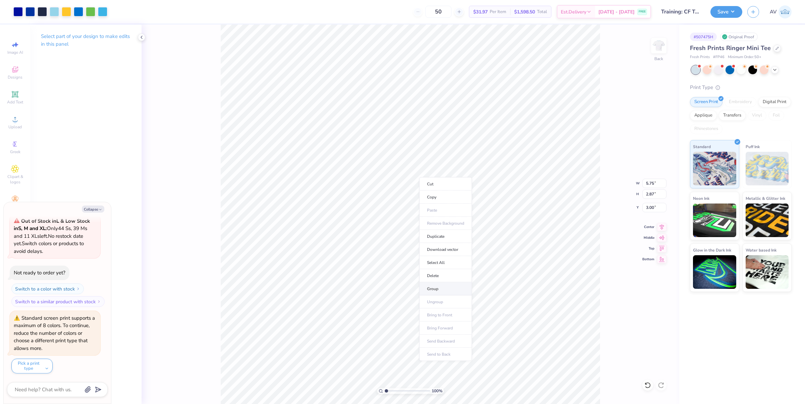
click at [443, 290] on li "Group" at bounding box center [445, 288] width 53 height 13
type textarea "x"
click at [656, 207] on input "1.91" at bounding box center [654, 207] width 24 height 9
type input "1.5"
type textarea "x"
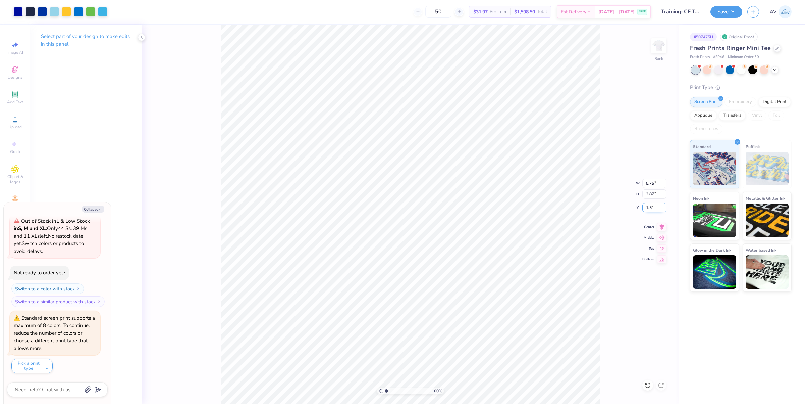
type input "1.50"
type textarea "x"
click at [651, 208] on input "1.50" at bounding box center [654, 207] width 24 height 9
type input "2"
type textarea "x"
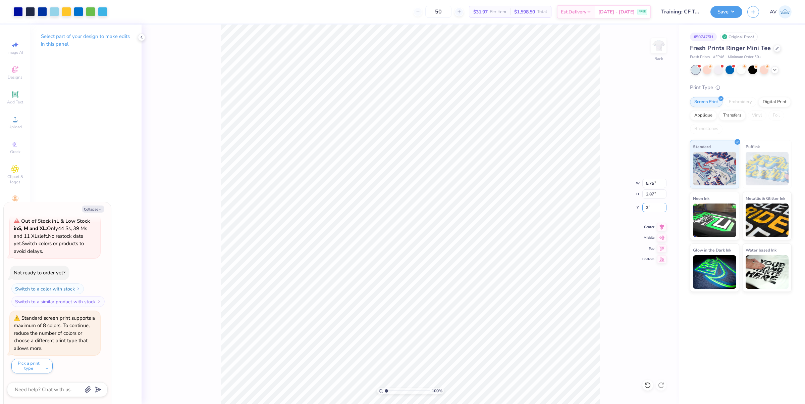
type input "2.00"
click at [41, 13] on div at bounding box center [42, 10] width 9 height 9
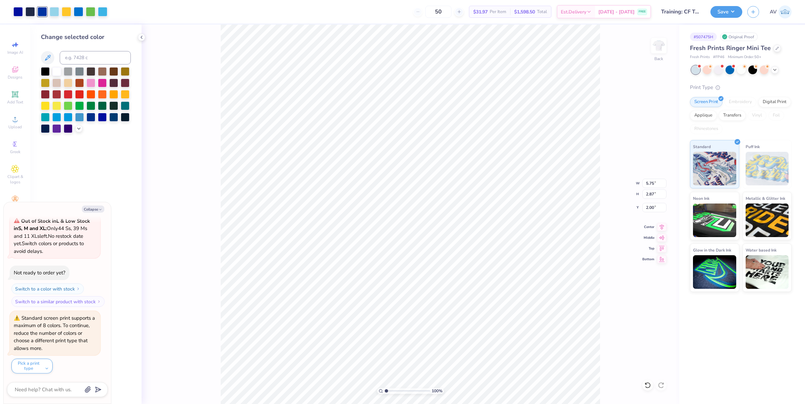
click at [67, 118] on div at bounding box center [68, 117] width 9 height 9
click at [69, 118] on div at bounding box center [68, 116] width 9 height 9
type textarea "x"
type input "2.11779454665502"
type textarea "x"
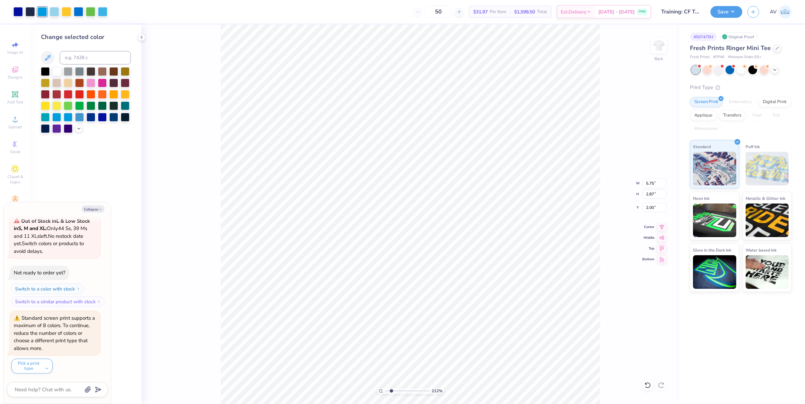
type input "2.11779454665502"
type textarea "x"
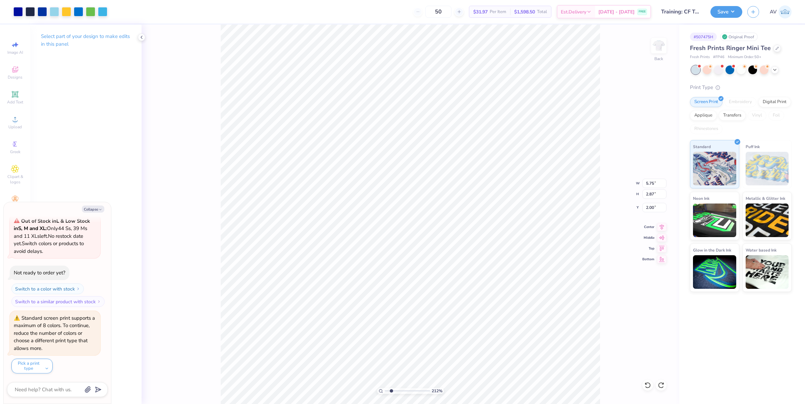
click at [214, 145] on div "212 % Back W 5.75 5.75 " H 2.87 2.87 " Y 2.00 2.00 " Center Middle Top Bottom" at bounding box center [411, 213] width 538 height 379
type input "2.11779454665502"
type textarea "x"
click at [19, 14] on div at bounding box center [17, 10] width 9 height 9
type input "2.11779454665502"
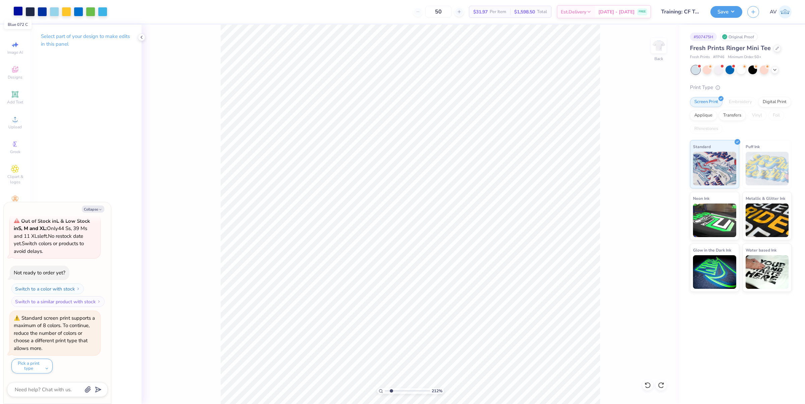
type textarea "x"
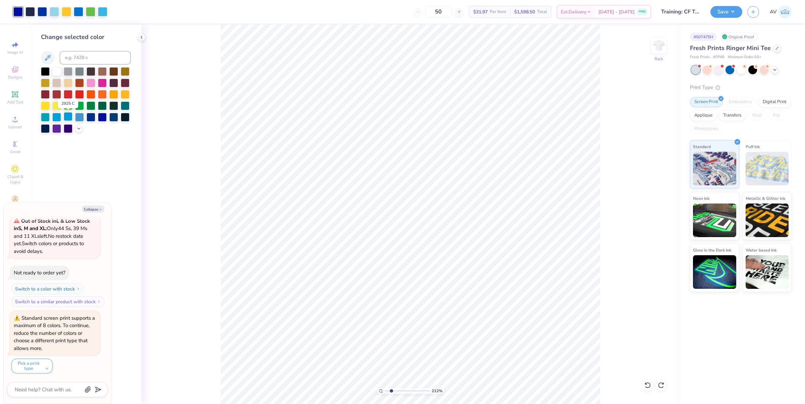
click at [71, 118] on div at bounding box center [68, 116] width 9 height 9
type input "2.11779454665502"
type textarea "x"
click at [79, 12] on div at bounding box center [78, 10] width 9 height 9
type input "2.11779454665502"
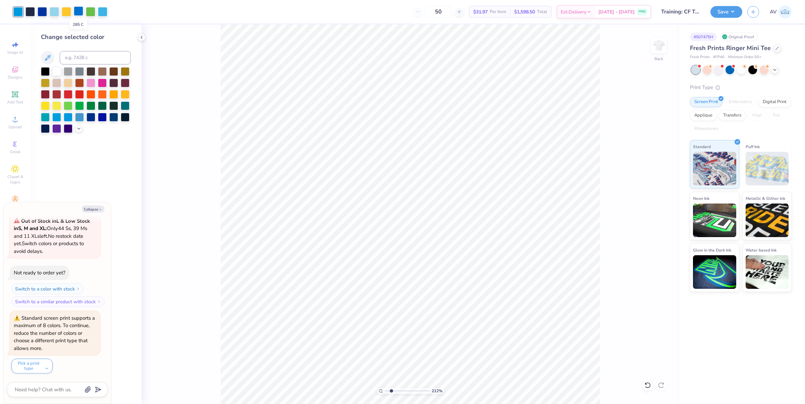
type textarea "x"
click at [101, 114] on div at bounding box center [102, 116] width 9 height 9
type input "2.11779454665502"
type textarea "x"
type input "2.11779454665502"
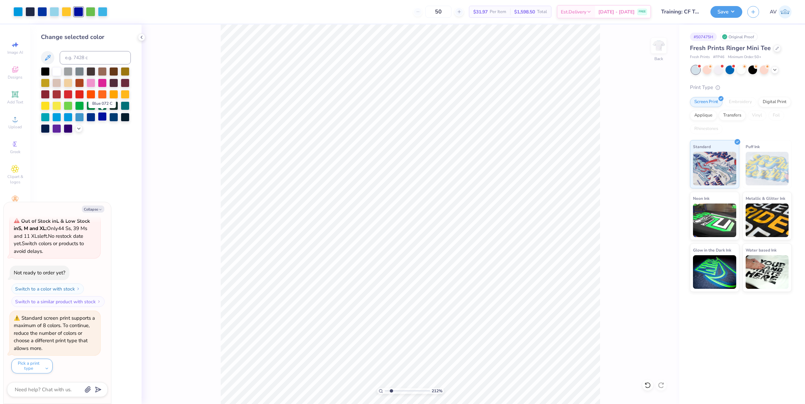
type textarea "x"
type input "2.11779454665502"
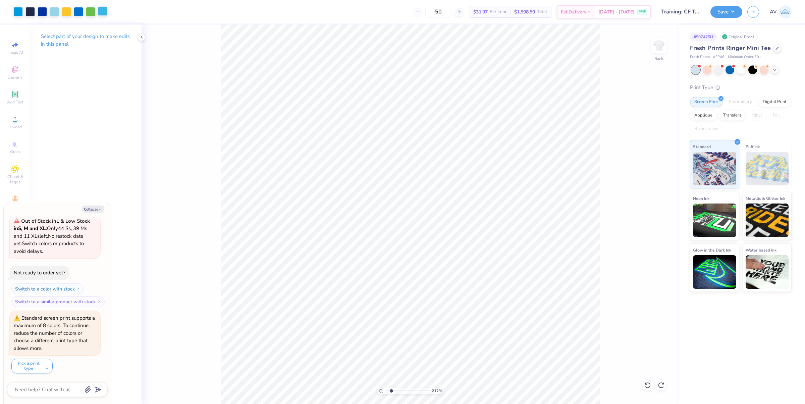
click at [101, 11] on div at bounding box center [102, 10] width 9 height 9
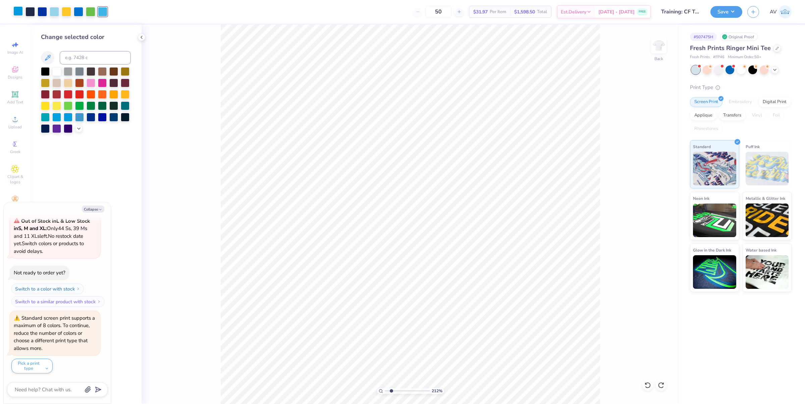
click at [20, 12] on div at bounding box center [17, 10] width 9 height 9
click at [77, 128] on icon at bounding box center [78, 127] width 5 height 5
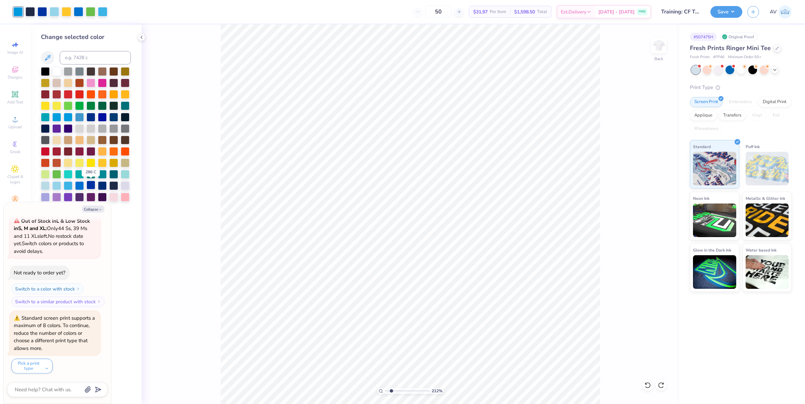
click at [89, 185] on div at bounding box center [91, 184] width 9 height 9
click at [76, 185] on div at bounding box center [79, 184] width 9 height 9
click at [66, 186] on div at bounding box center [68, 184] width 9 height 9
click at [19, 12] on div at bounding box center [17, 10] width 9 height 9
click at [721, 9] on button "Save" at bounding box center [726, 11] width 32 height 12
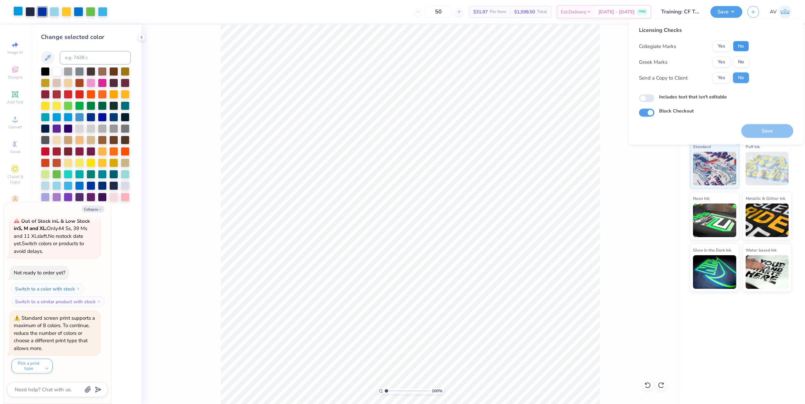
click at [746, 50] on button "No" at bounding box center [741, 46] width 16 height 11
click at [746, 62] on button "No" at bounding box center [741, 62] width 16 height 11
click at [769, 129] on button "Save" at bounding box center [767, 131] width 52 height 14
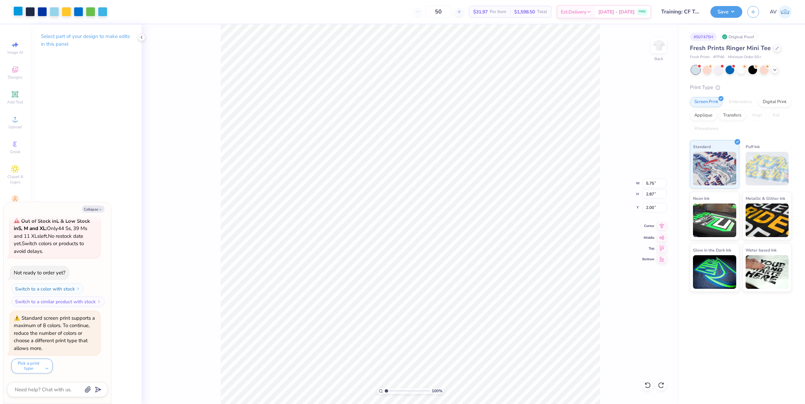
click at [663, 229] on icon at bounding box center [661, 226] width 9 height 8
click at [726, 17] on button "Save" at bounding box center [726, 11] width 32 height 12
click at [19, 13] on div at bounding box center [17, 10] width 9 height 9
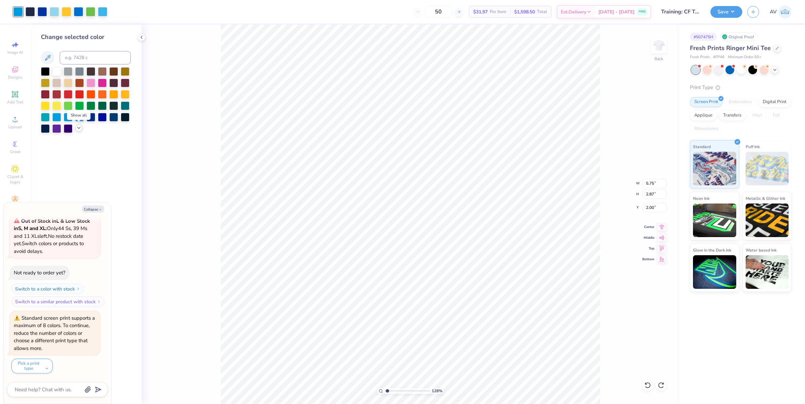
click at [81, 128] on icon at bounding box center [78, 127] width 5 height 5
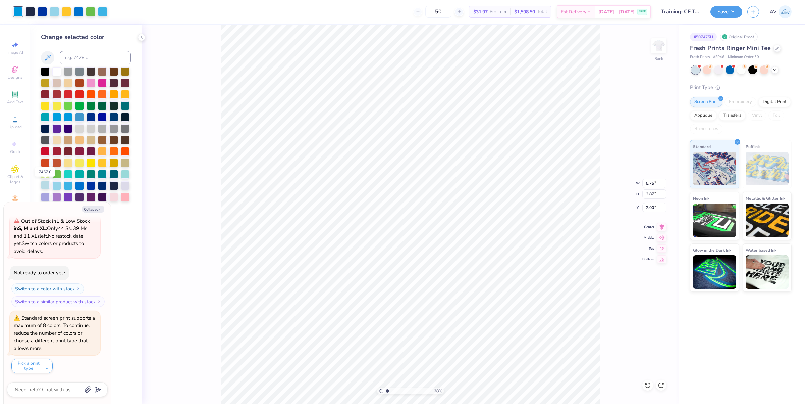
click at [46, 187] on div at bounding box center [45, 184] width 9 height 9
